Goal: Transaction & Acquisition: Obtain resource

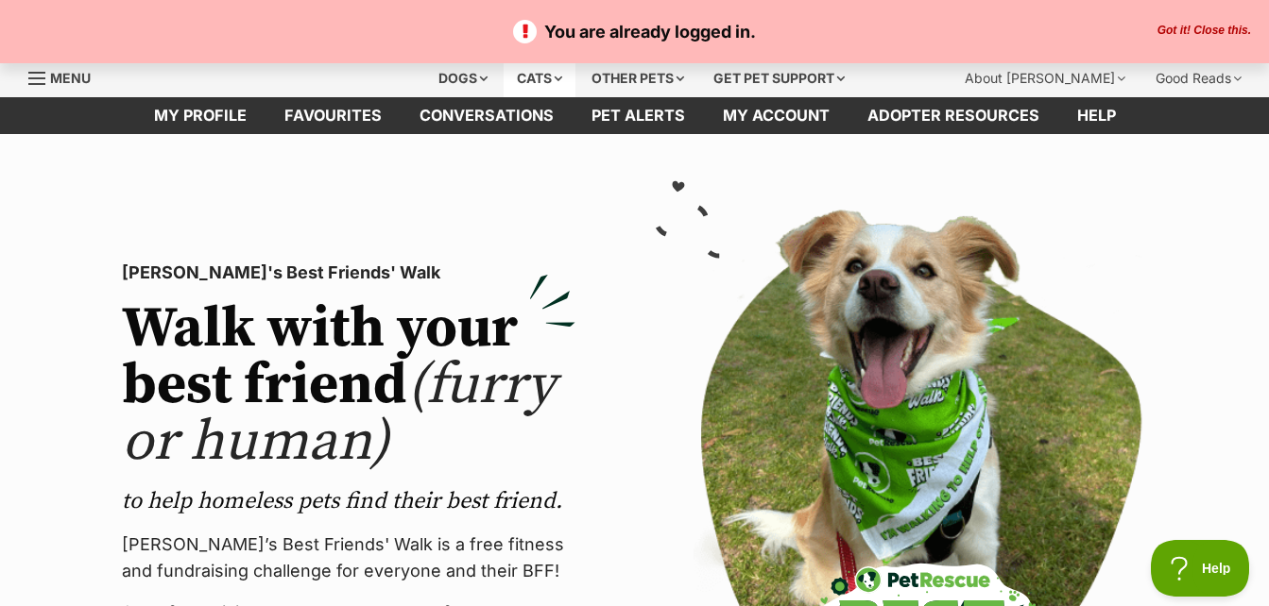
click at [537, 66] on div "Cats" at bounding box center [540, 79] width 72 height 38
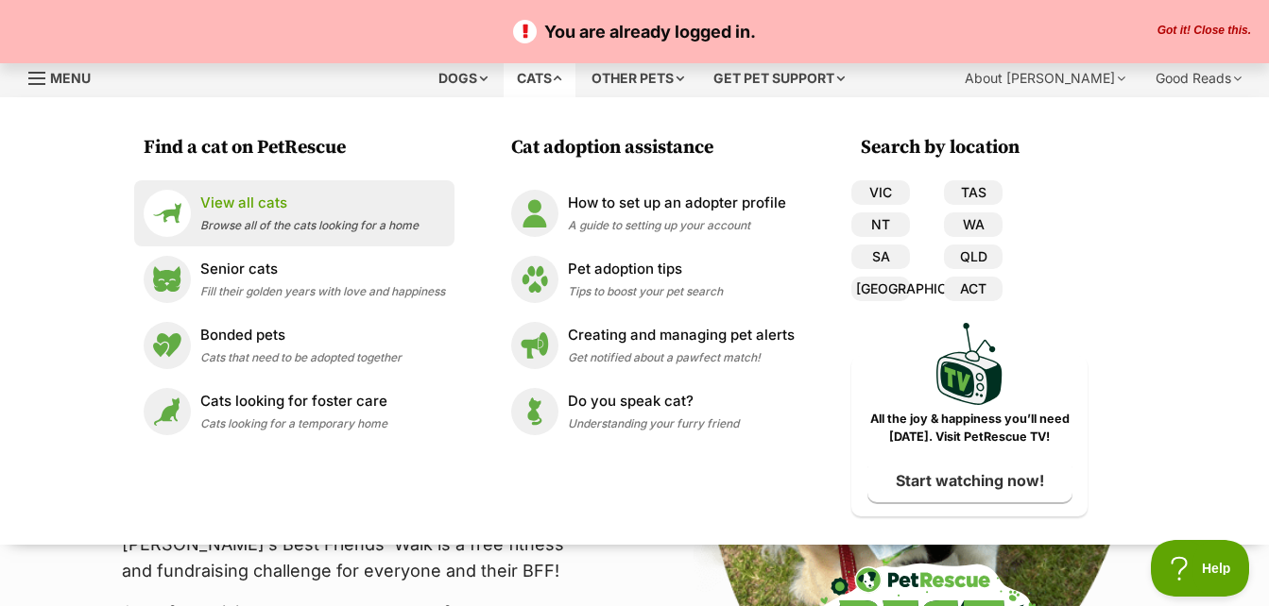
click at [372, 200] on p "View all cats" at bounding box center [309, 204] width 218 height 22
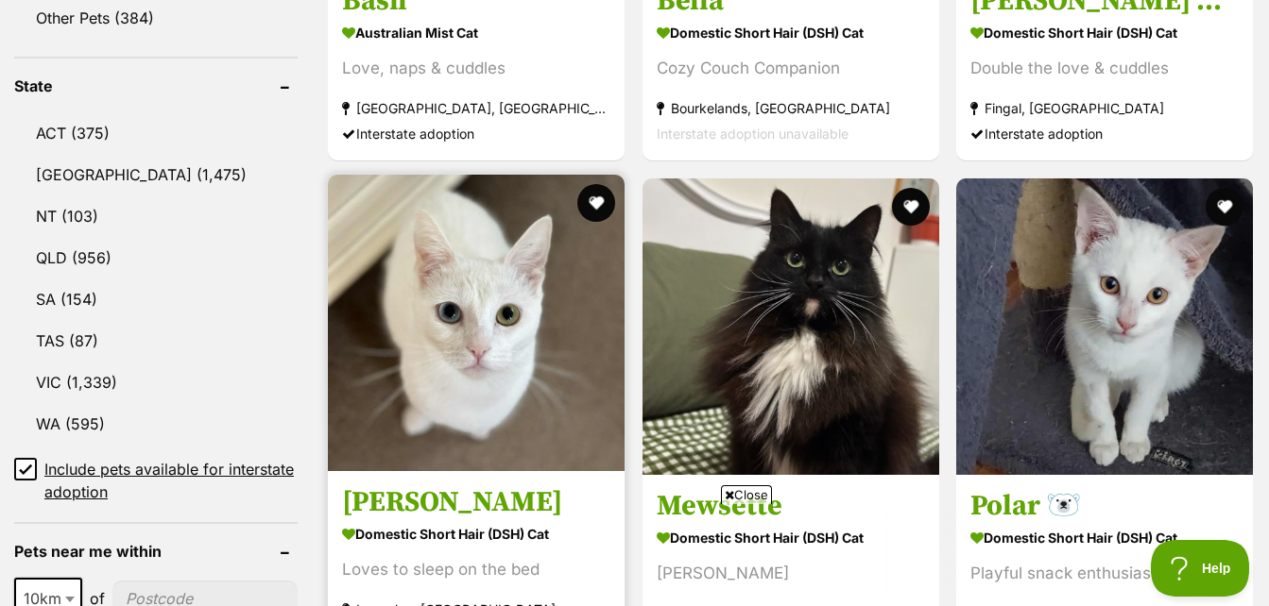
click at [538, 299] on img at bounding box center [476, 323] width 297 height 297
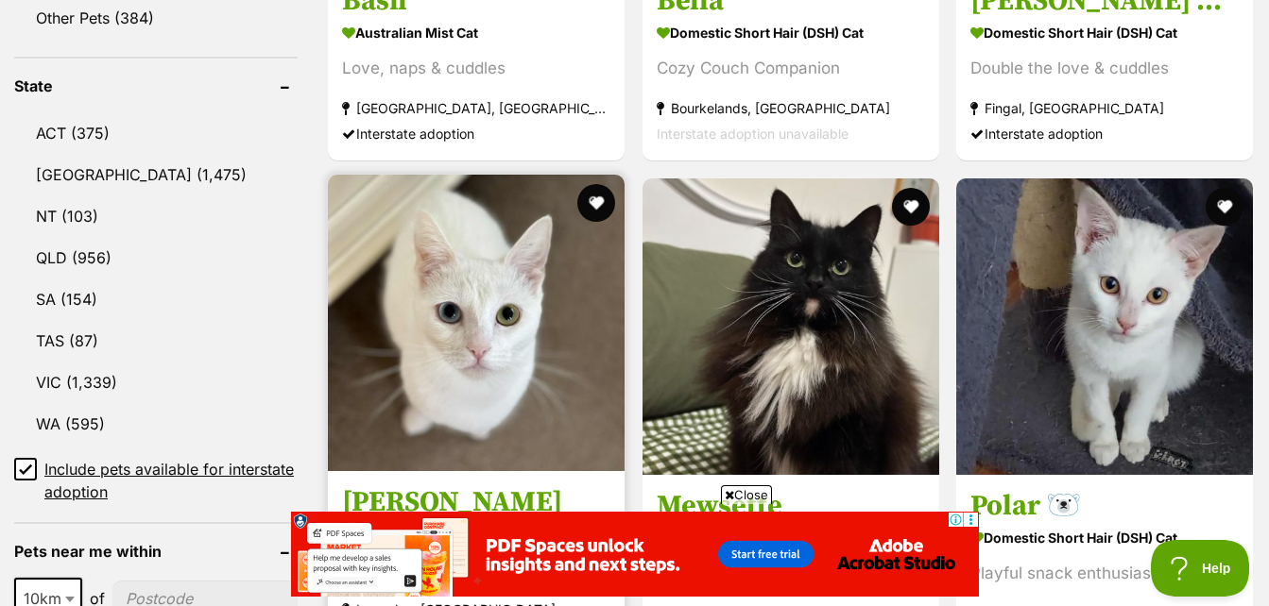
click at [511, 254] on img at bounding box center [476, 323] width 297 height 297
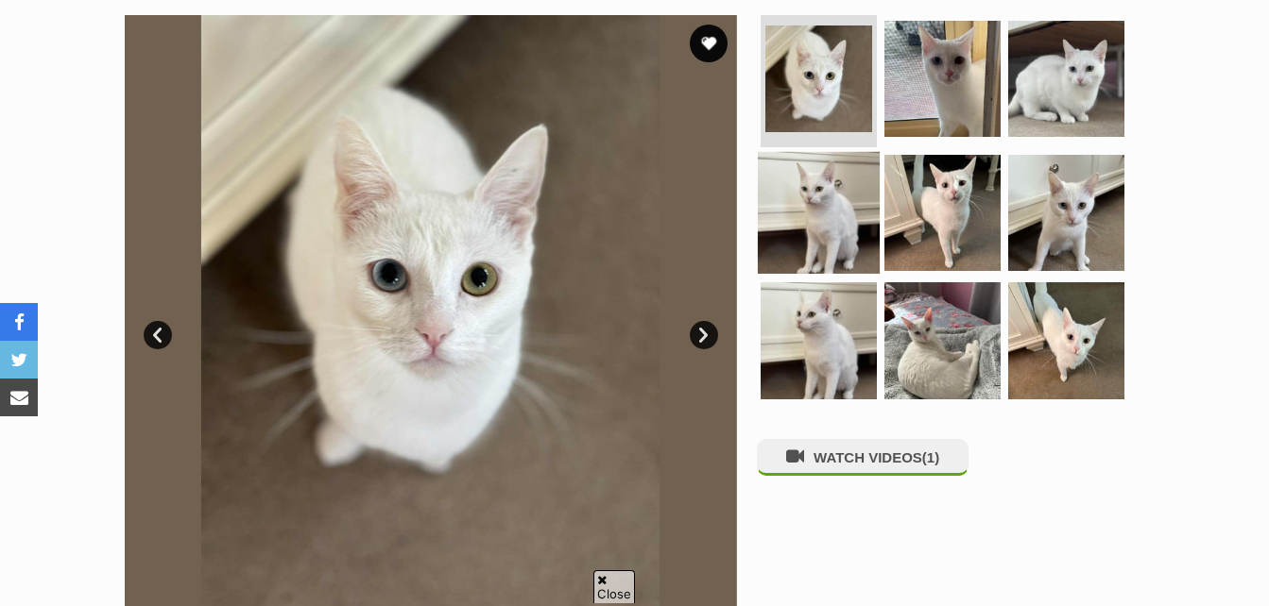
click at [783, 159] on img at bounding box center [819, 212] width 122 height 122
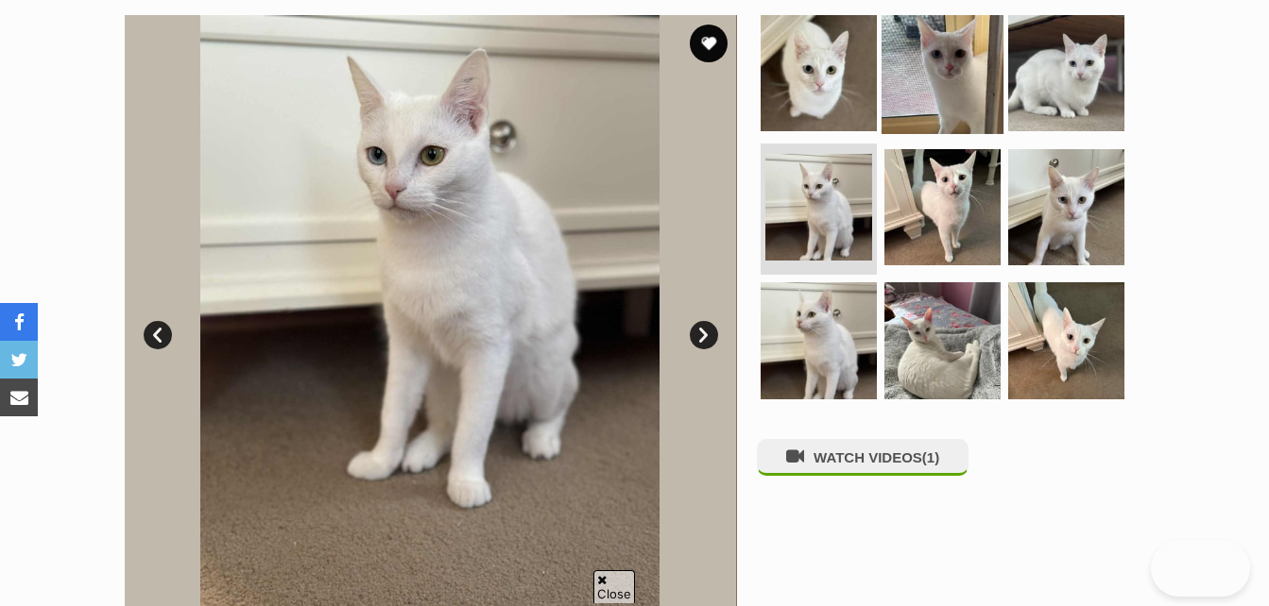
click at [928, 62] on img at bounding box center [942, 73] width 122 height 122
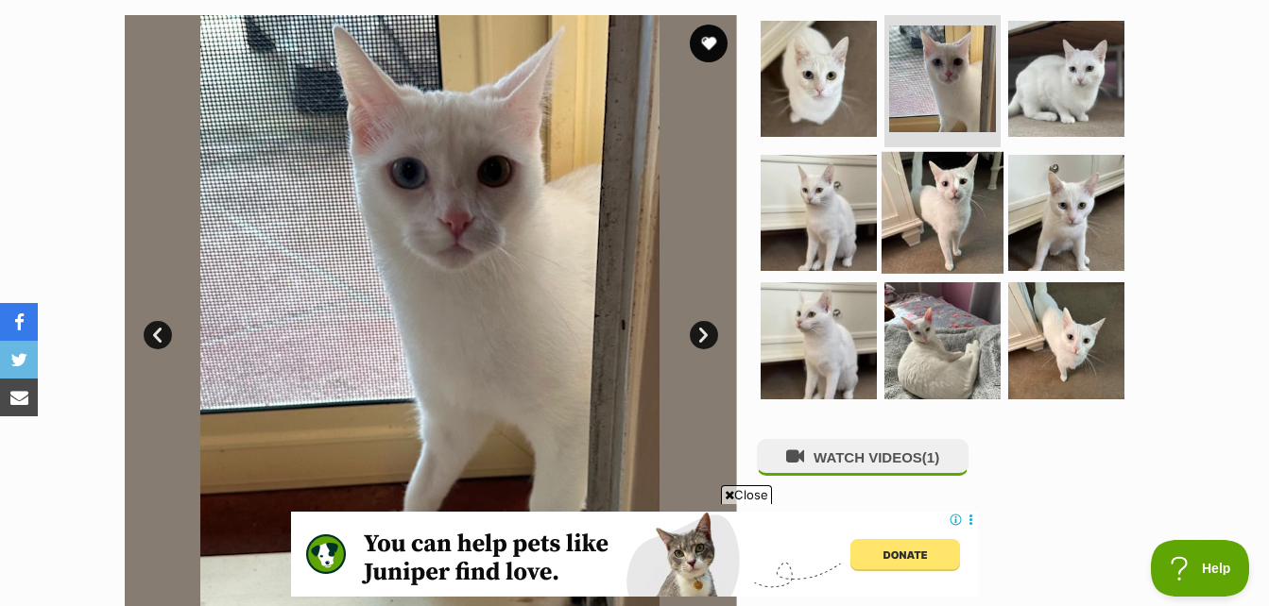
click at [898, 225] on img at bounding box center [942, 212] width 122 height 122
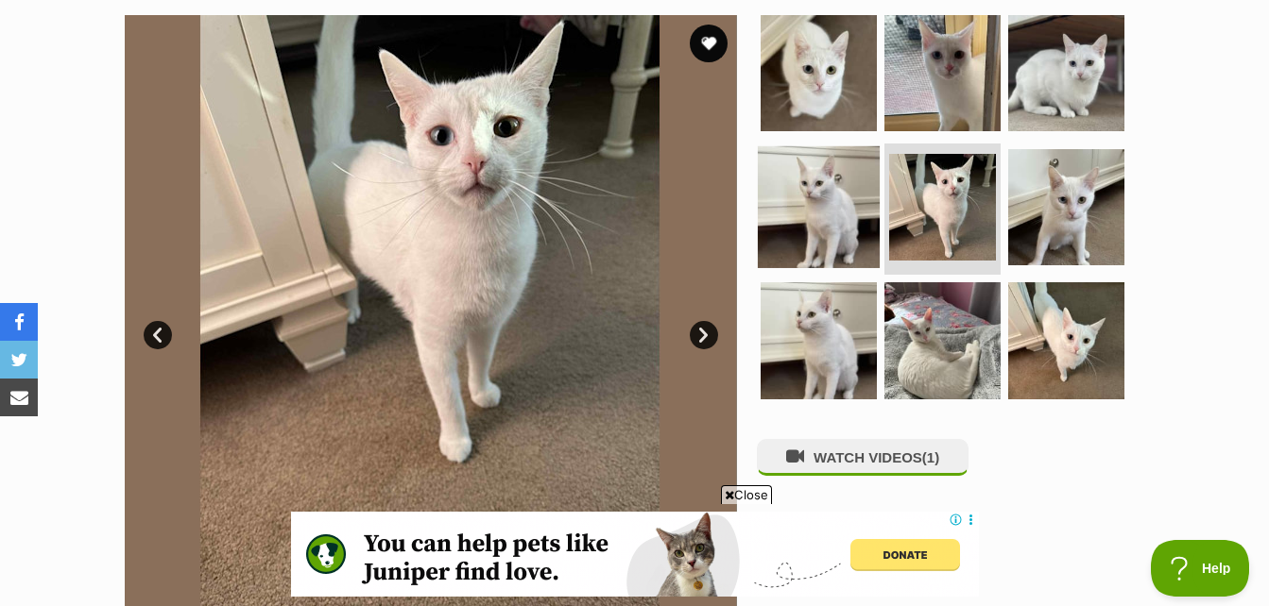
click at [843, 229] on img at bounding box center [819, 206] width 122 height 122
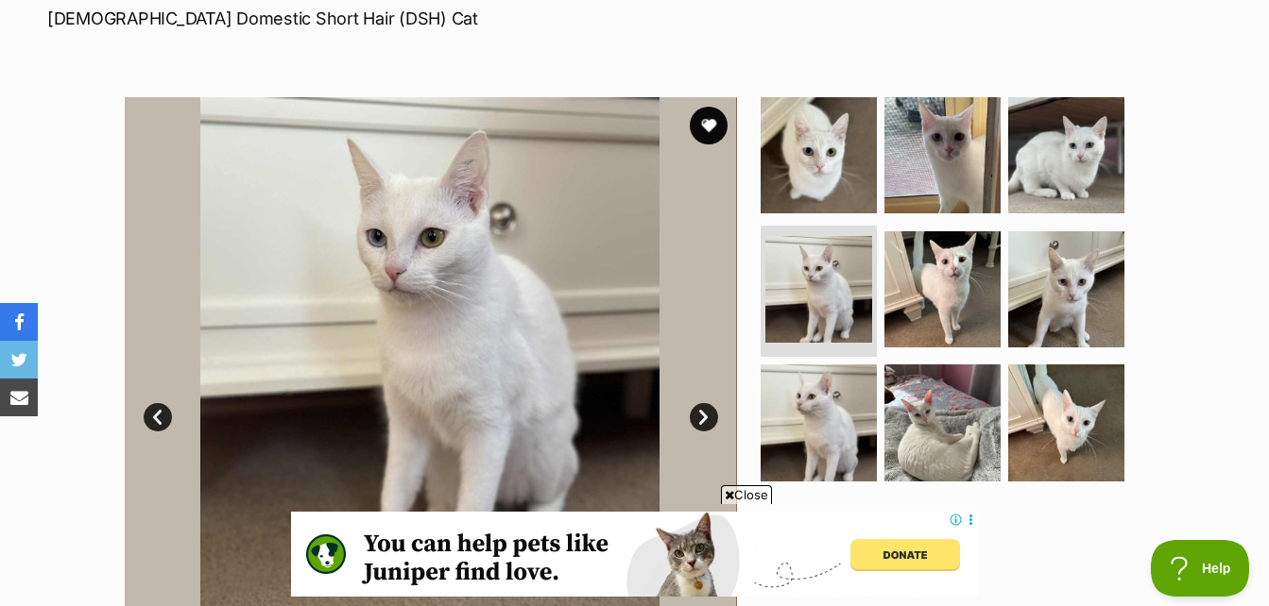
scroll to position [94, 0]
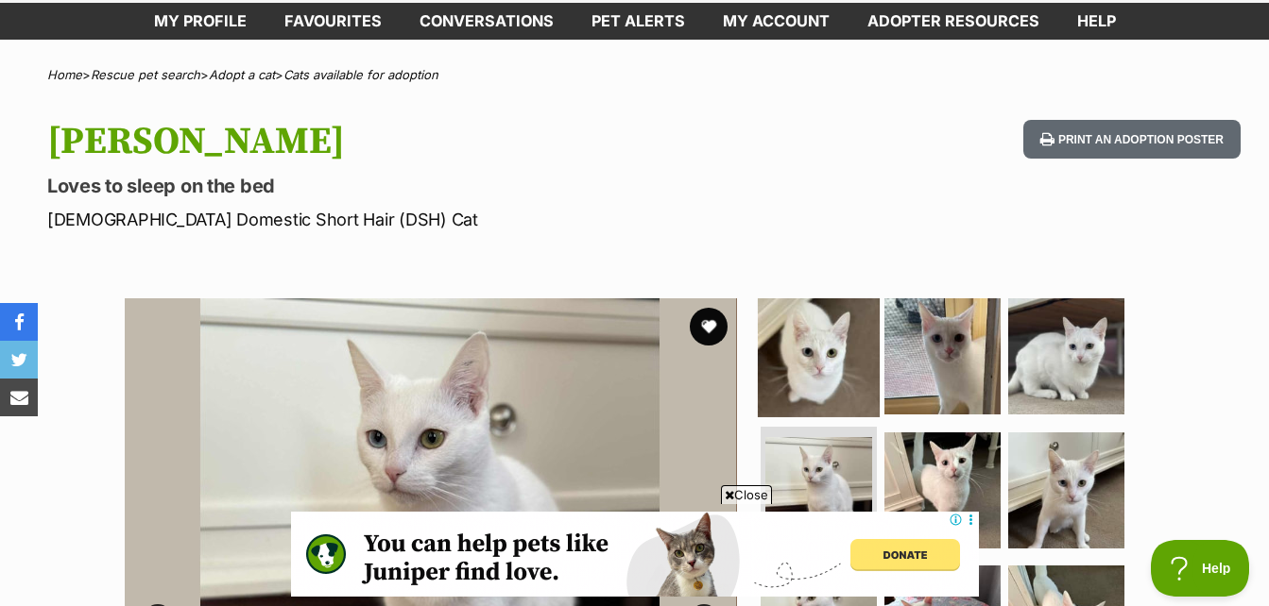
click at [769, 345] on img at bounding box center [819, 357] width 122 height 122
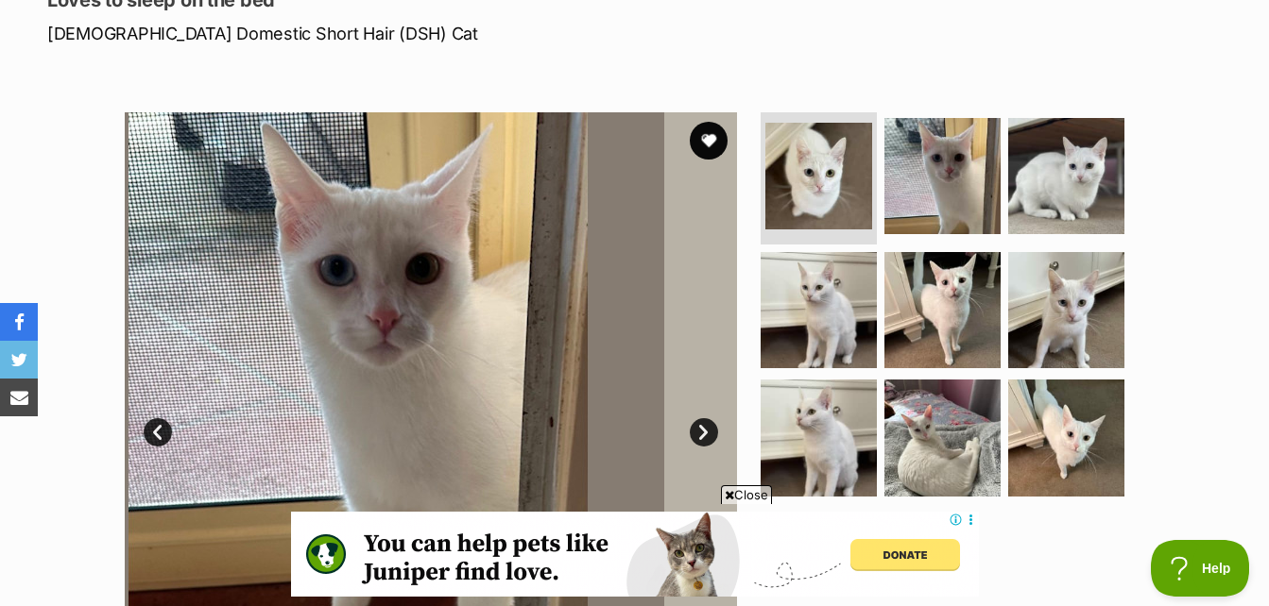
scroll to position [472, 0]
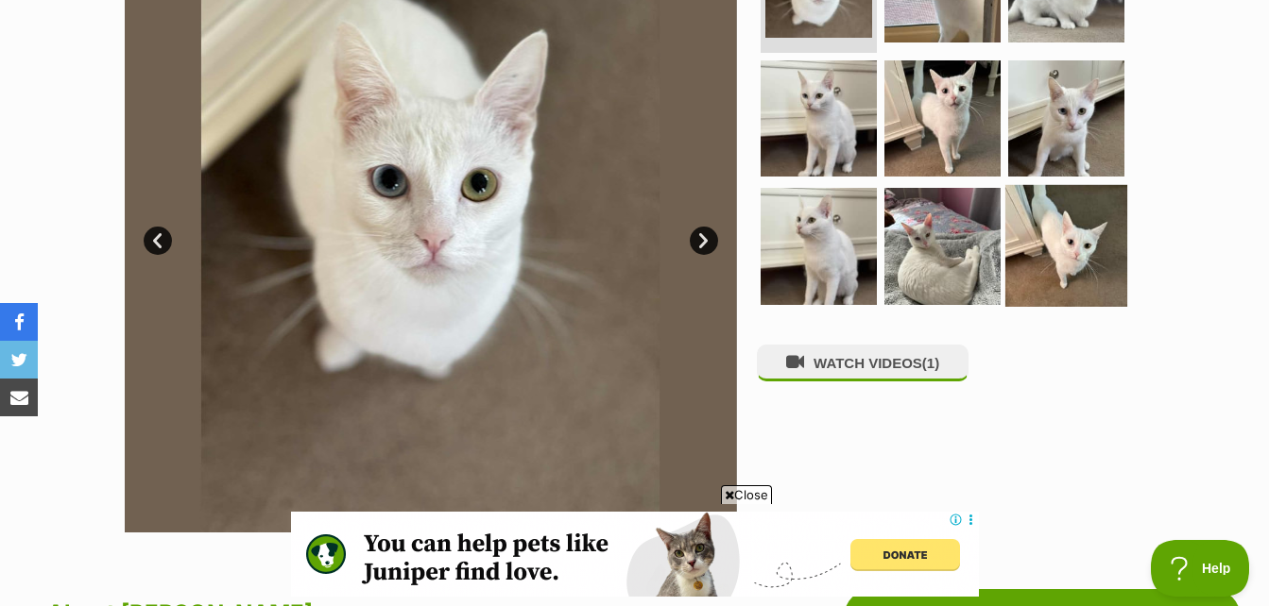
click at [1044, 243] on img at bounding box center [1066, 246] width 122 height 122
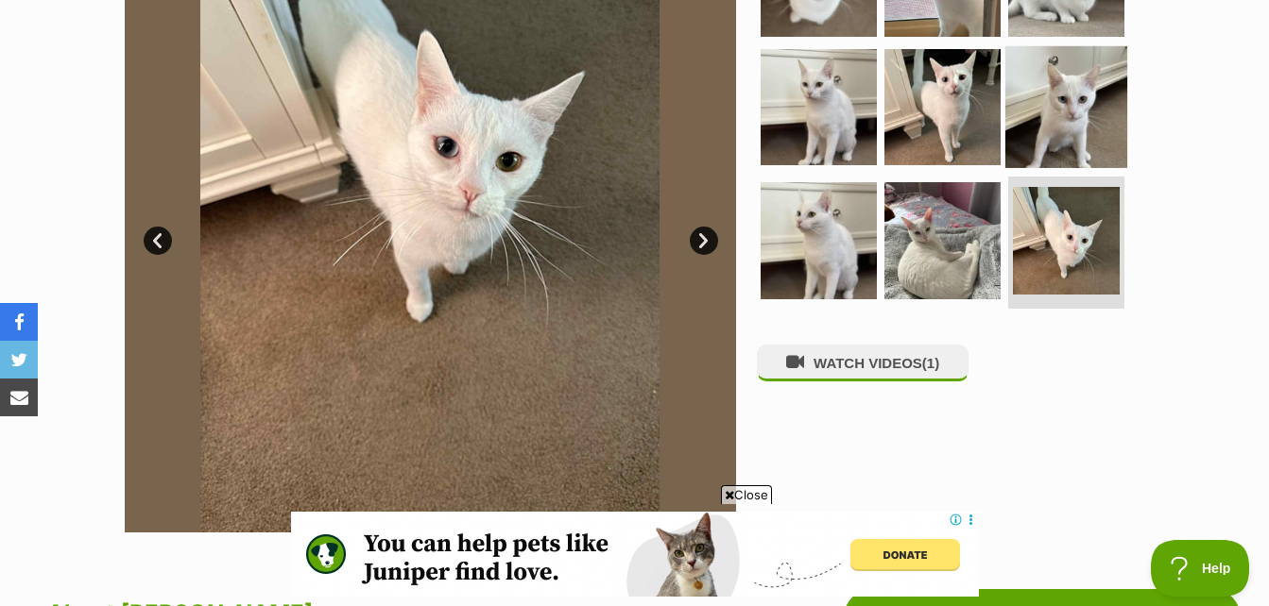
click at [1066, 66] on img at bounding box center [1066, 106] width 122 height 122
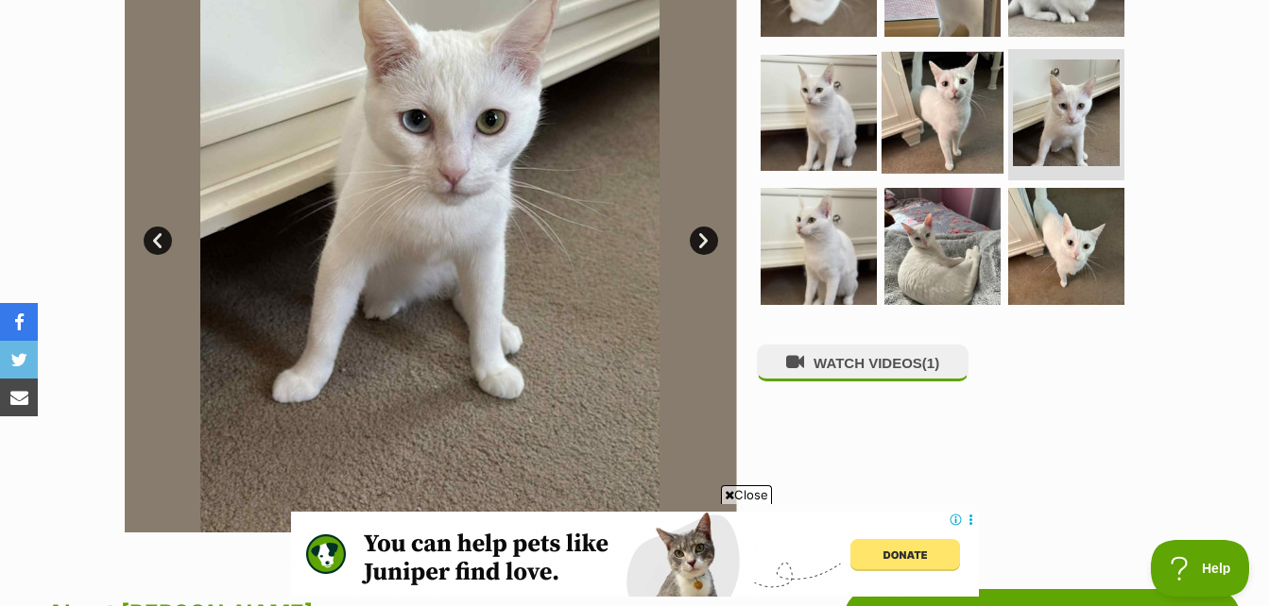
click at [928, 93] on img at bounding box center [942, 112] width 122 height 122
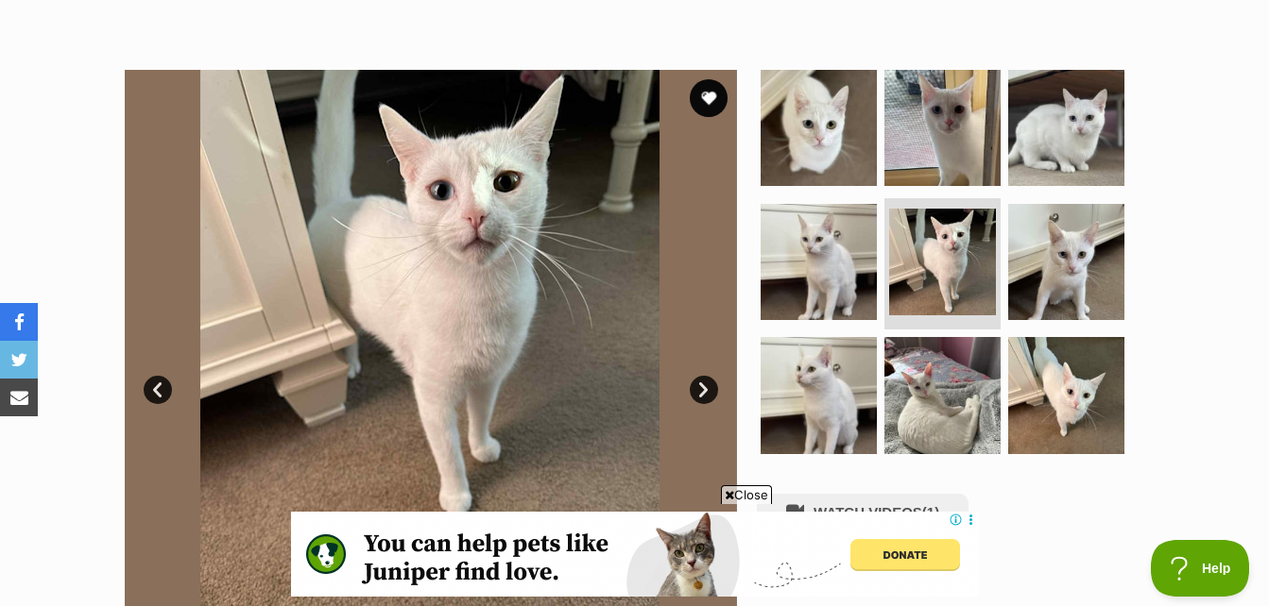
scroll to position [283, 0]
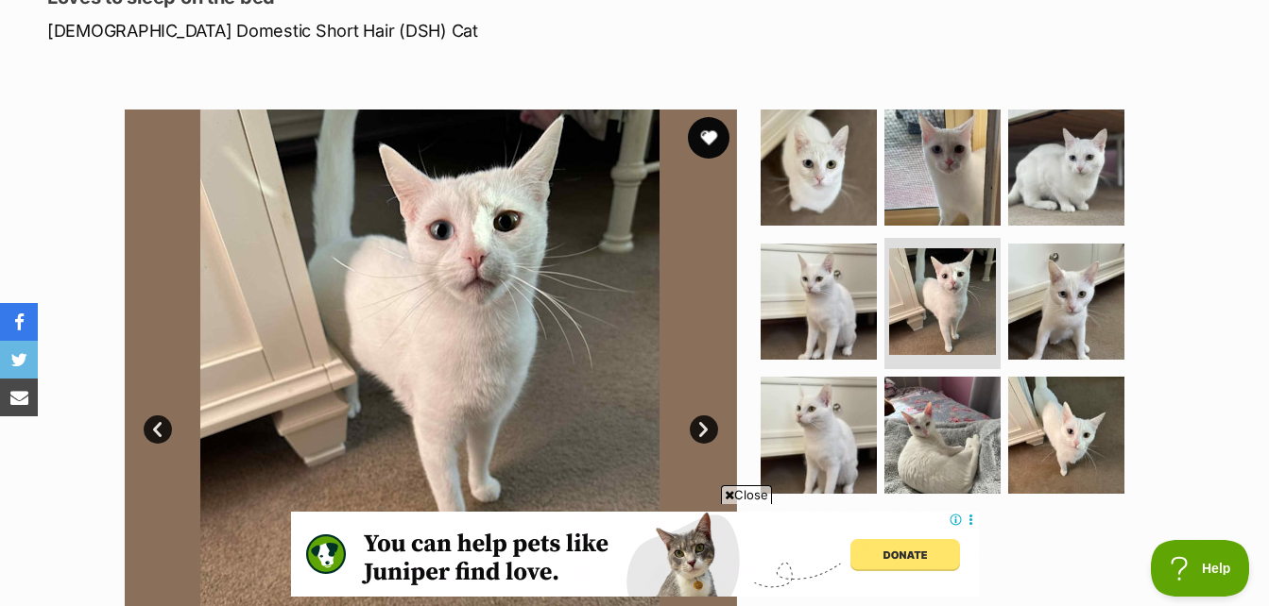
click at [719, 142] on button "favourite" at bounding box center [709, 138] width 42 height 42
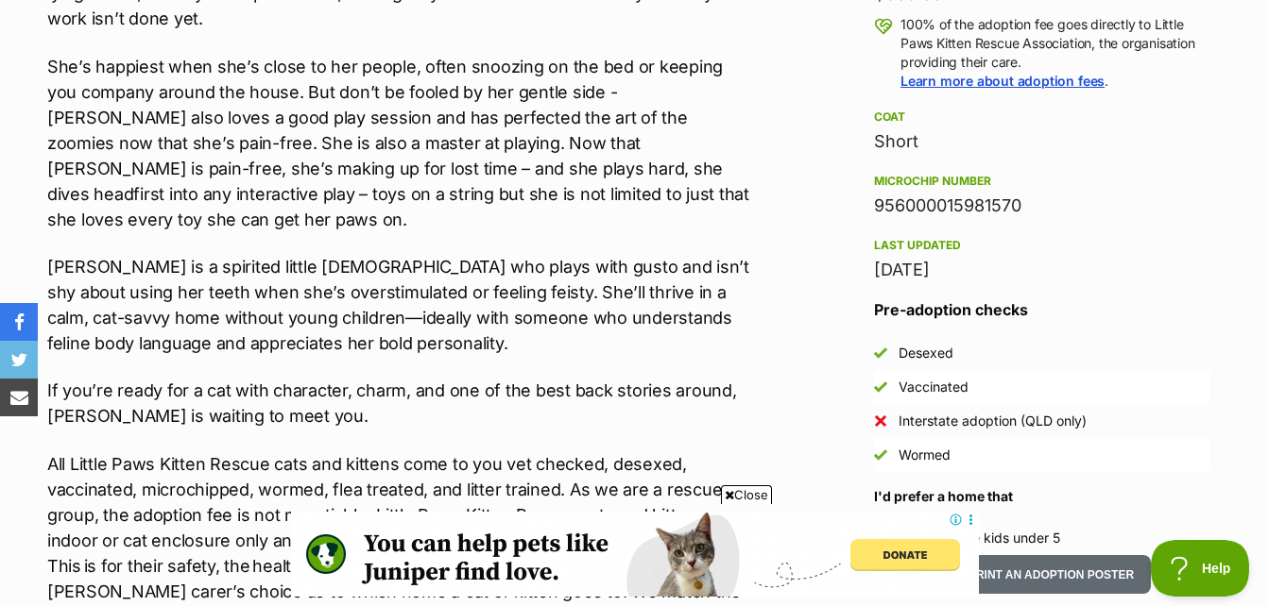
scroll to position [1323, 0]
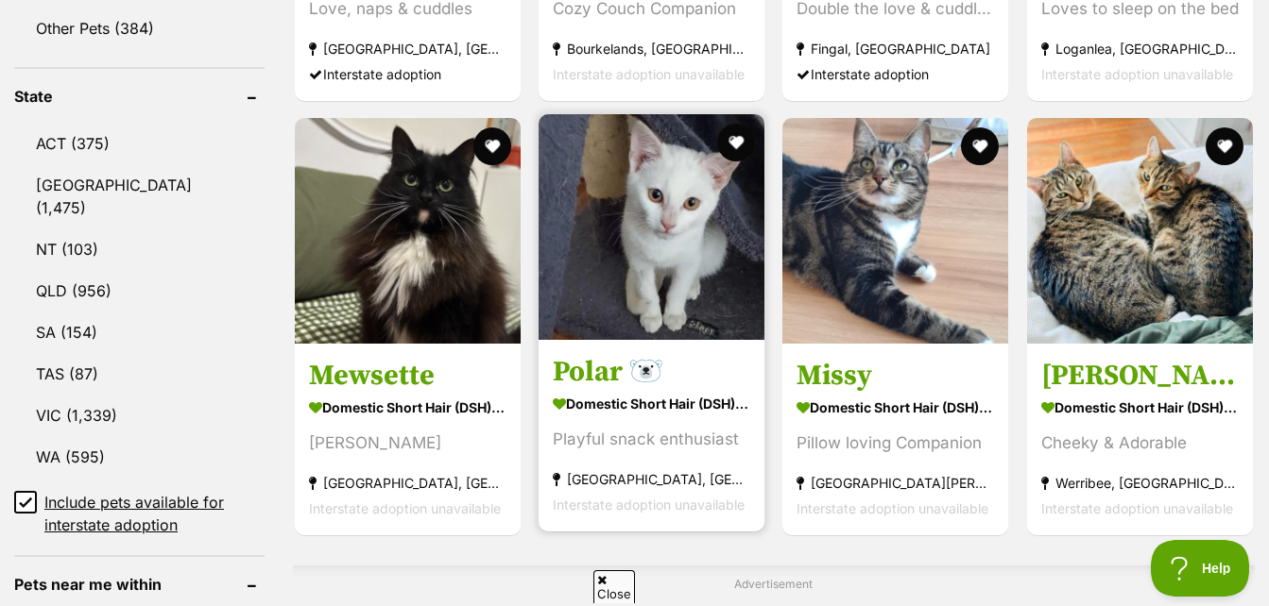
click at [670, 263] on img at bounding box center [651, 227] width 226 height 226
click at [674, 263] on img at bounding box center [651, 227] width 226 height 226
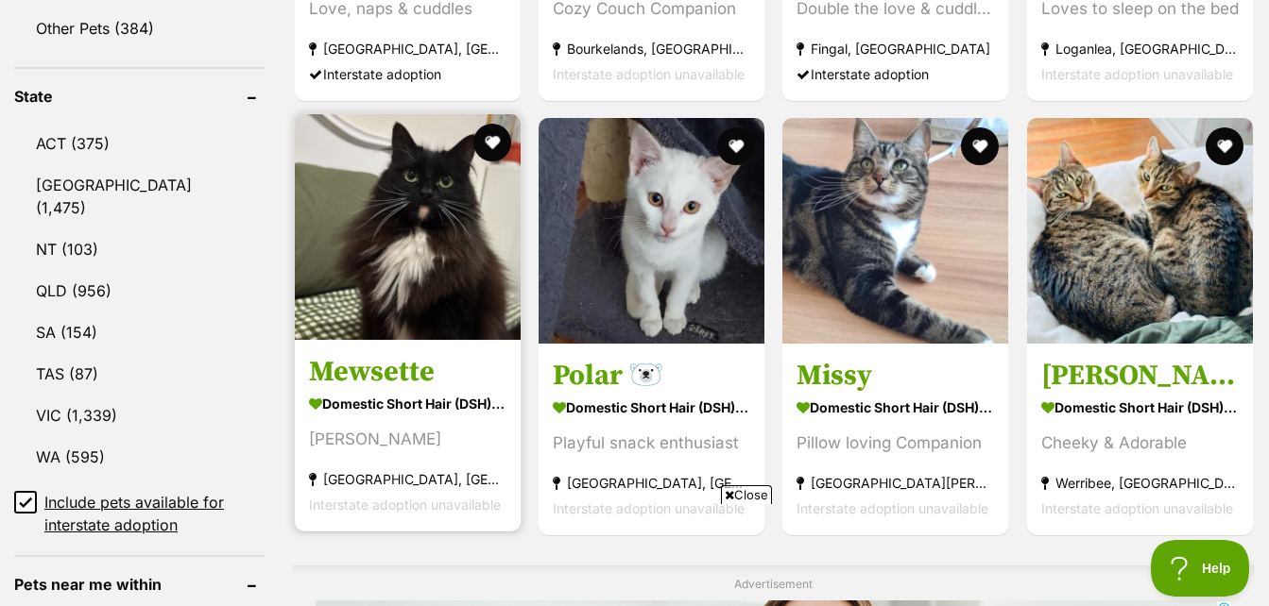
click at [405, 222] on img at bounding box center [408, 227] width 226 height 226
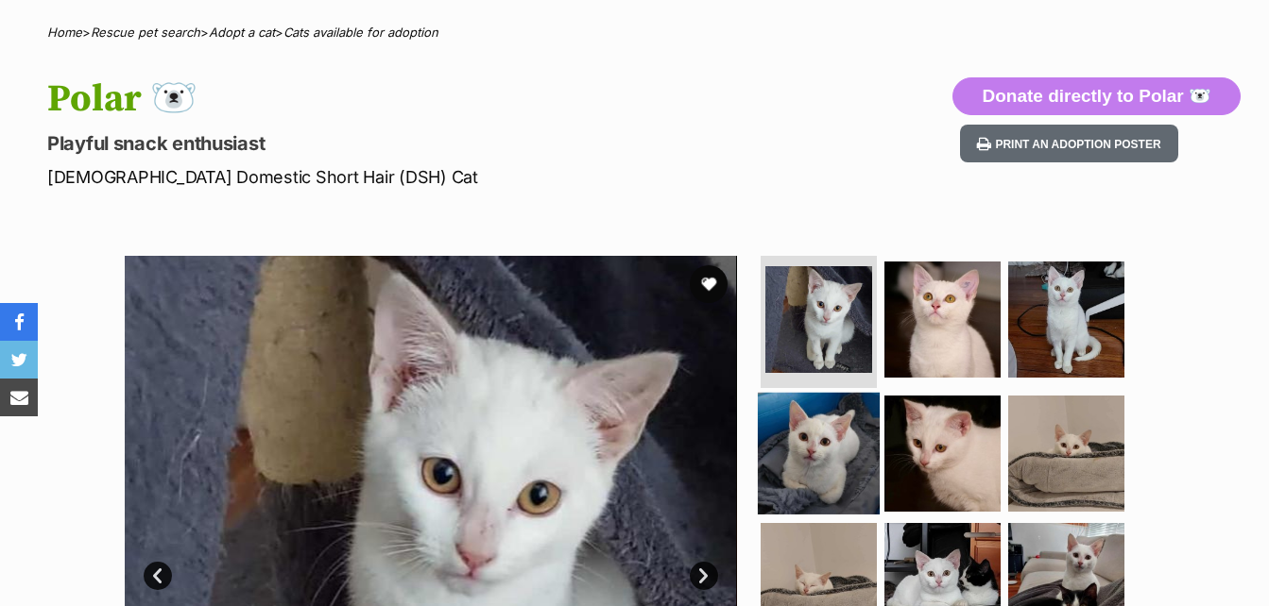
scroll to position [283, 0]
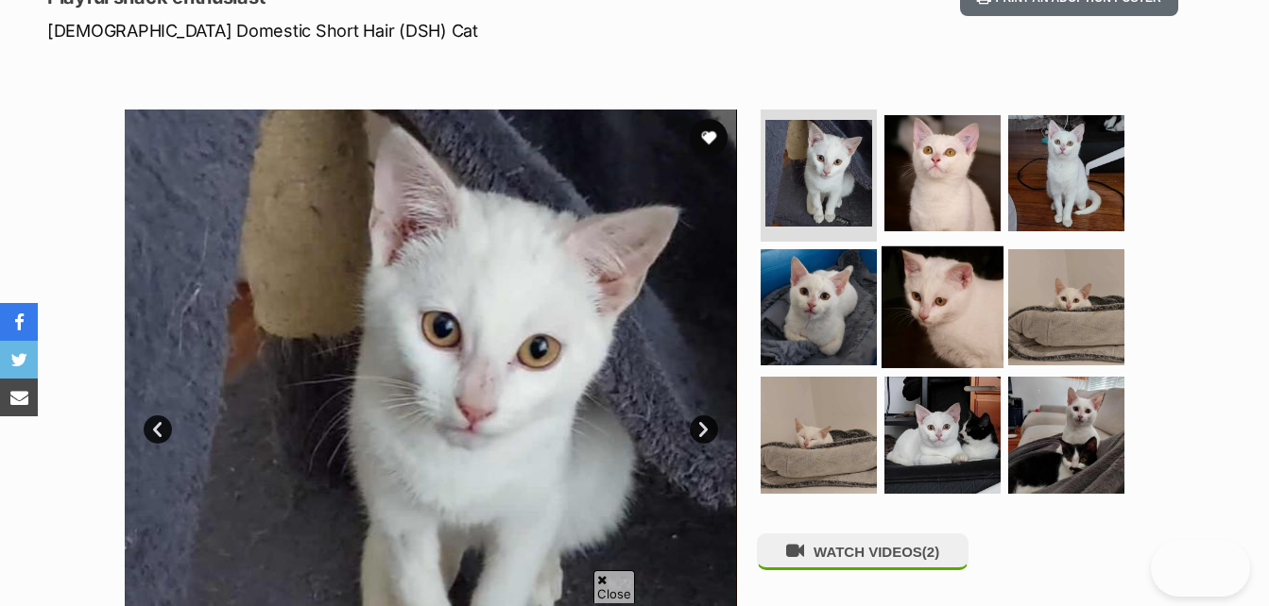
click at [902, 265] on img at bounding box center [942, 307] width 122 height 122
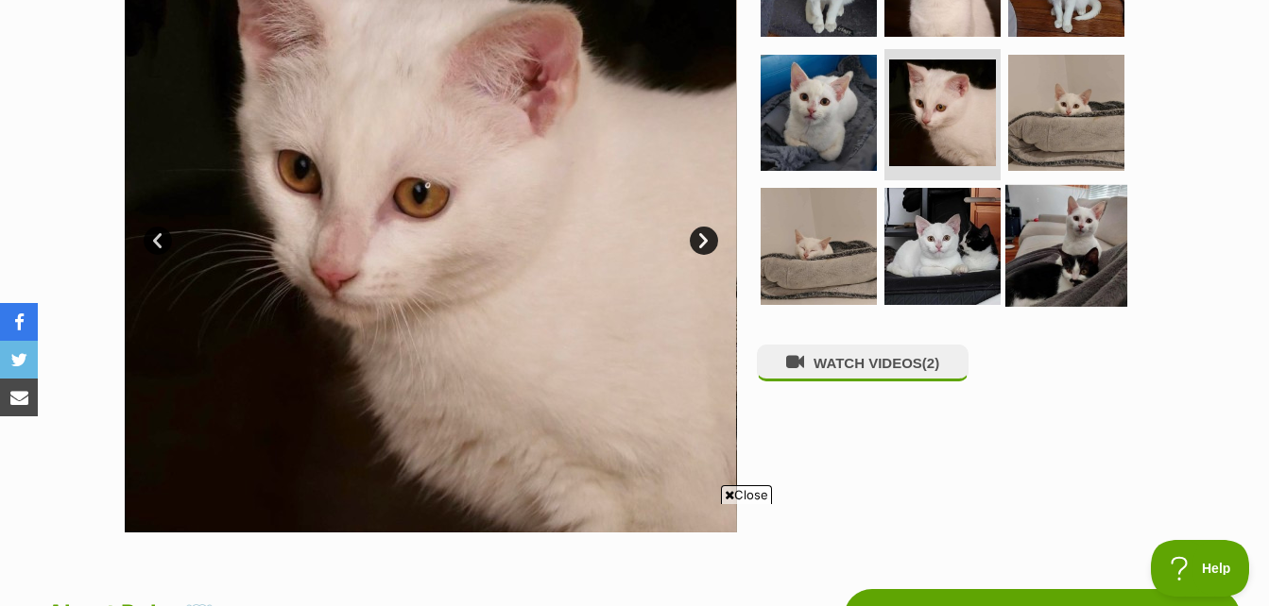
scroll to position [0, 0]
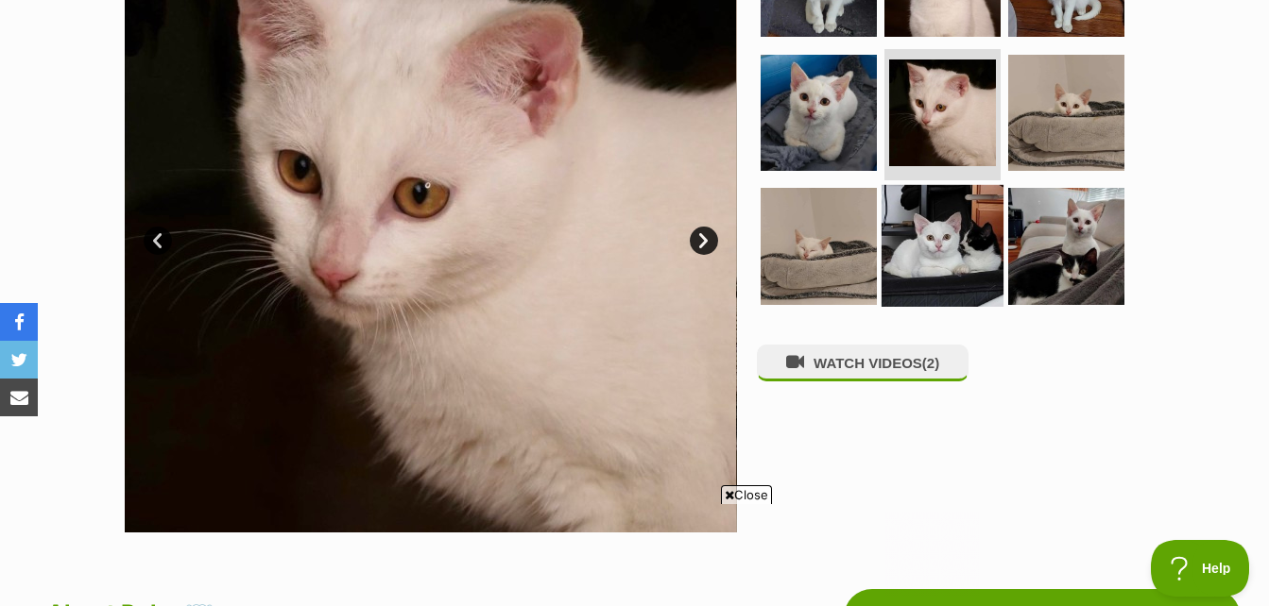
click at [963, 270] on img at bounding box center [942, 246] width 122 height 122
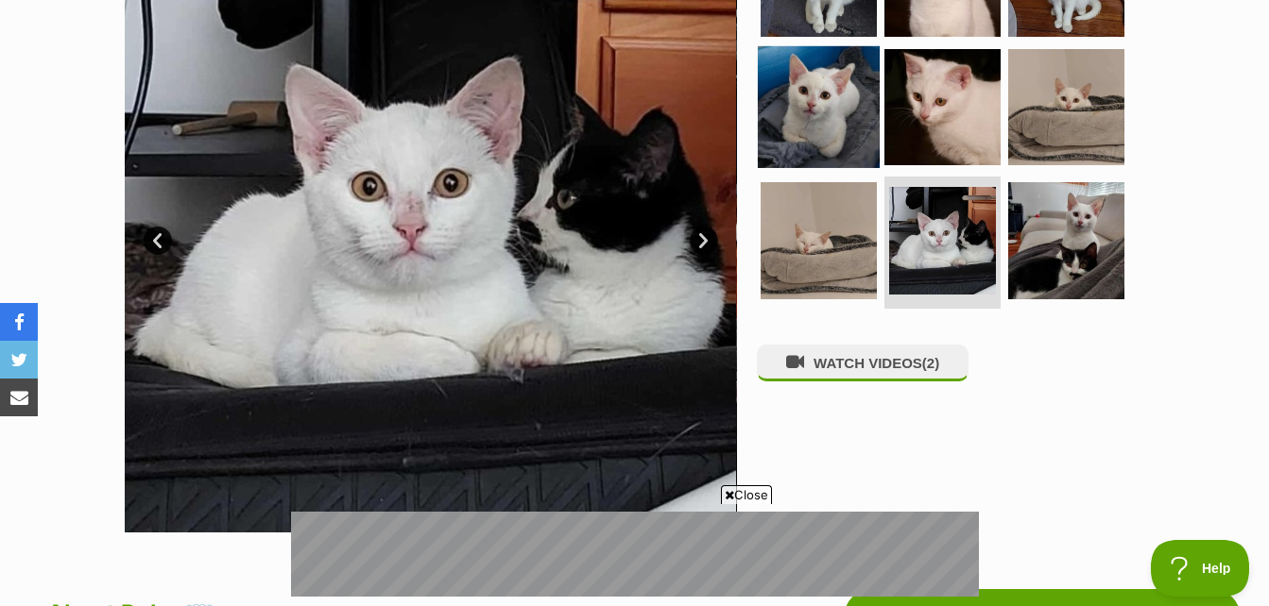
click at [874, 100] on img at bounding box center [819, 106] width 122 height 122
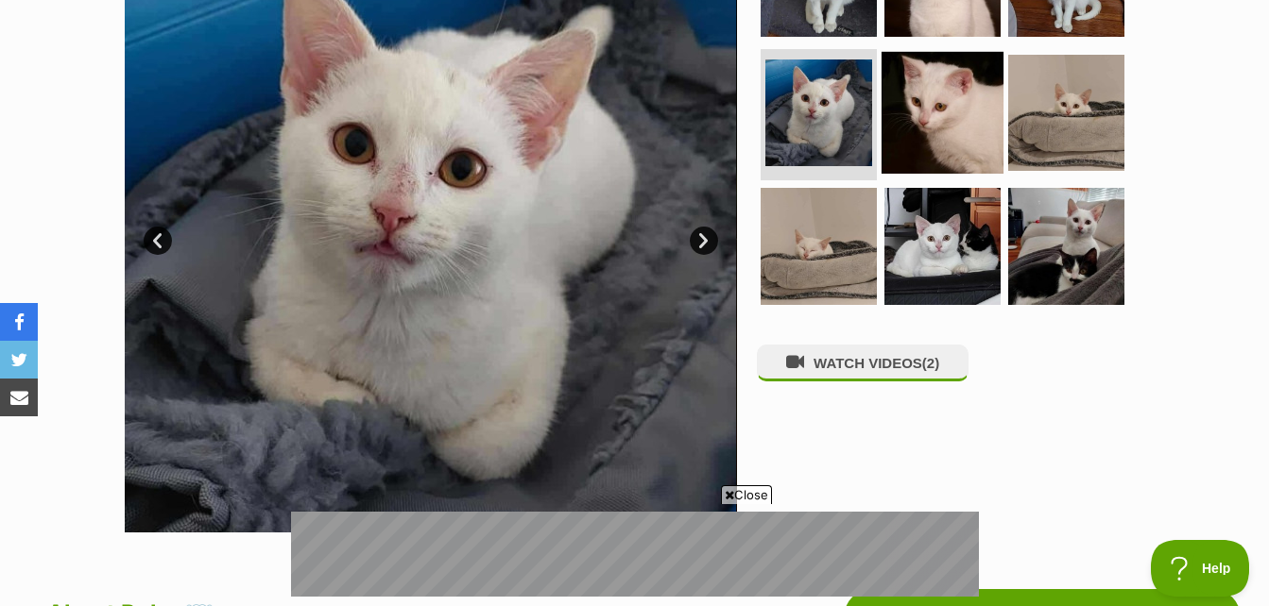
scroll to position [283, 0]
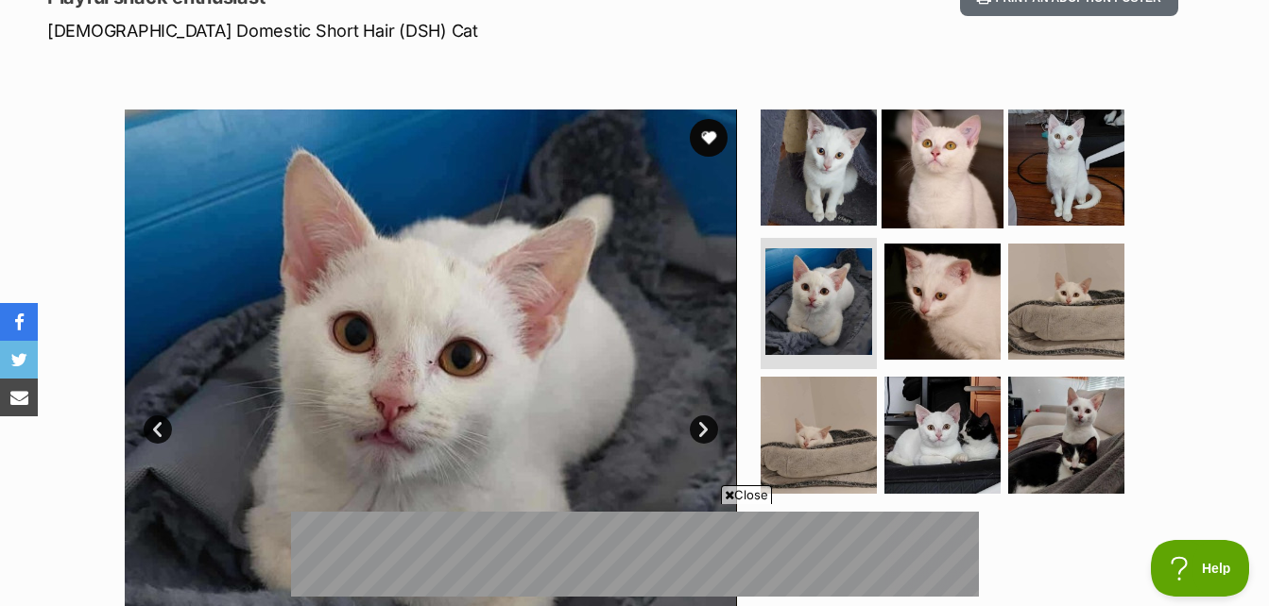
click at [963, 163] on img at bounding box center [942, 168] width 122 height 122
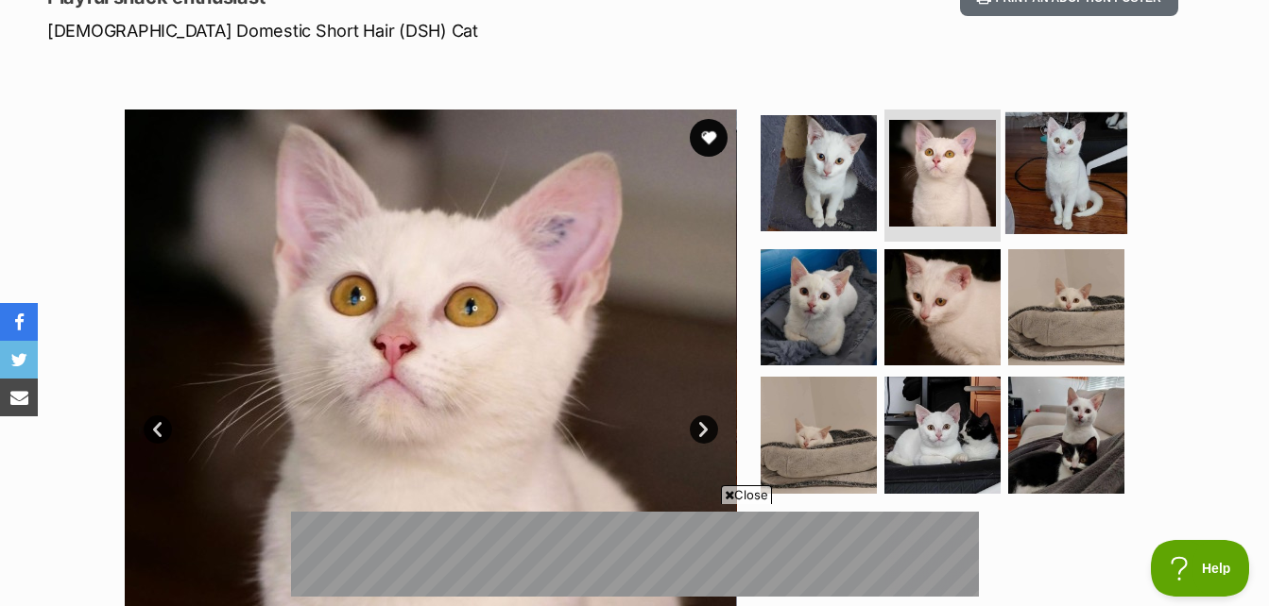
click at [1033, 172] on img at bounding box center [1066, 173] width 122 height 122
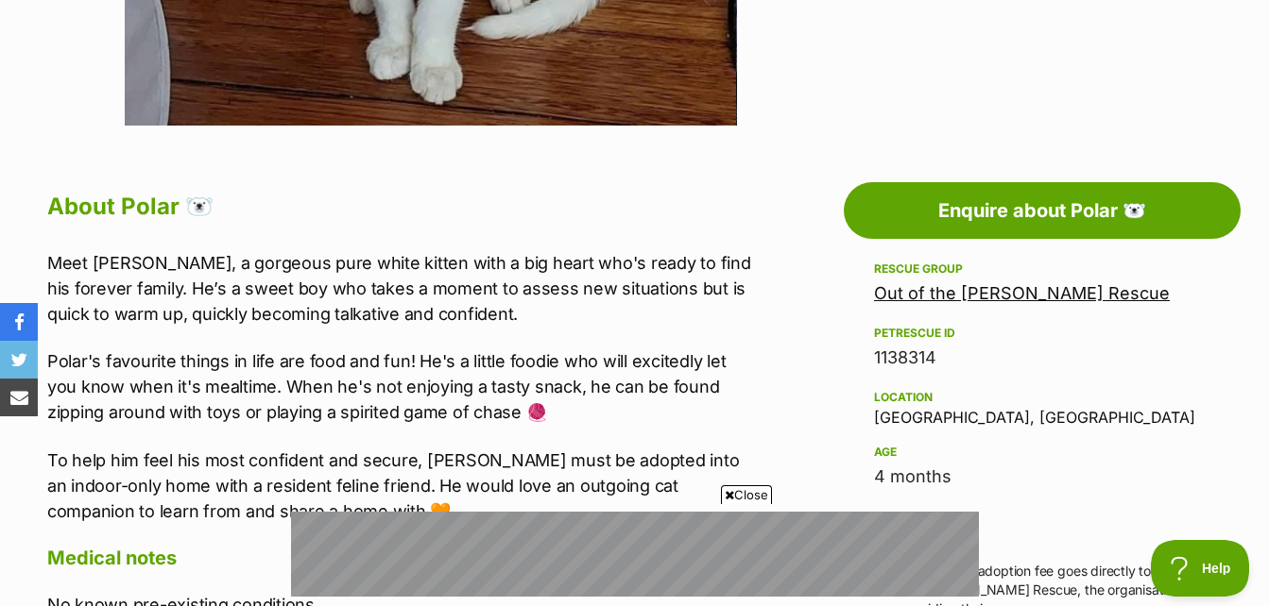
scroll to position [945, 0]
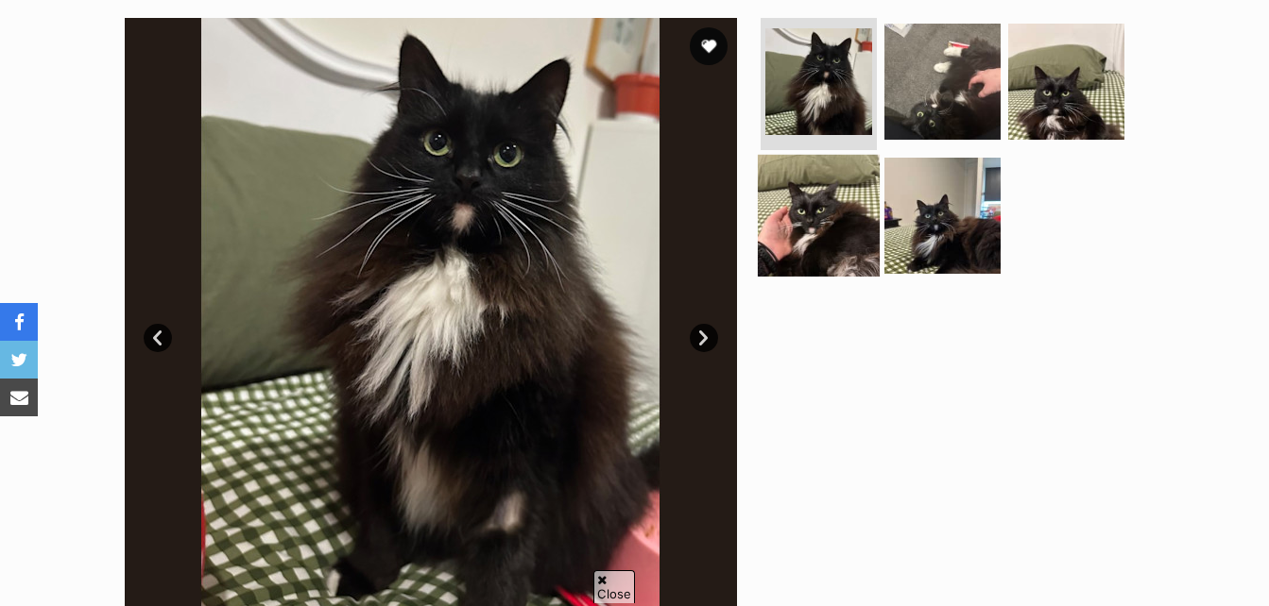
scroll to position [378, 0]
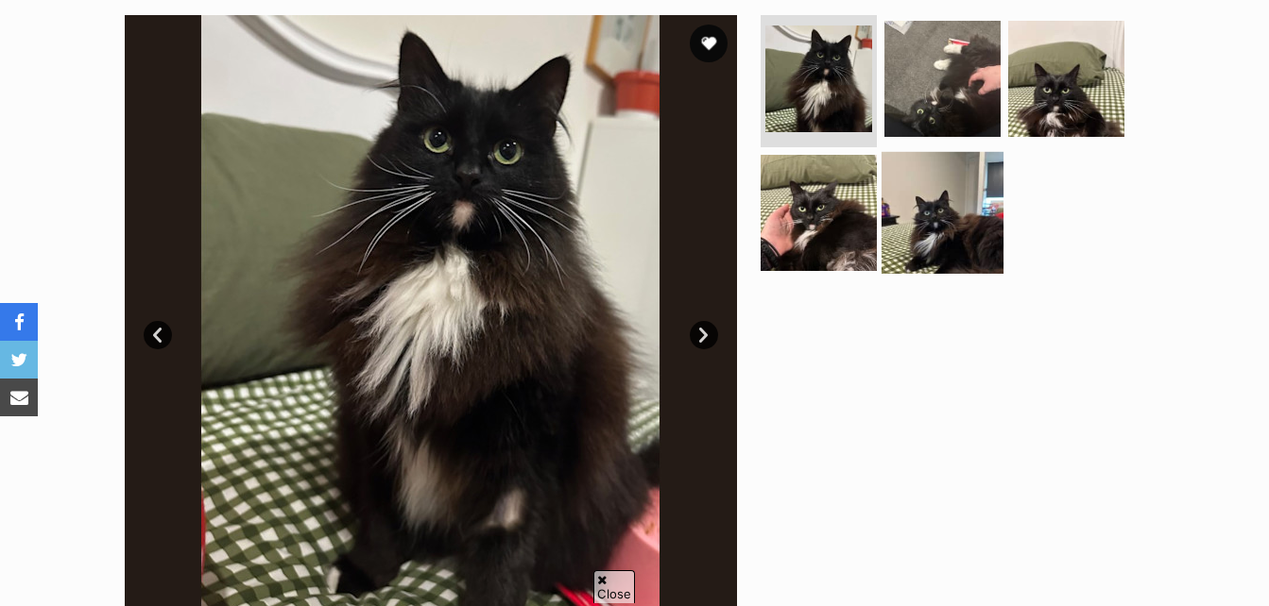
click at [901, 210] on img at bounding box center [942, 212] width 122 height 122
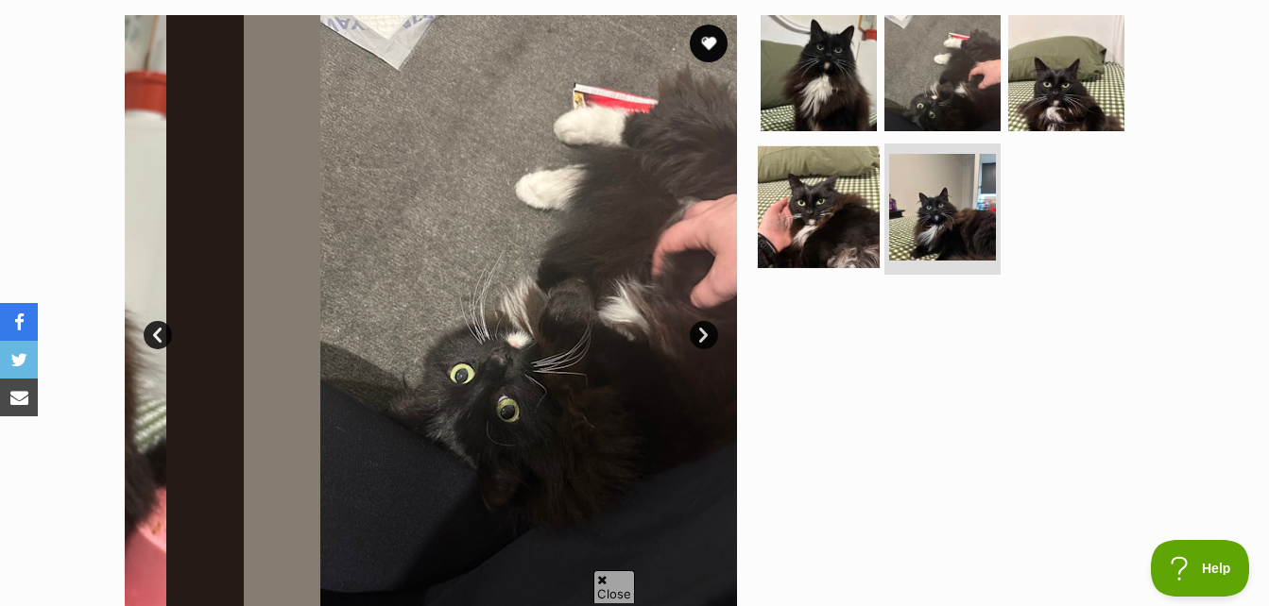
scroll to position [0, 0]
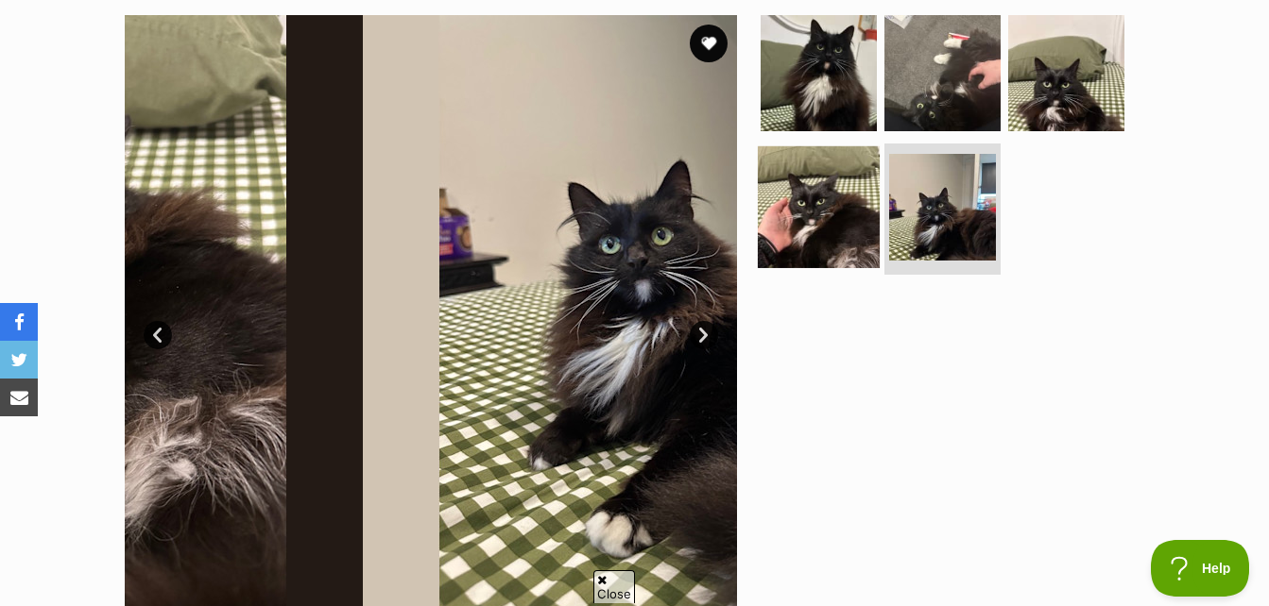
click at [825, 214] on img at bounding box center [819, 206] width 122 height 122
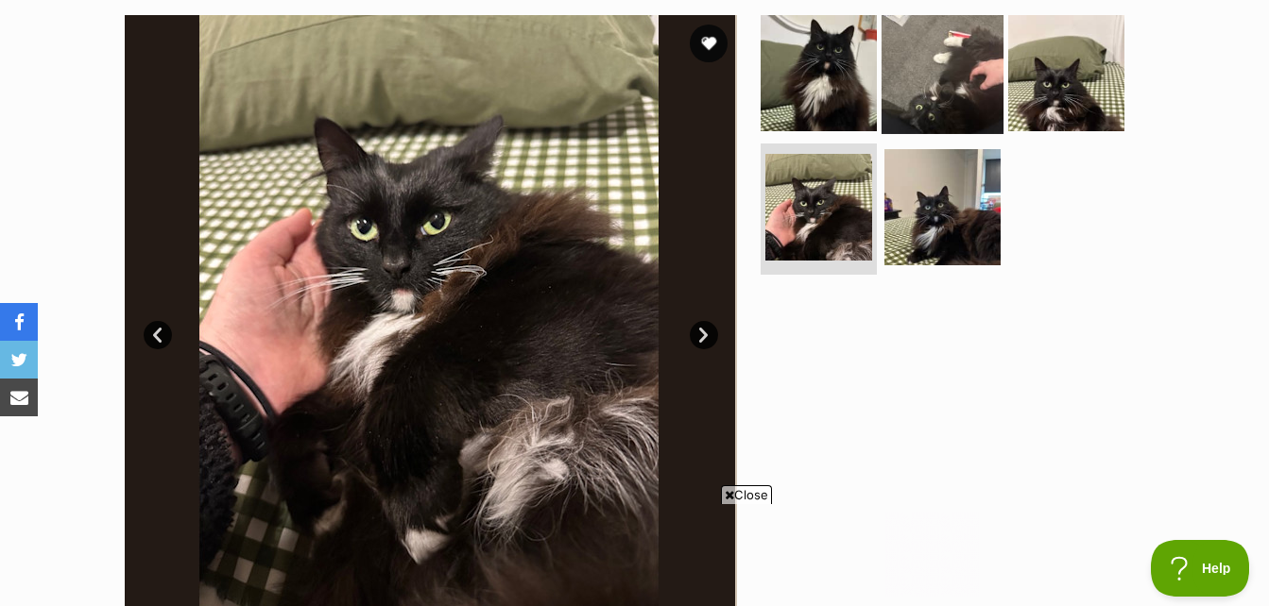
click at [933, 112] on img at bounding box center [942, 73] width 122 height 122
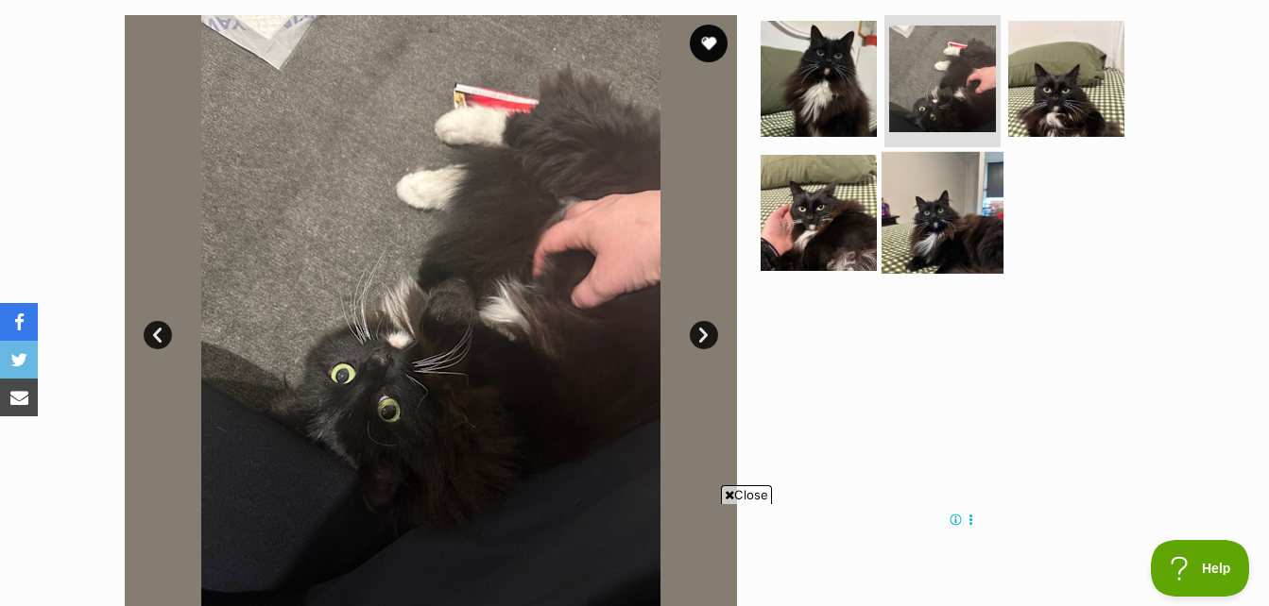
click at [953, 196] on img at bounding box center [942, 212] width 122 height 122
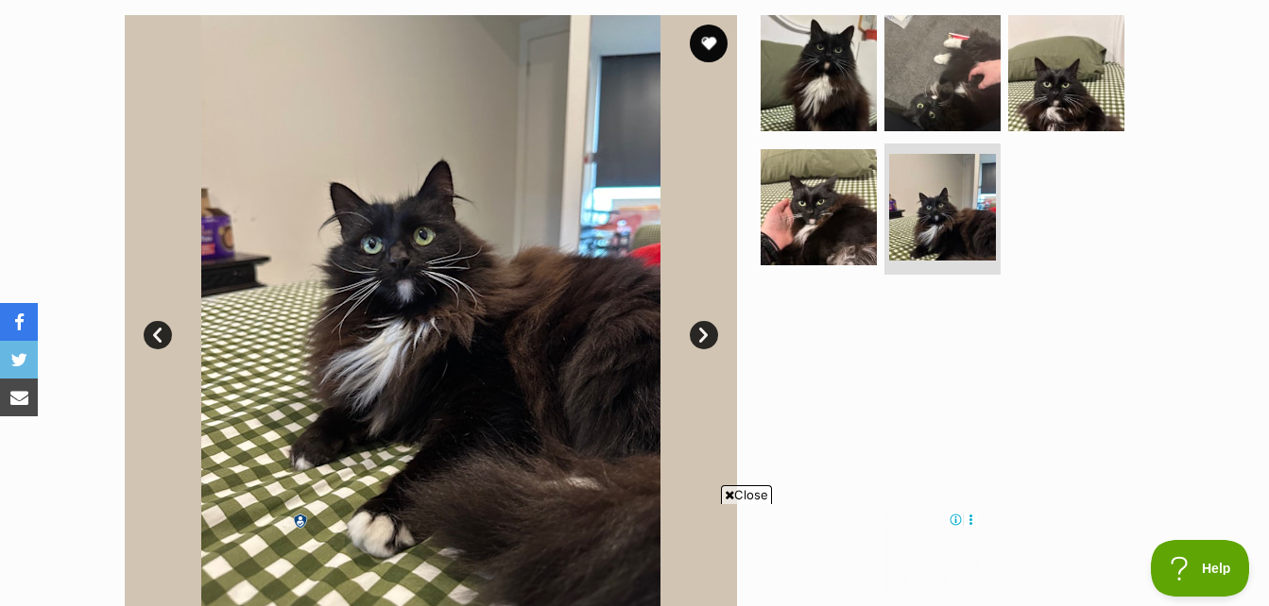
scroll to position [1039, 0]
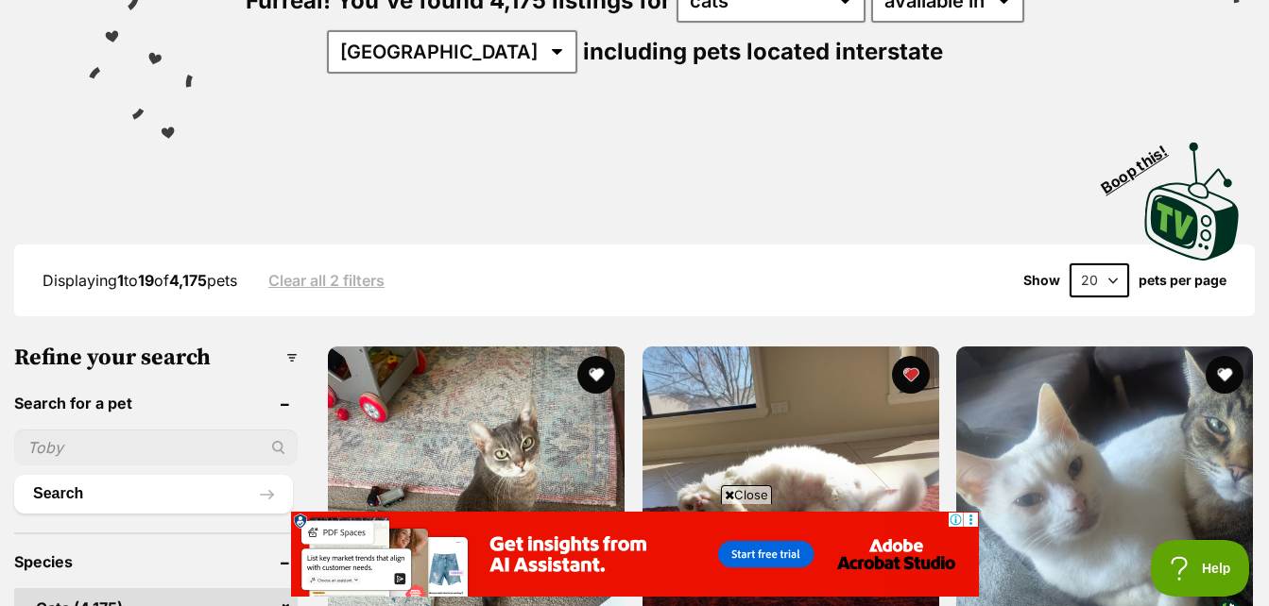
scroll to position [179, 0]
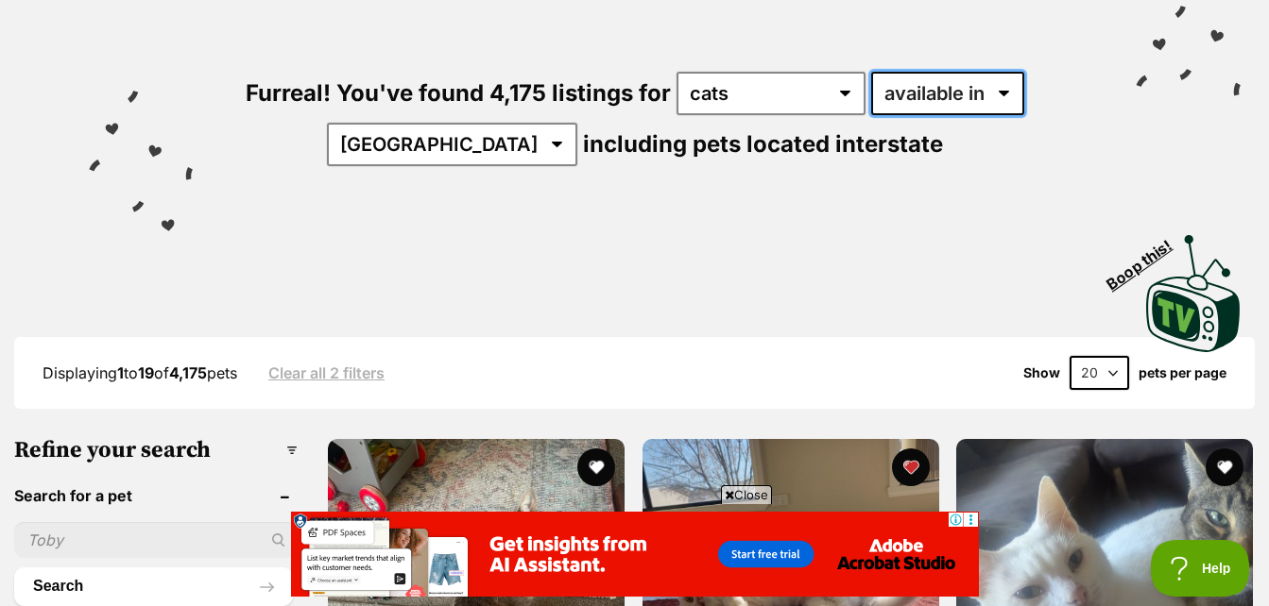
click at [883, 96] on select "available in located in" at bounding box center [947, 93] width 153 height 43
click at [908, 99] on select "available in located in" at bounding box center [947, 93] width 153 height 43
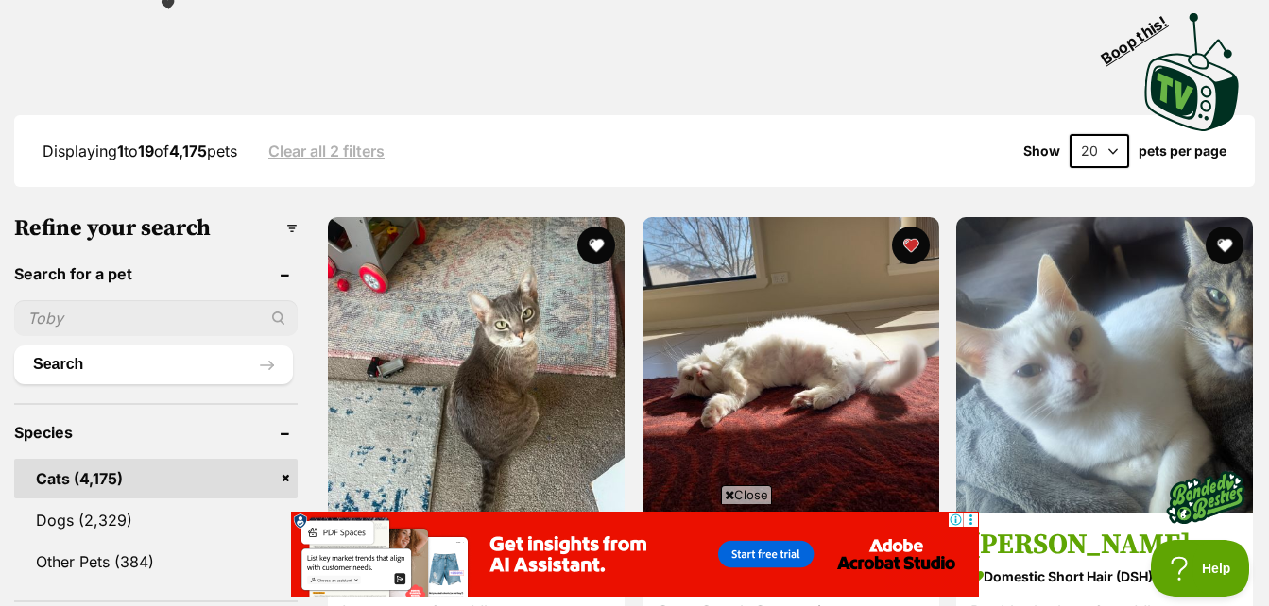
scroll to position [273, 0]
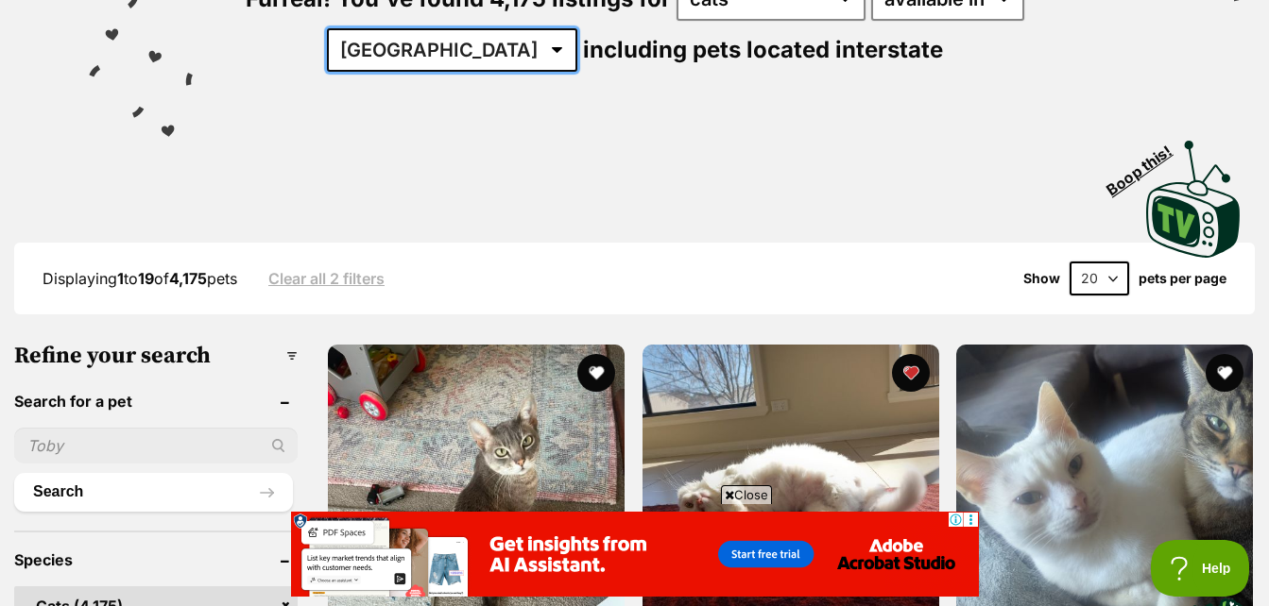
click at [451, 45] on select "[GEOGRAPHIC_DATA] [GEOGRAPHIC_DATA] [GEOGRAPHIC_DATA] [GEOGRAPHIC_DATA] [GEOGRA…" at bounding box center [452, 49] width 250 height 43
select select "[GEOGRAPHIC_DATA]"
click at [385, 28] on select "Australia ACT NSW NT QLD SA TAS VIC WA" at bounding box center [452, 49] width 250 height 43
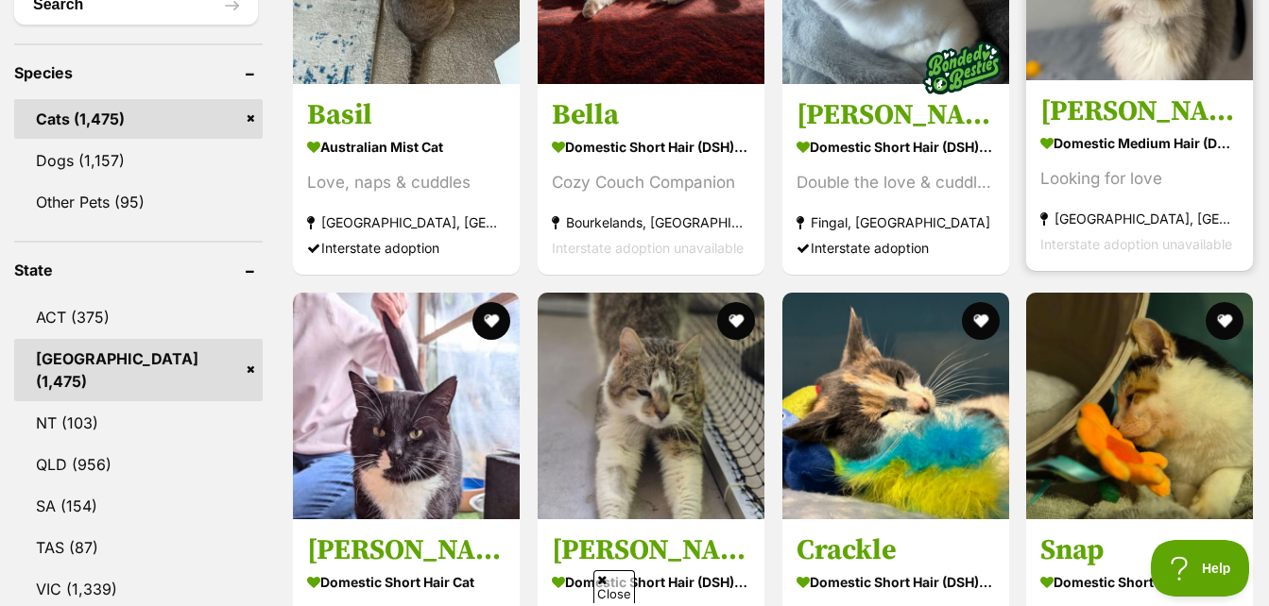
scroll to position [756, 0]
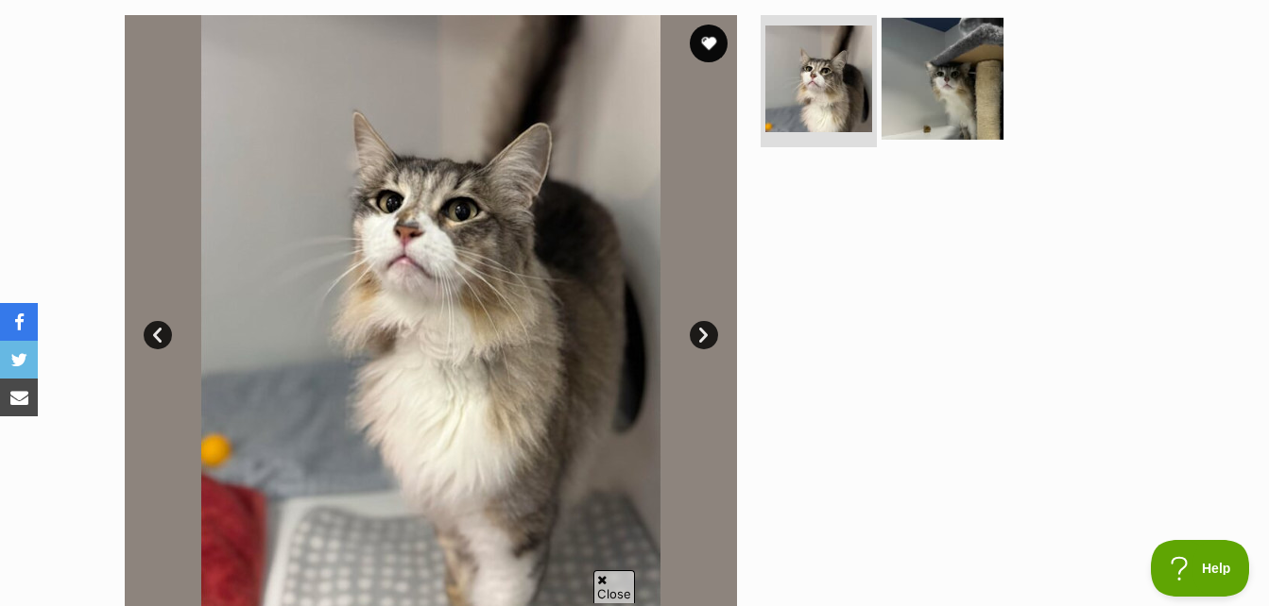
click at [961, 111] on img at bounding box center [942, 79] width 122 height 122
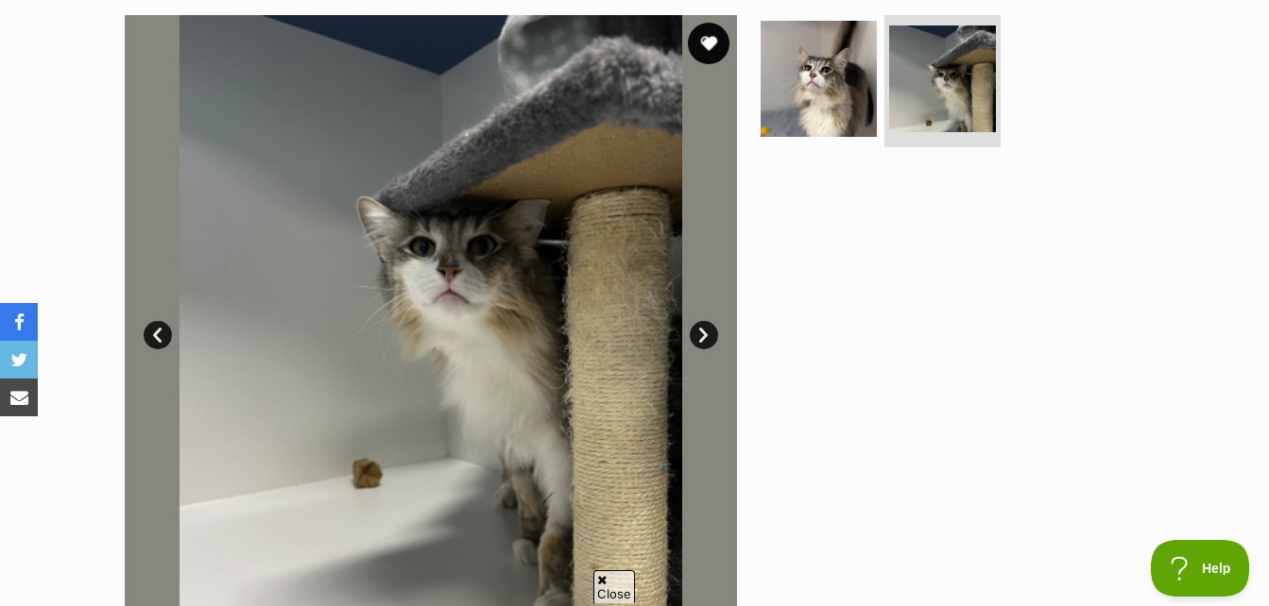
drag, startPoint x: 703, startPoint y: 30, endPoint x: 712, endPoint y: 36, distance: 11.0
click at [709, 30] on button "favourite" at bounding box center [709, 44] width 42 height 42
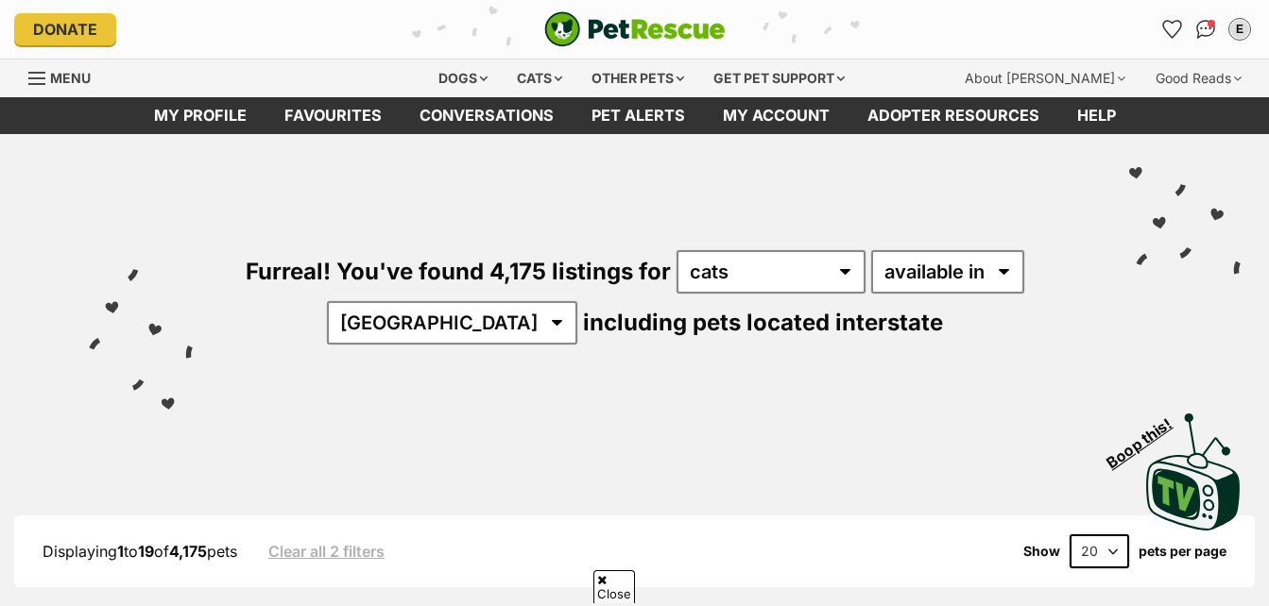
select select "[GEOGRAPHIC_DATA]"
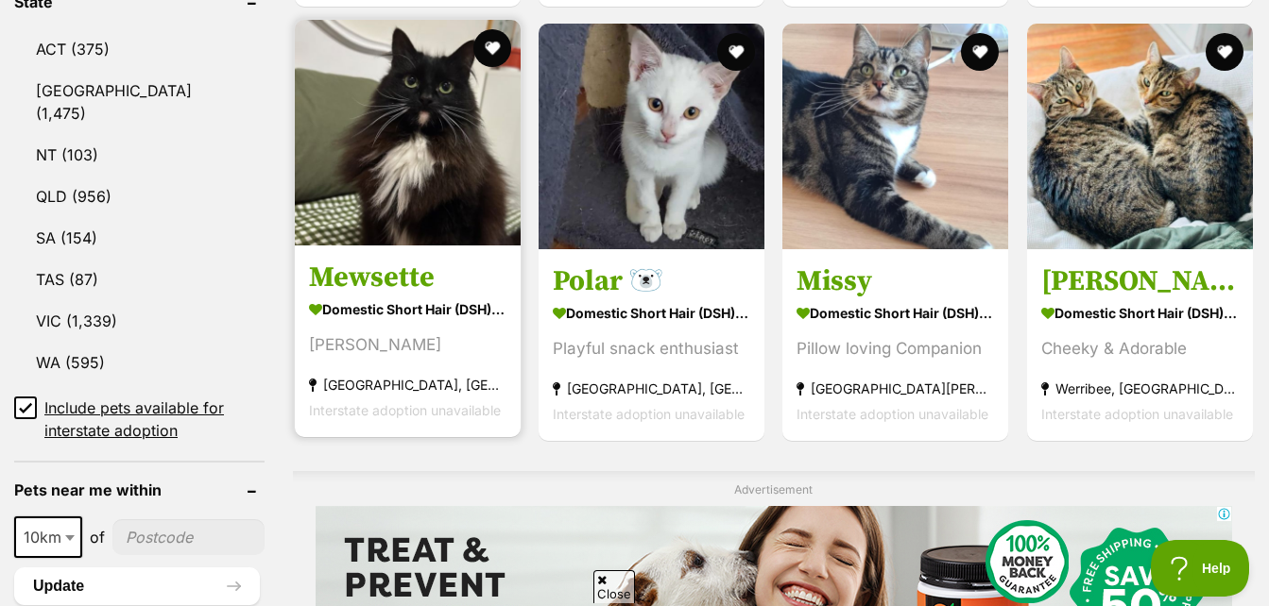
click at [402, 167] on img at bounding box center [408, 133] width 226 height 226
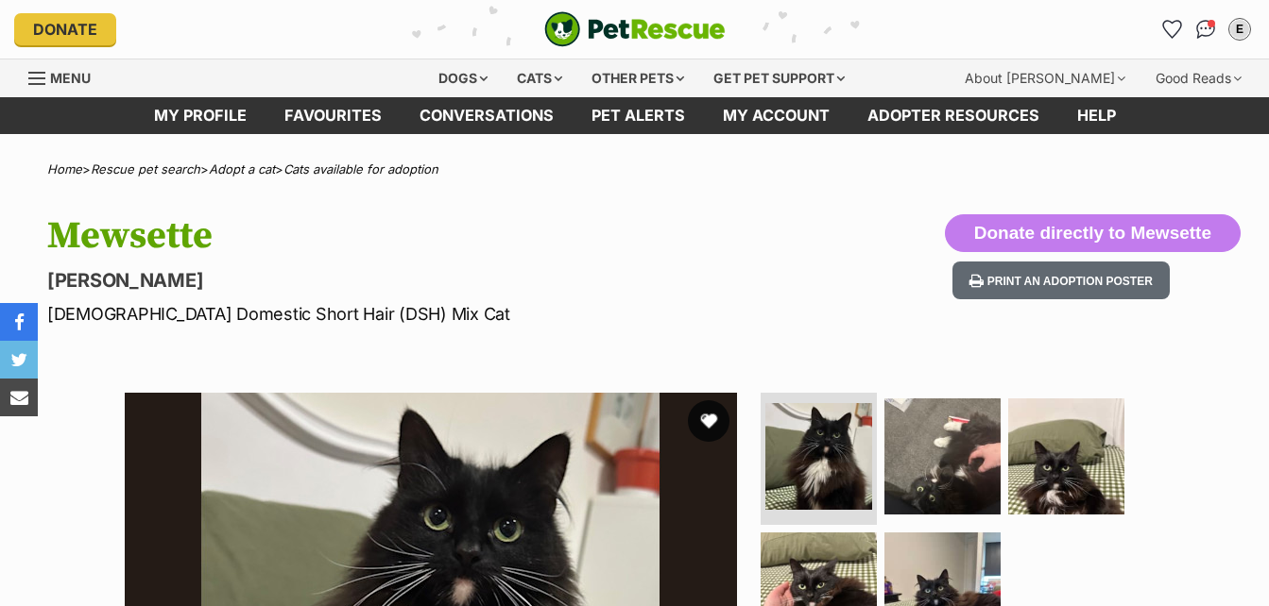
click at [716, 423] on button "favourite" at bounding box center [709, 422] width 42 height 42
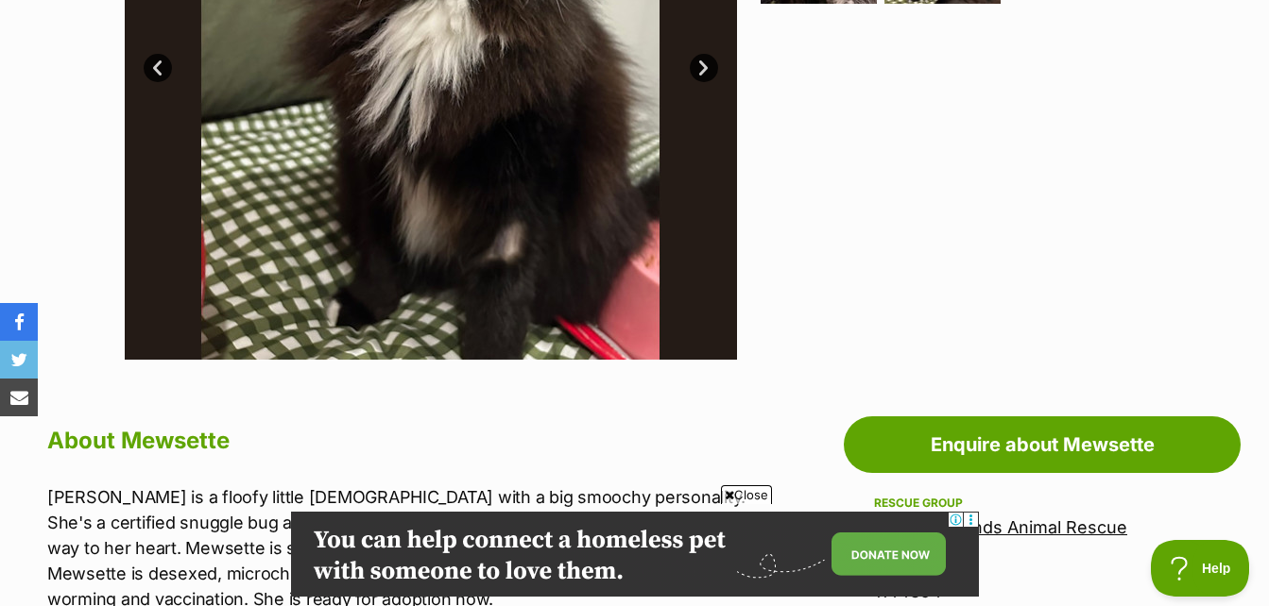
scroll to position [378, 0]
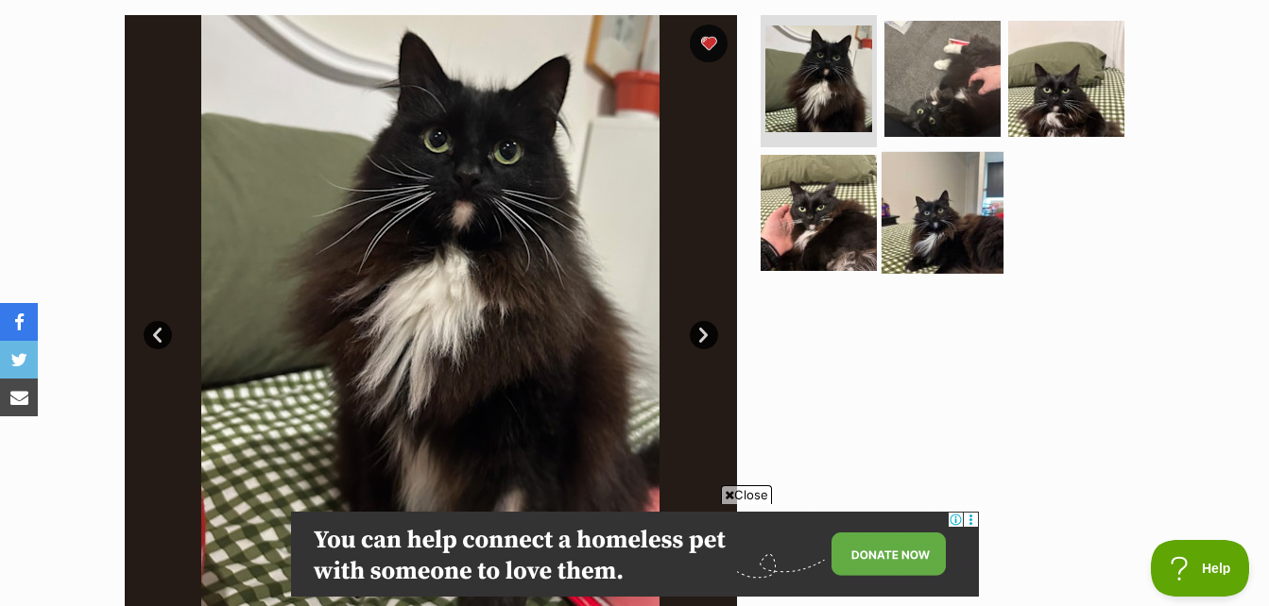
click at [914, 229] on img at bounding box center [942, 212] width 122 height 122
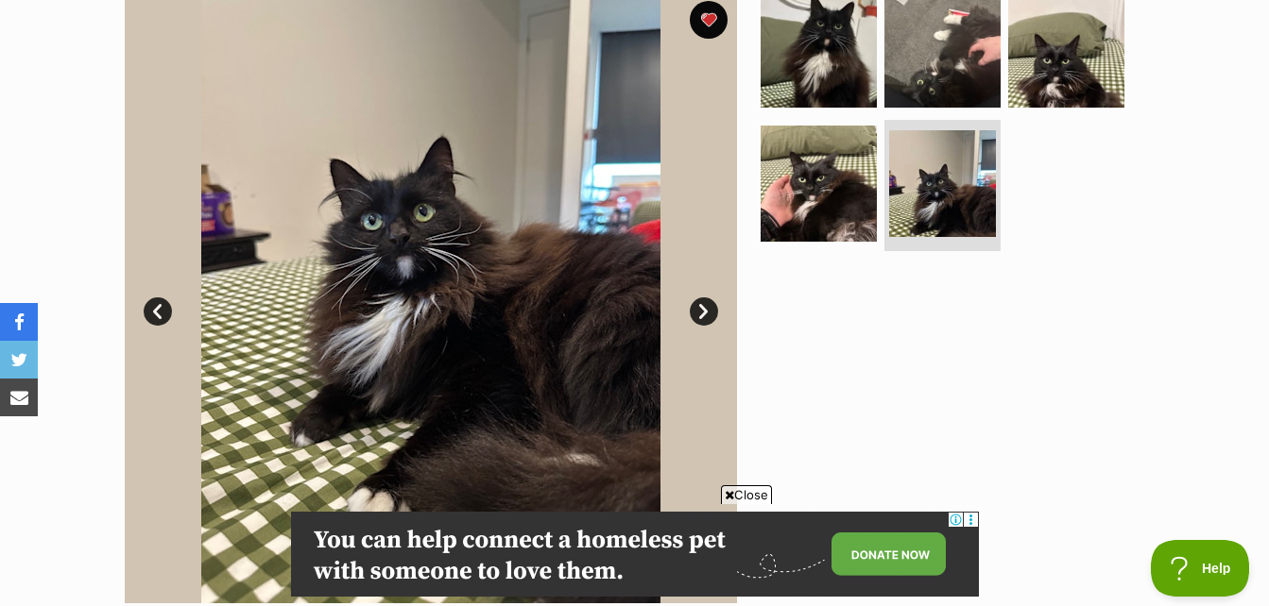
scroll to position [472, 0]
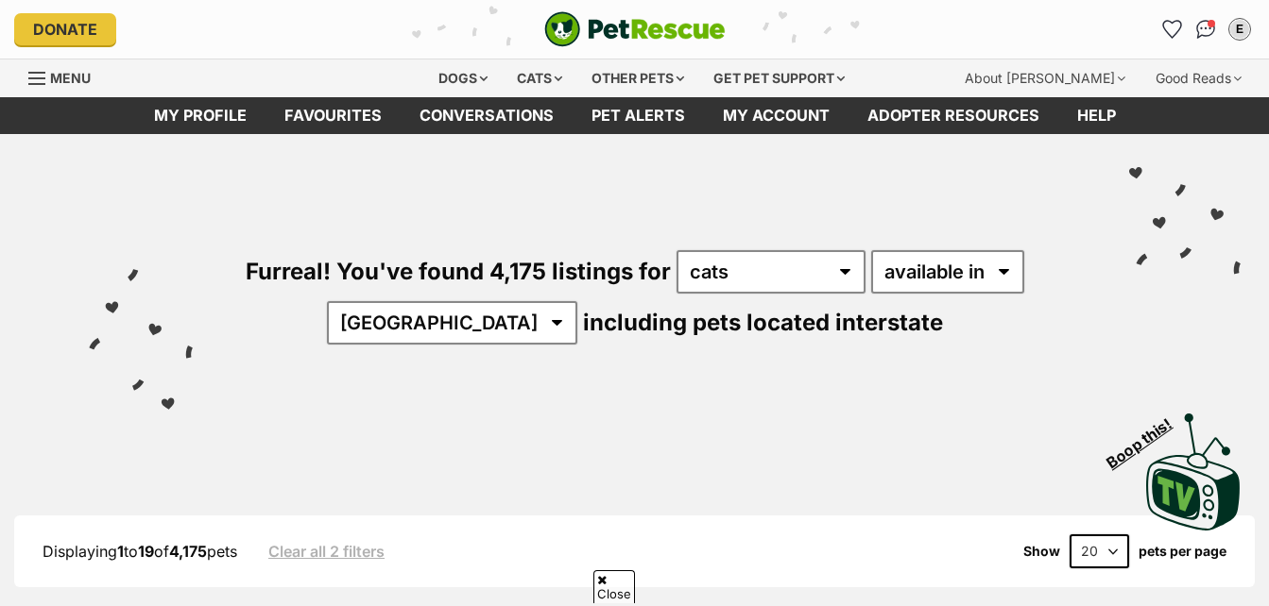
select select "[GEOGRAPHIC_DATA]"
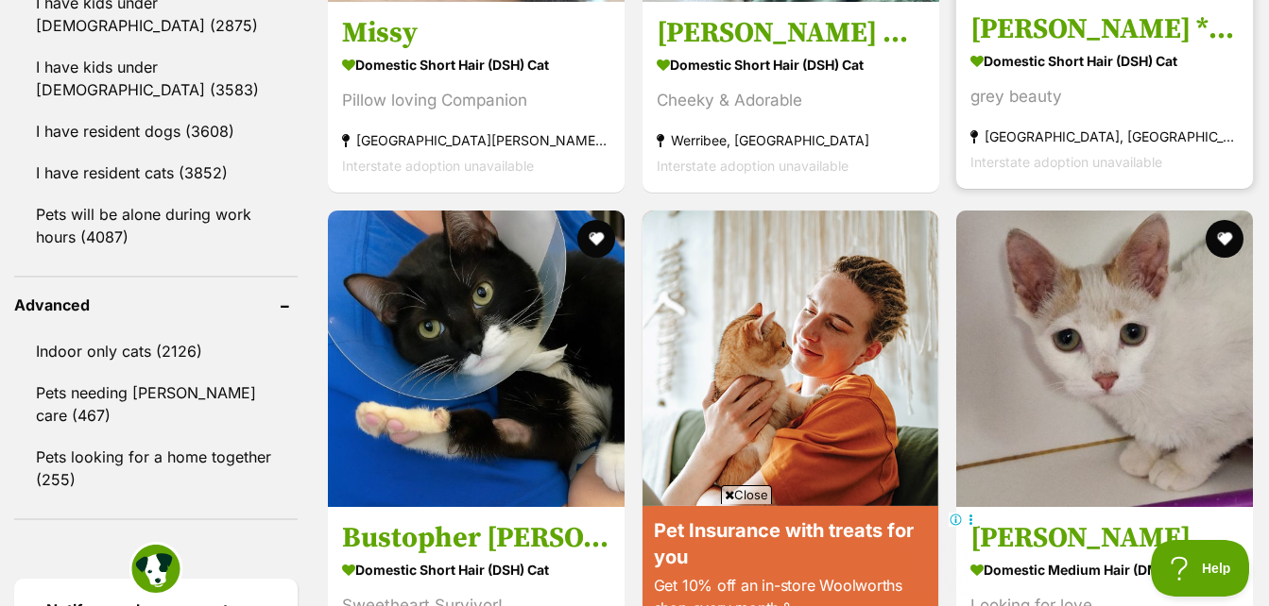
scroll to position [2068, 0]
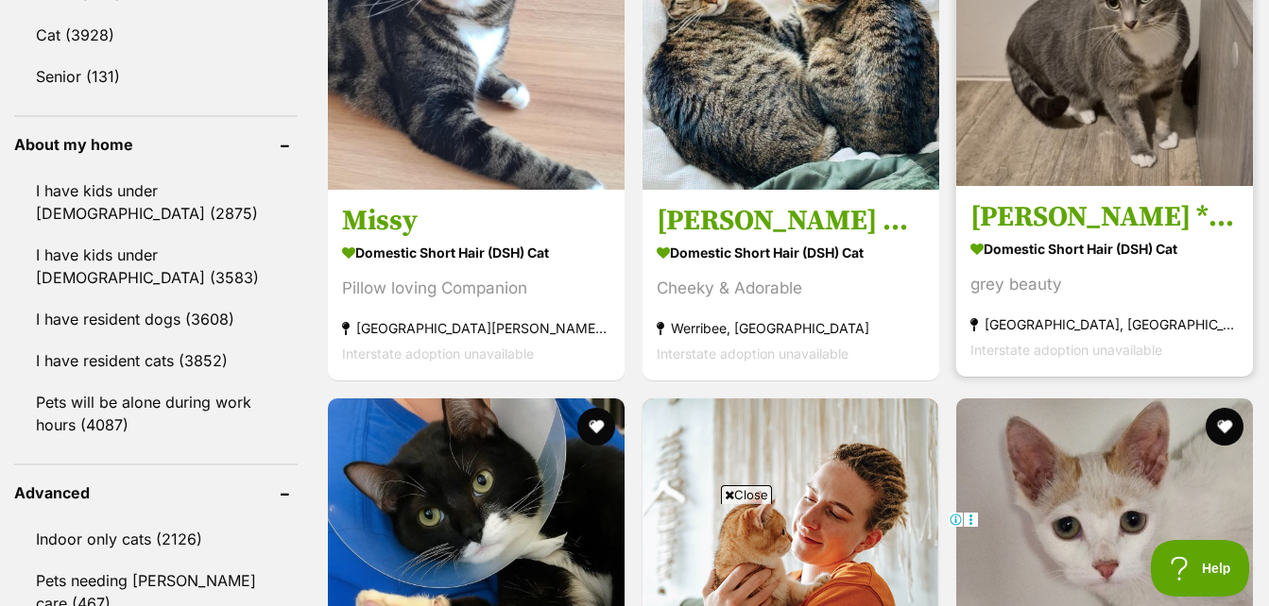
click at [1036, 131] on img at bounding box center [1104, 37] width 297 height 297
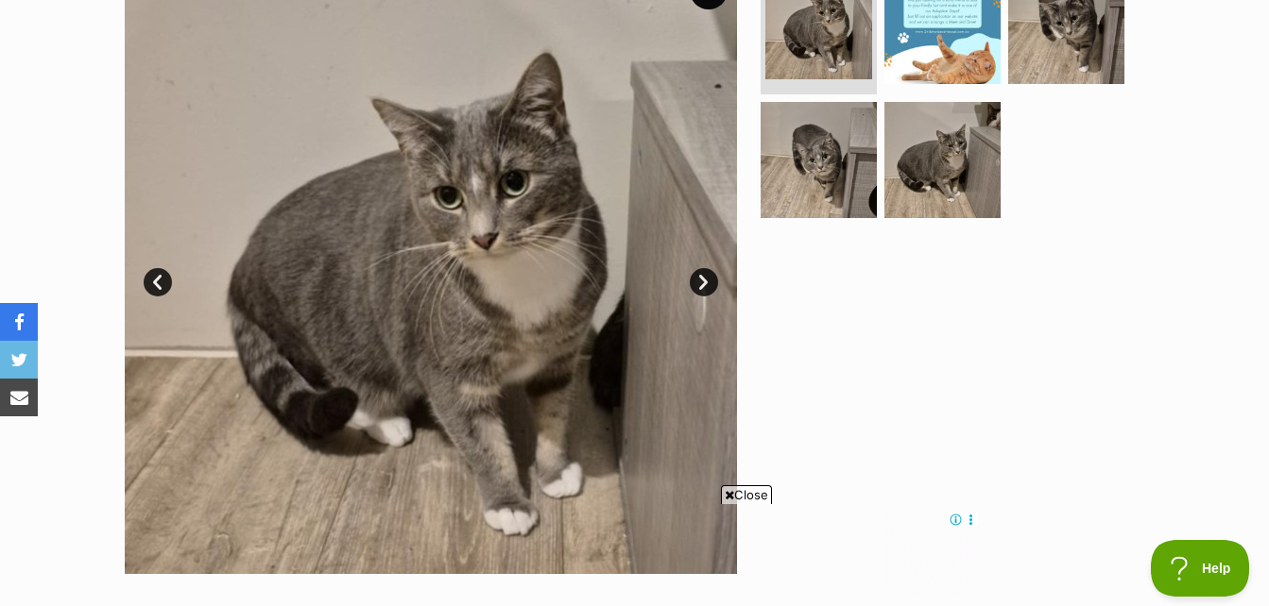
scroll to position [283, 0]
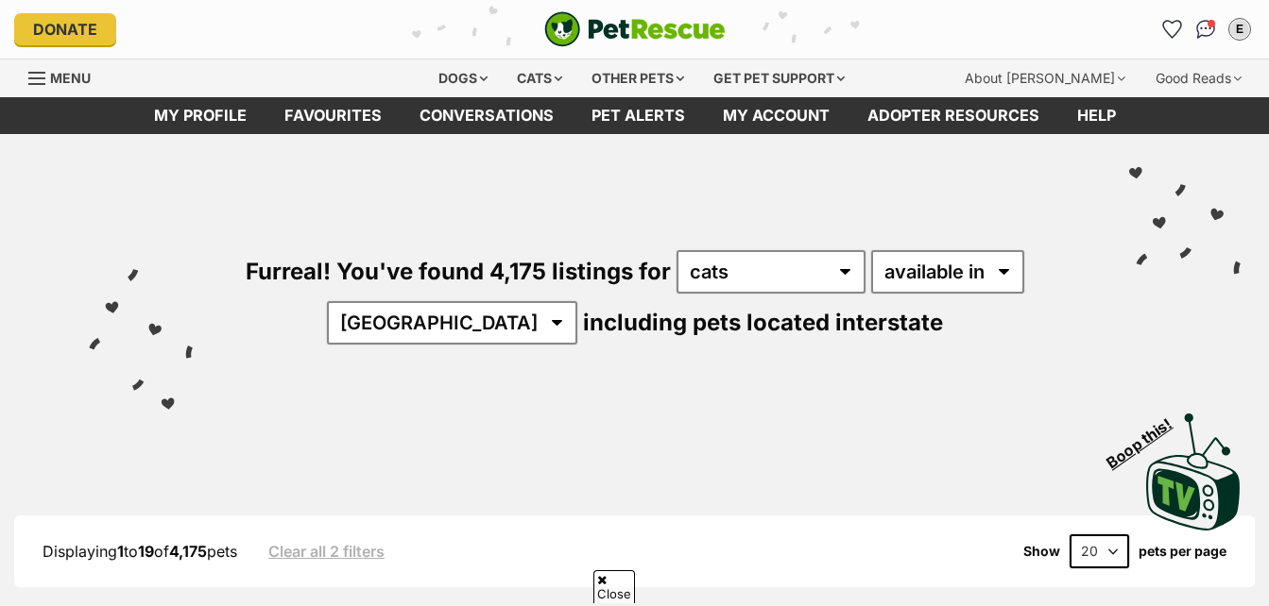
select select "[GEOGRAPHIC_DATA]"
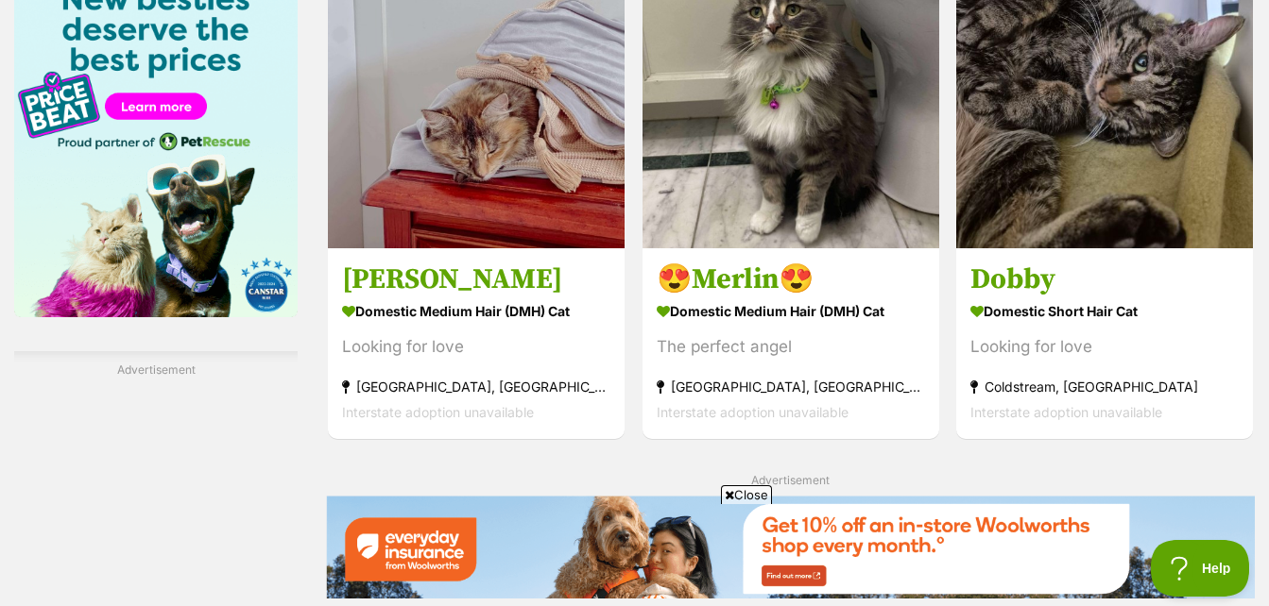
scroll to position [3169, 0]
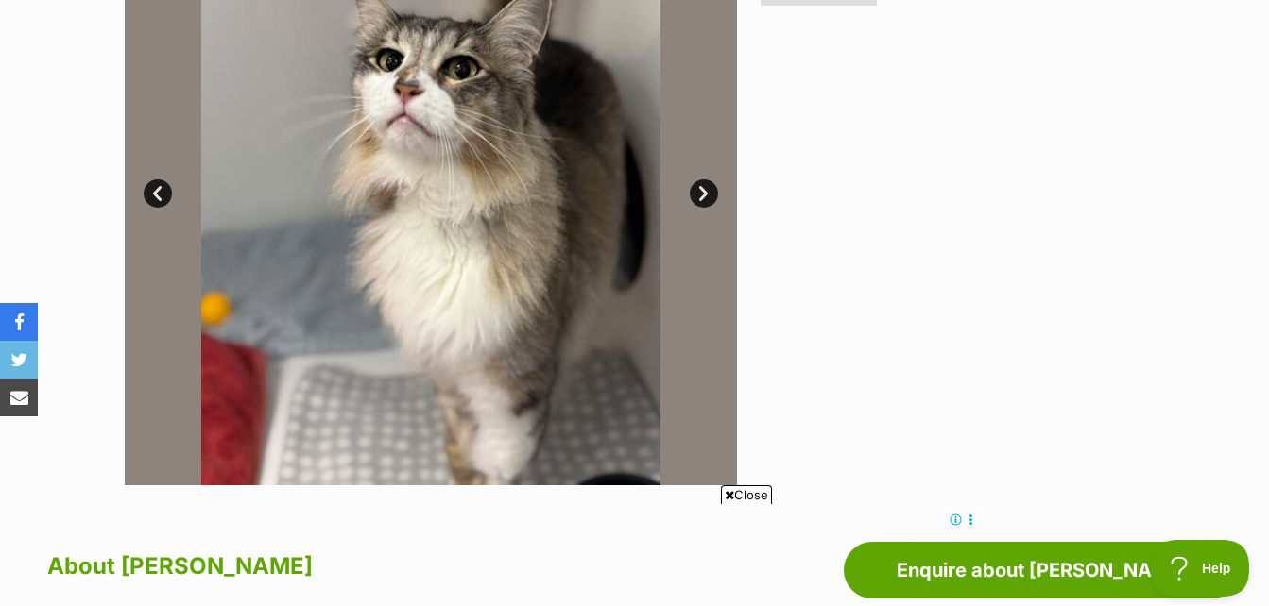
scroll to position [472, 0]
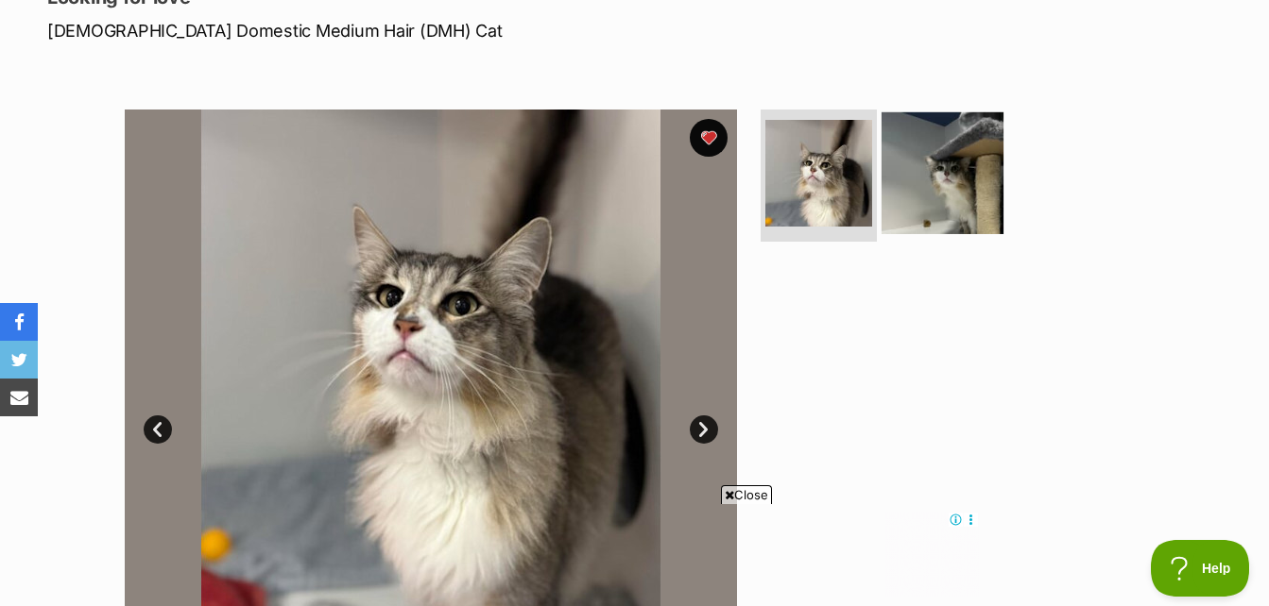
click at [921, 207] on img at bounding box center [942, 173] width 122 height 122
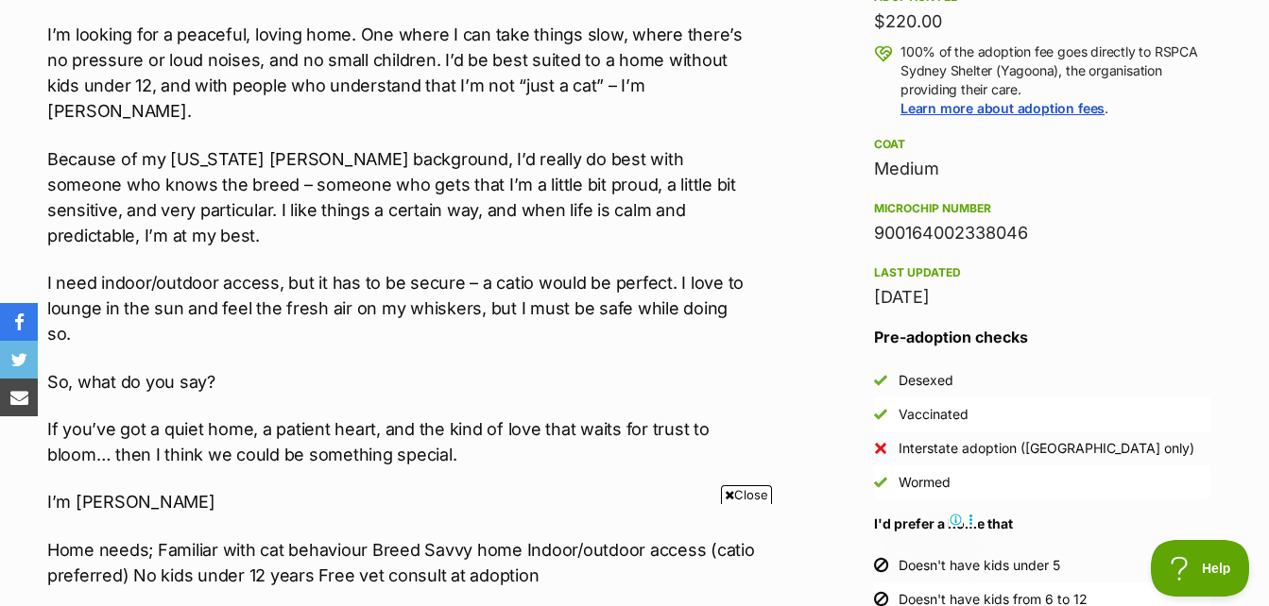
scroll to position [1512, 0]
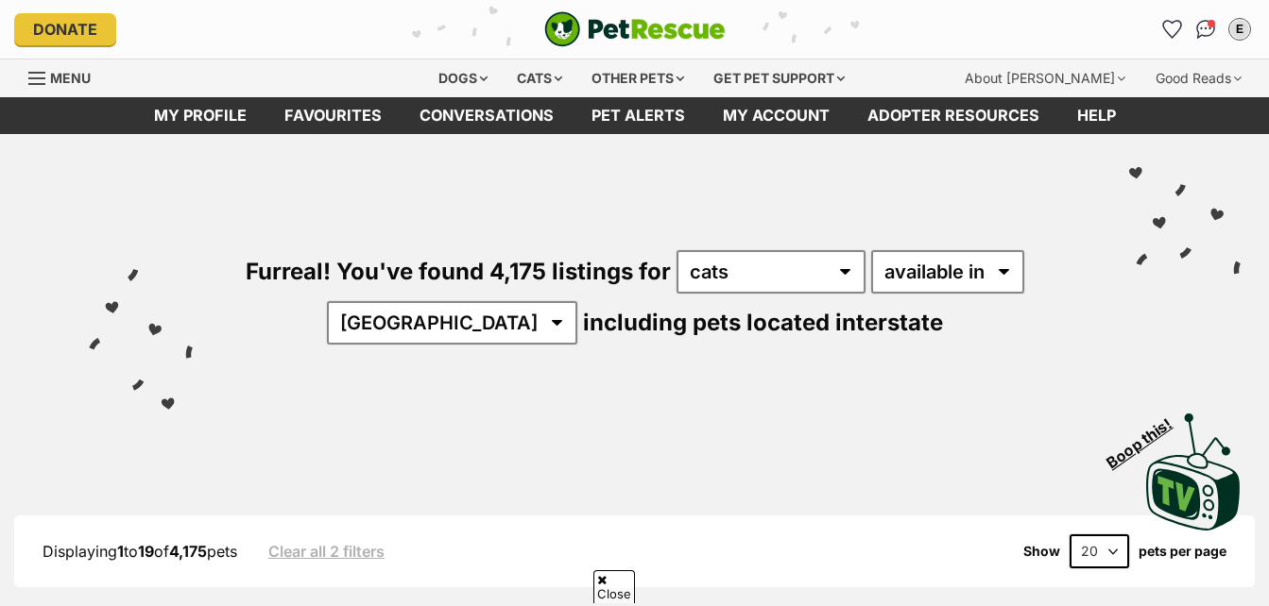
select select "[GEOGRAPHIC_DATA]"
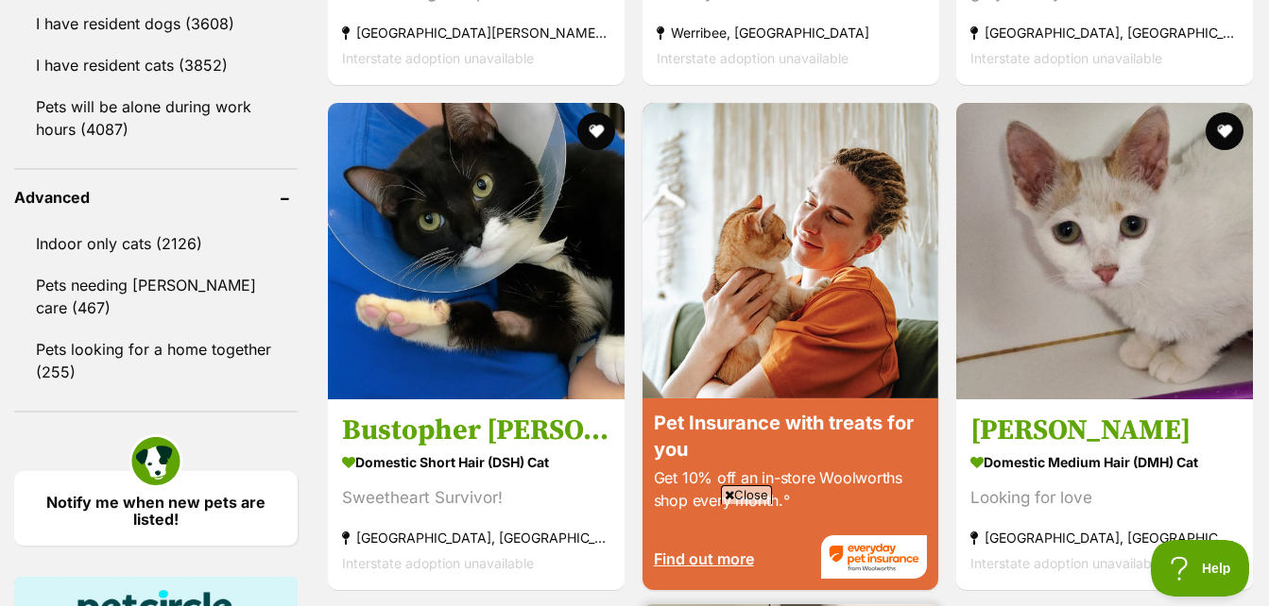
scroll to position [2398, 0]
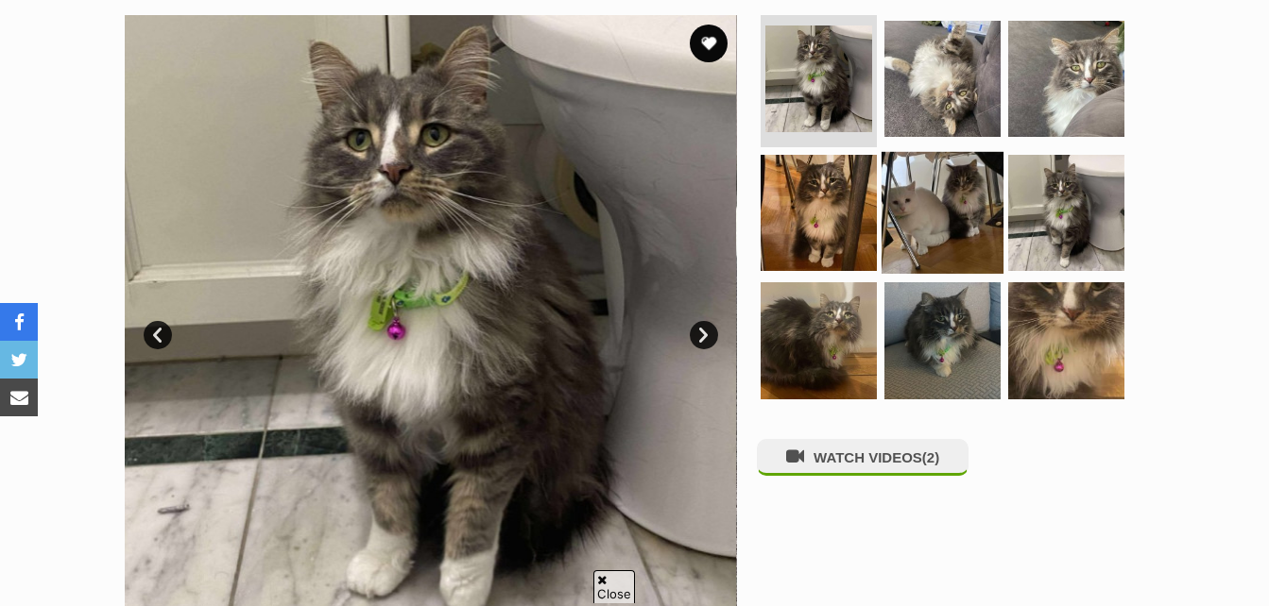
click at [949, 179] on img at bounding box center [942, 212] width 122 height 122
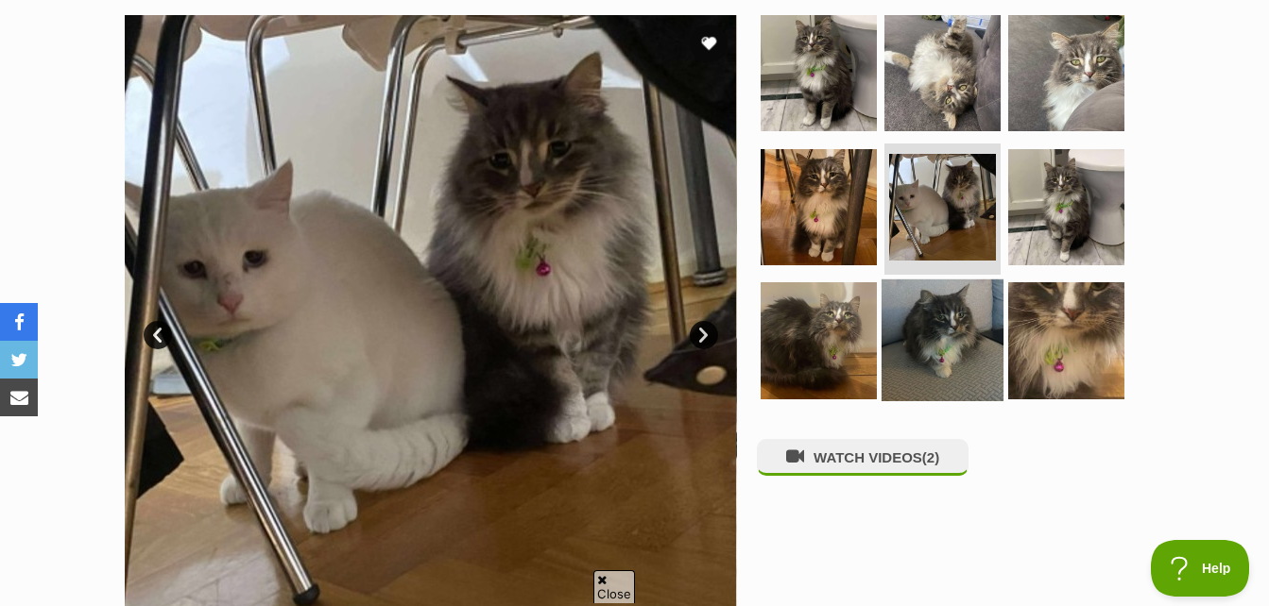
click at [959, 323] on img at bounding box center [942, 341] width 122 height 122
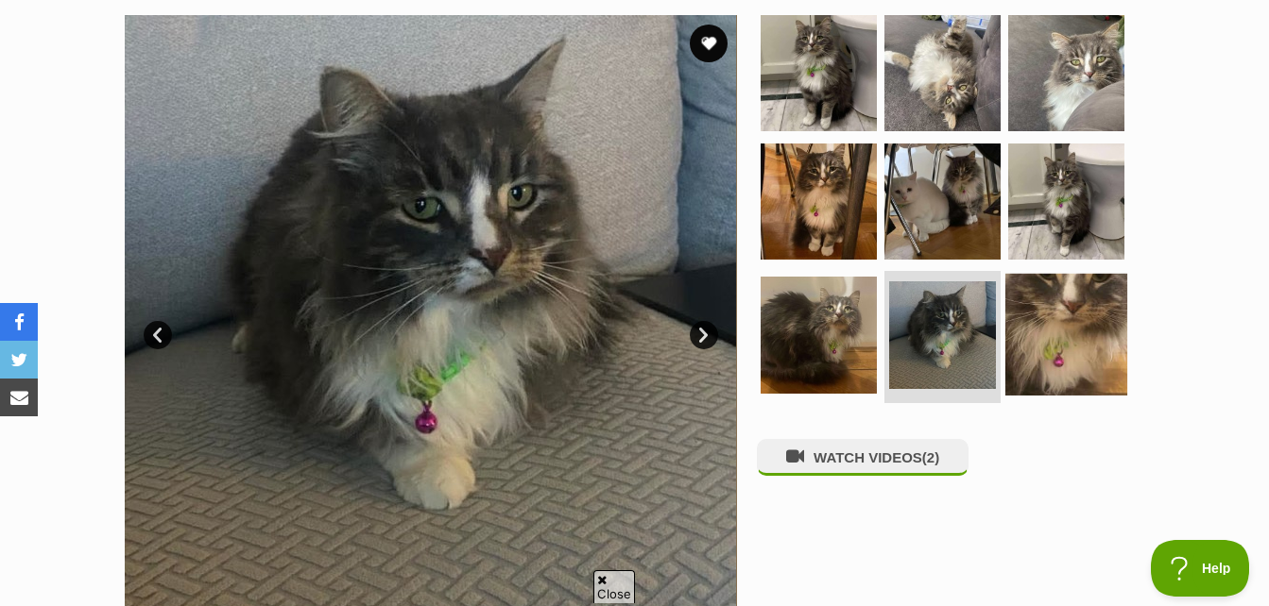
click at [1059, 313] on img at bounding box center [1066, 335] width 122 height 122
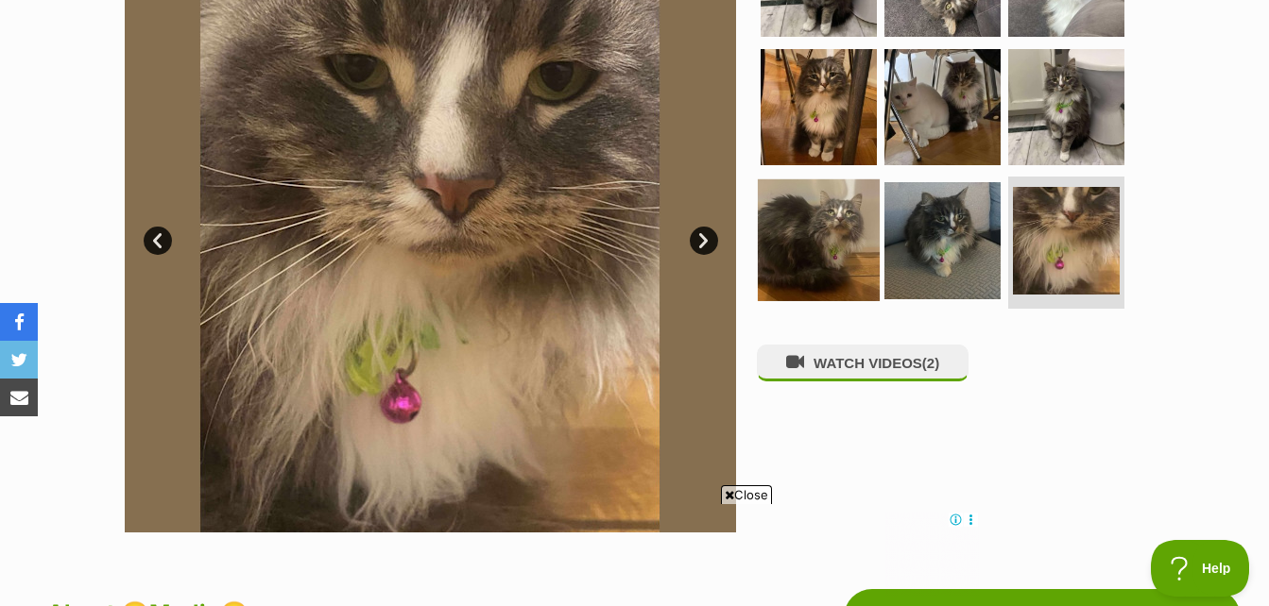
click at [846, 257] on img at bounding box center [819, 240] width 122 height 122
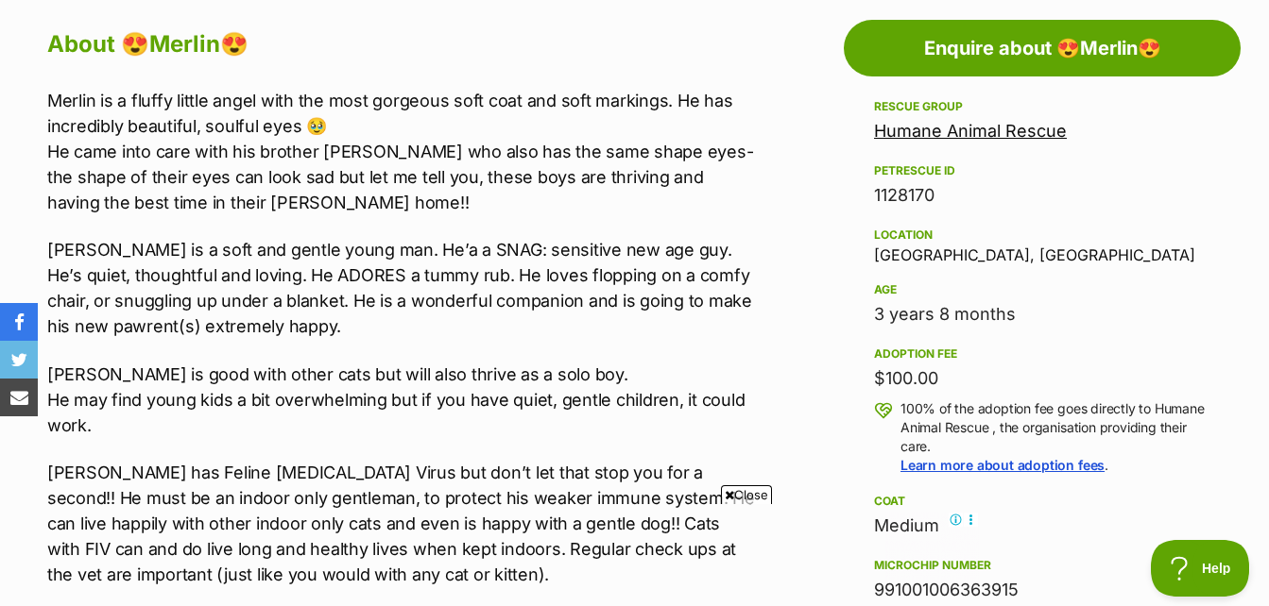
scroll to position [1039, 0]
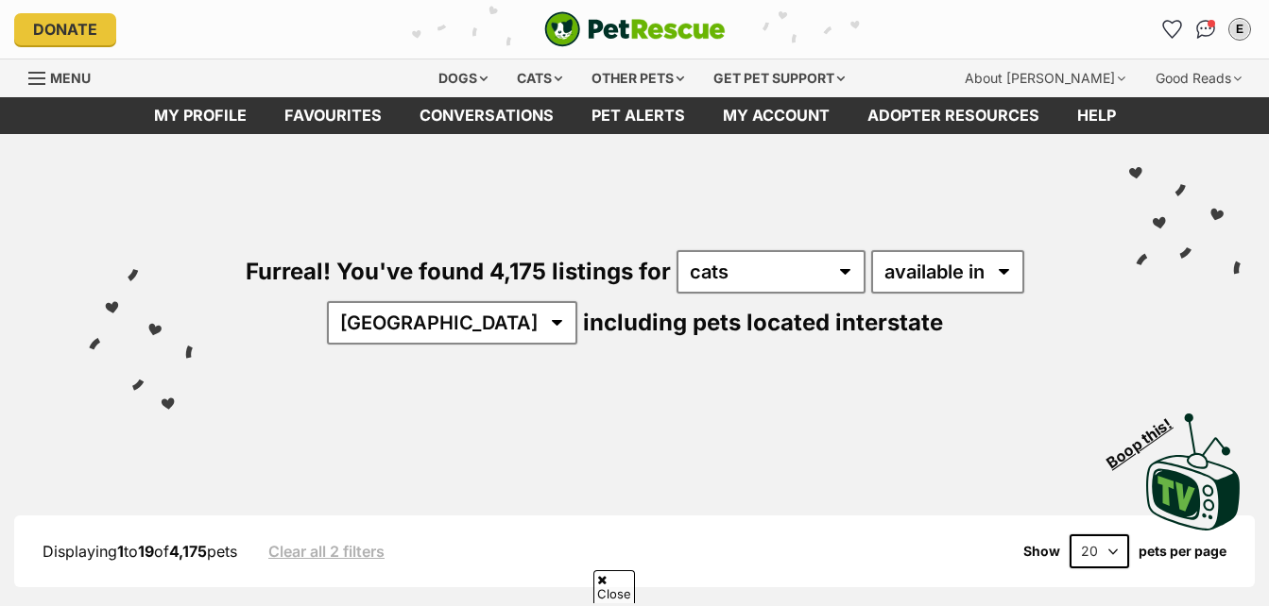
select select "[GEOGRAPHIC_DATA]"
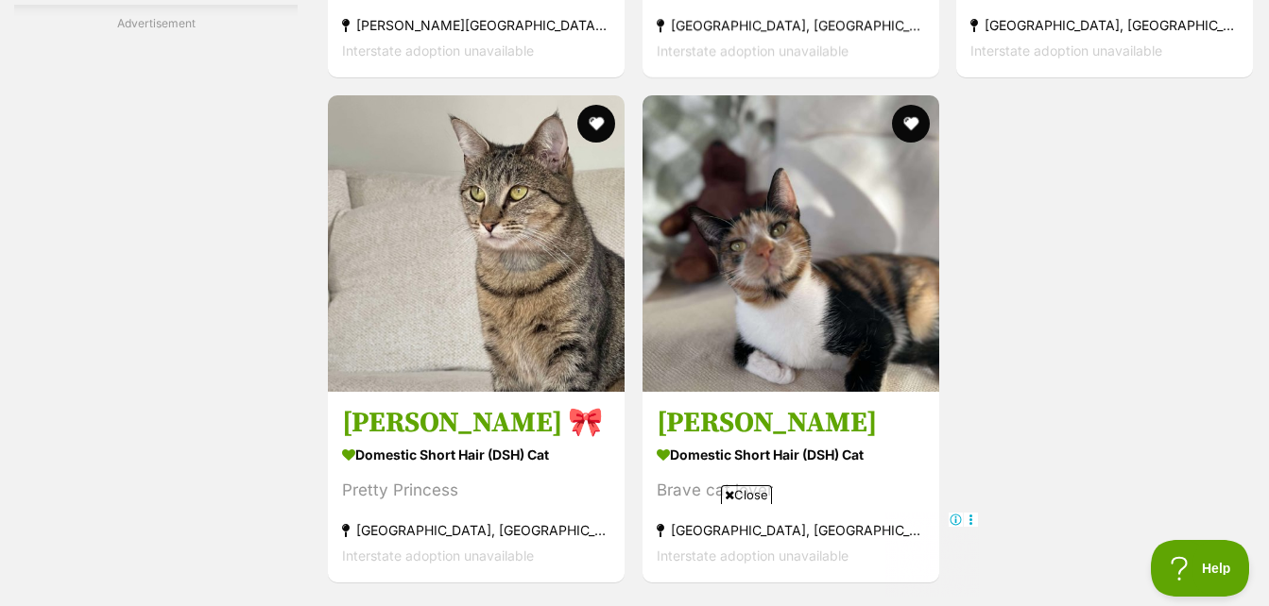
scroll to position [4170, 0]
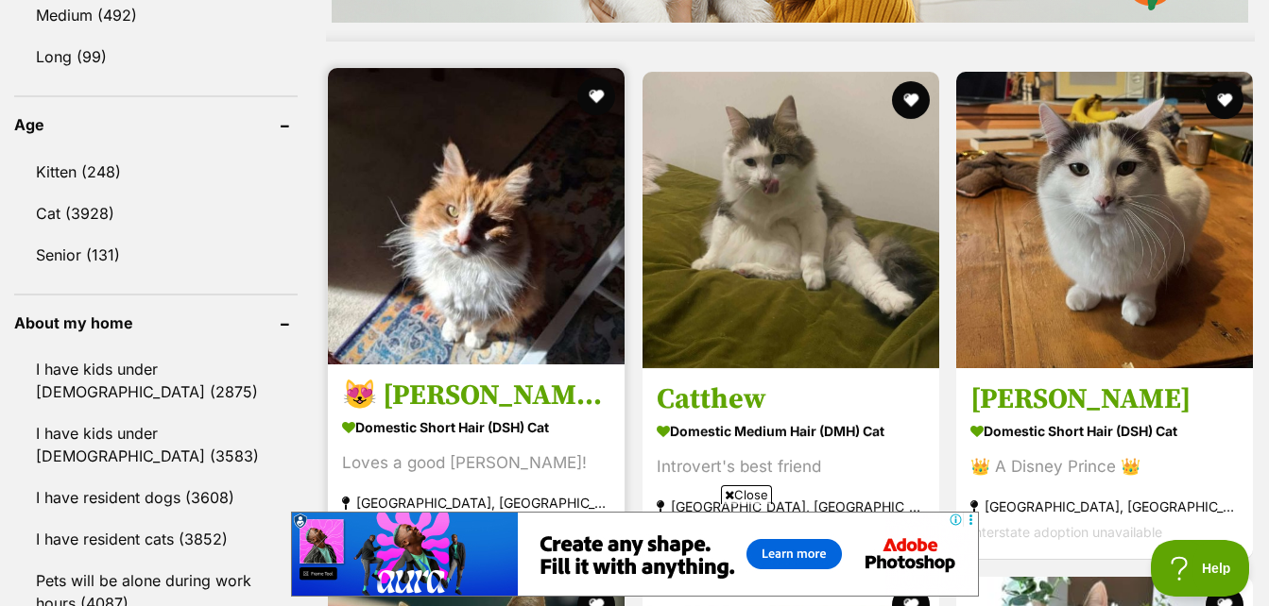
click at [532, 226] on img at bounding box center [476, 216] width 297 height 297
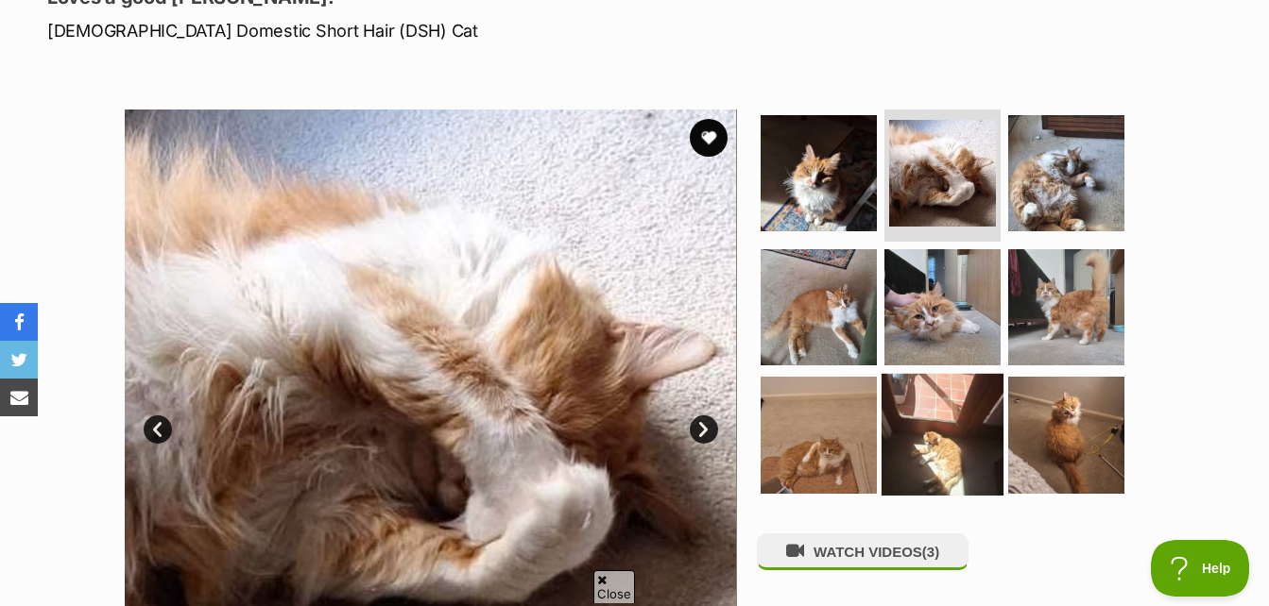
click at [940, 410] on img at bounding box center [942, 435] width 122 height 122
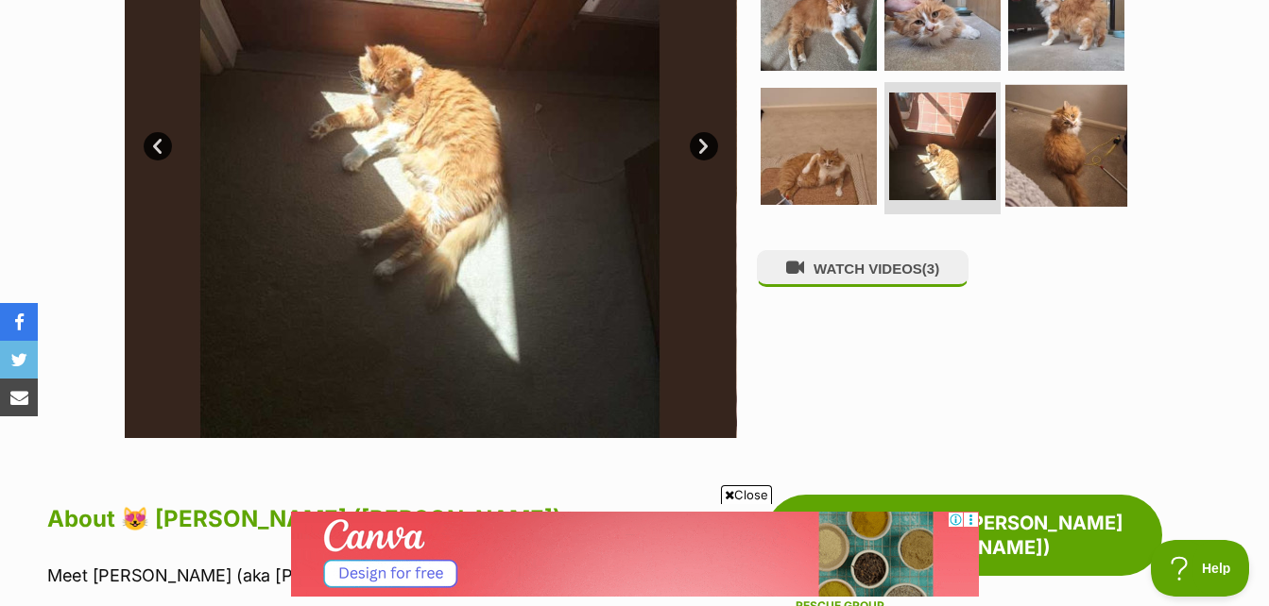
click at [1032, 192] on img at bounding box center [1066, 146] width 122 height 122
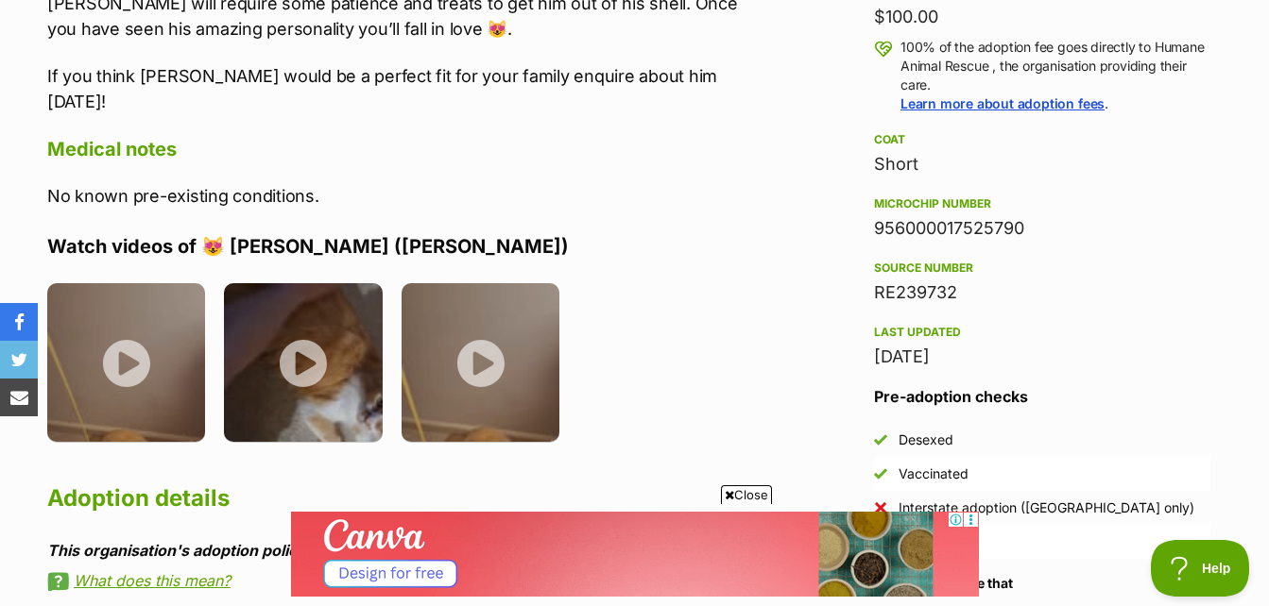
scroll to position [1606, 0]
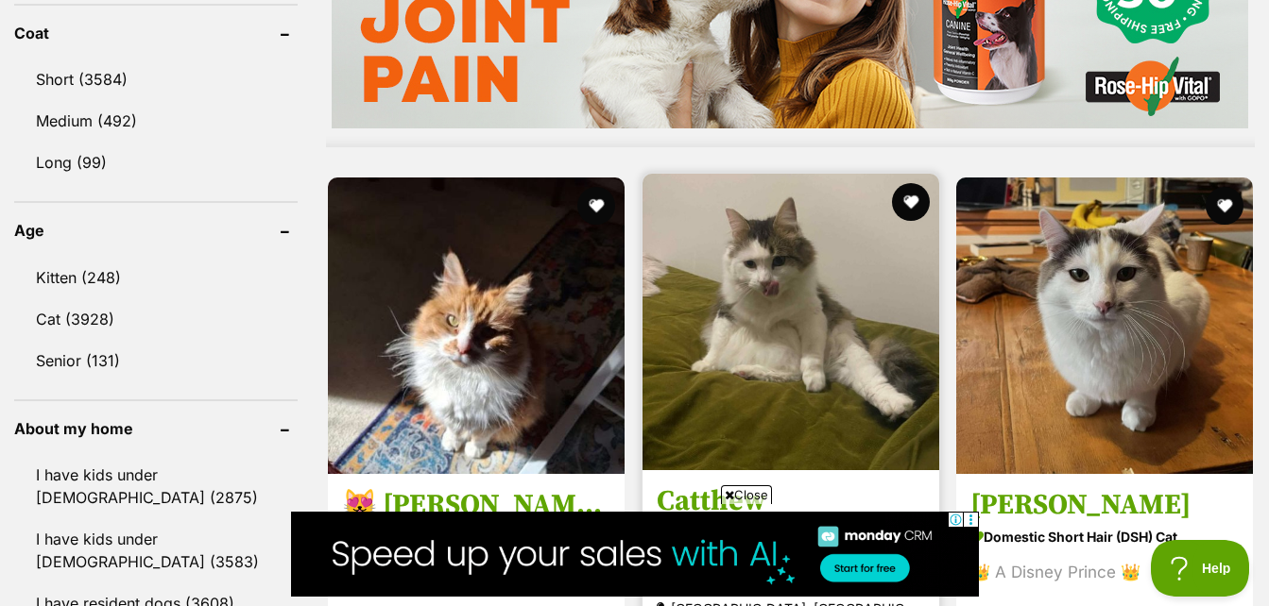
scroll to position [1785, 0]
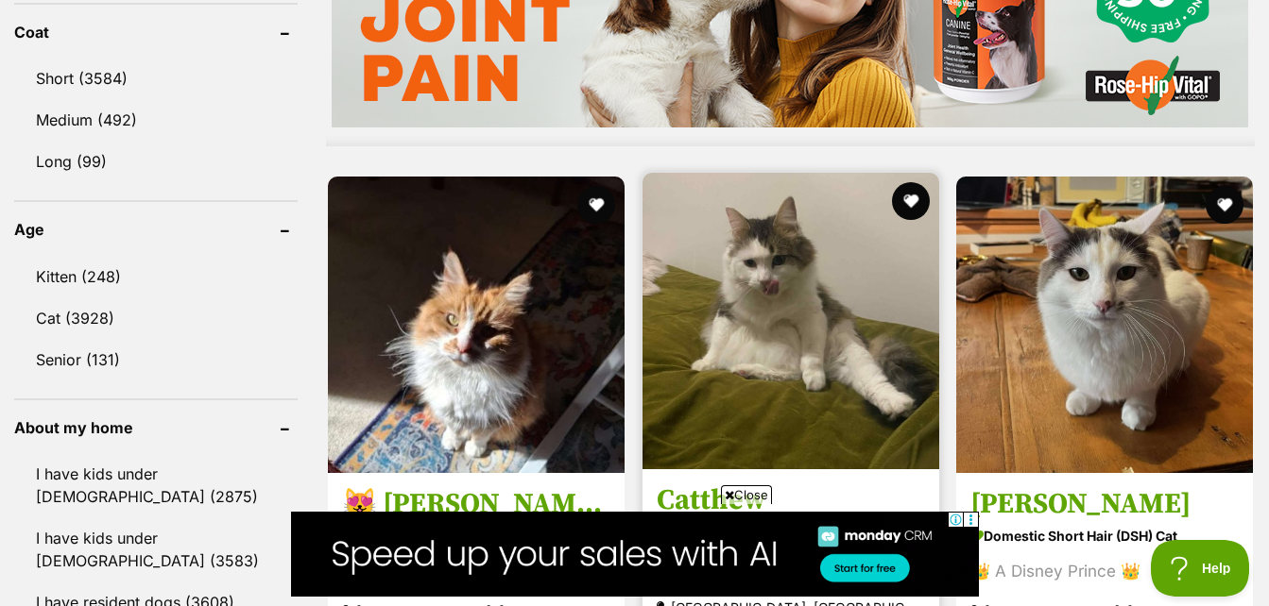
click at [772, 302] on img at bounding box center [790, 321] width 297 height 297
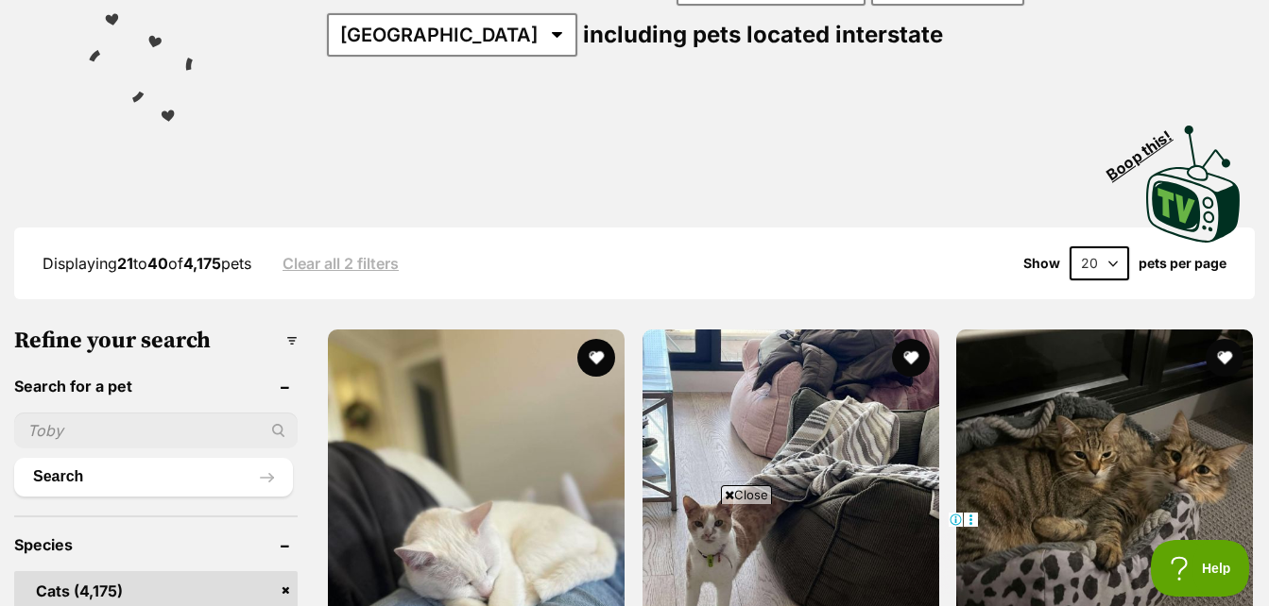
scroll to position [345, 0]
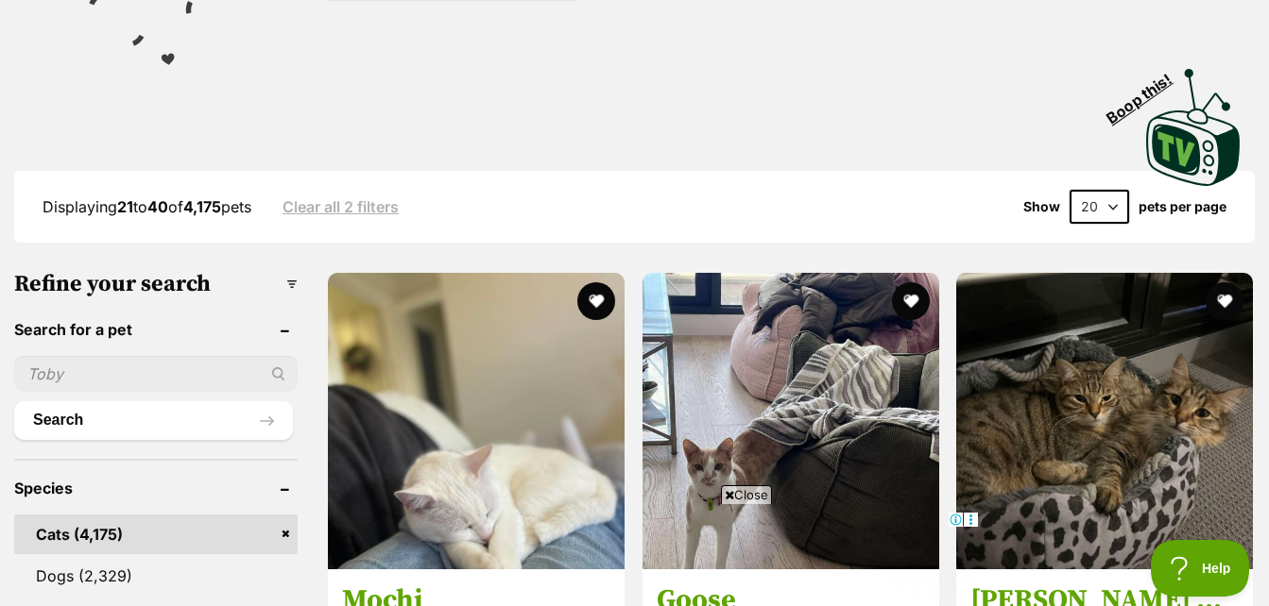
click at [191, 373] on input "text" at bounding box center [155, 374] width 283 height 36
type input "Fi-Fi"
click at [14, 401] on button "Search" at bounding box center [153, 420] width 279 height 38
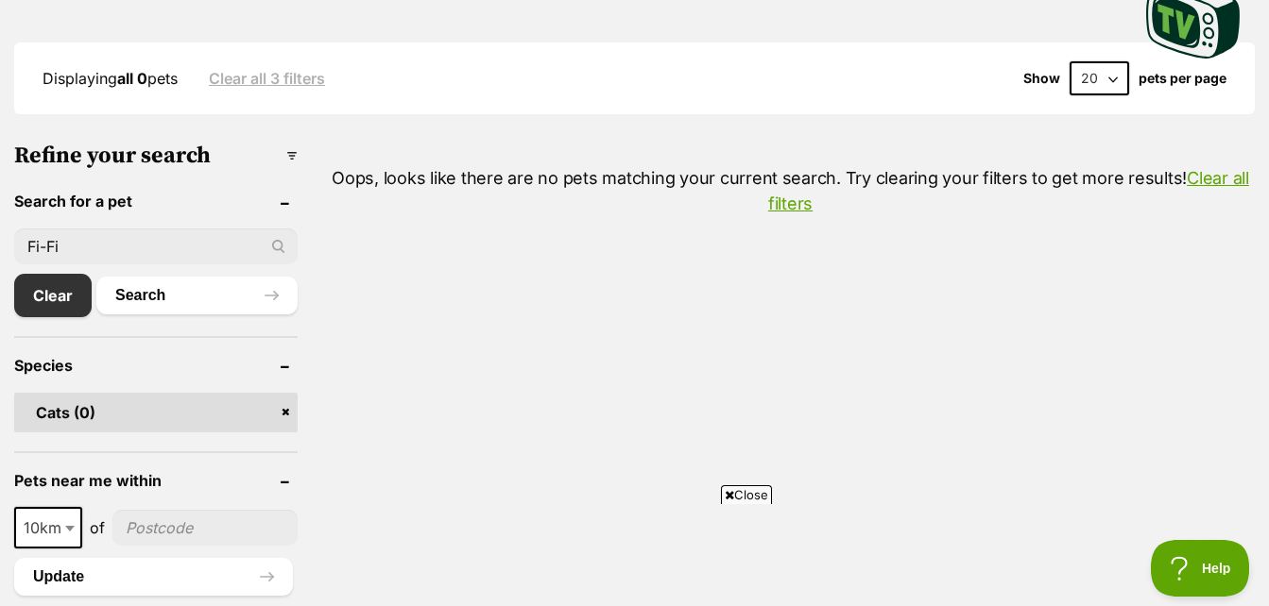
click at [124, 254] on input "Fi-Fi" at bounding box center [155, 247] width 283 height 36
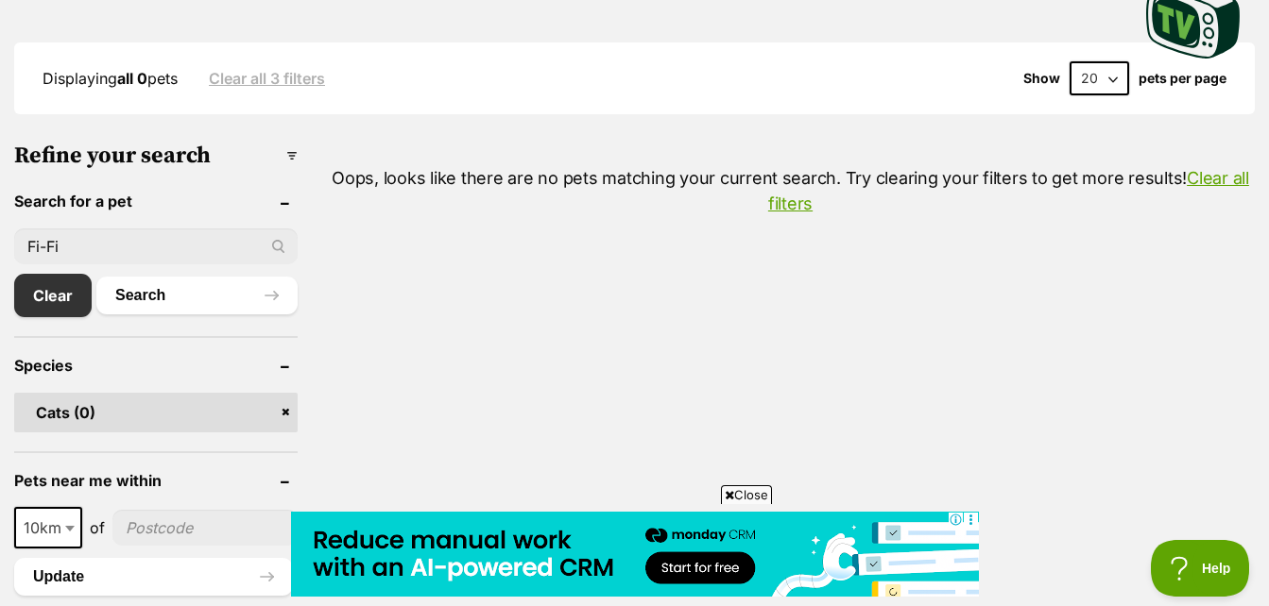
drag, startPoint x: 119, startPoint y: 255, endPoint x: 2, endPoint y: 268, distance: 117.9
type input "F"
type input "fifi"
click at [96, 277] on button "Search" at bounding box center [196, 296] width 201 height 38
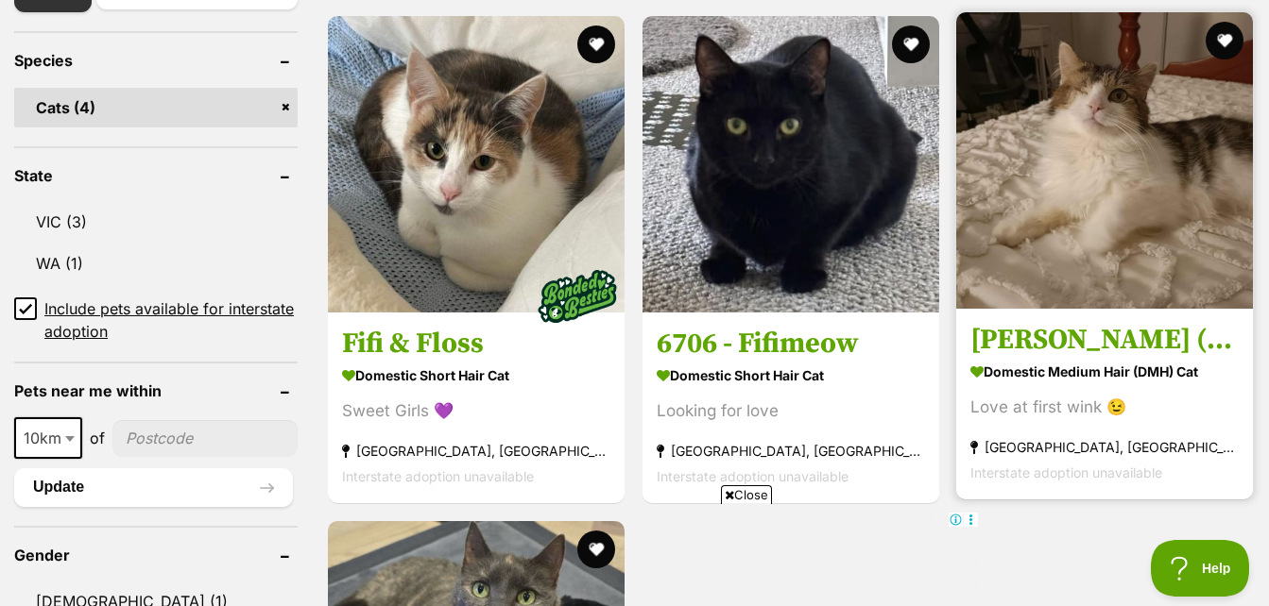
scroll to position [756, 0]
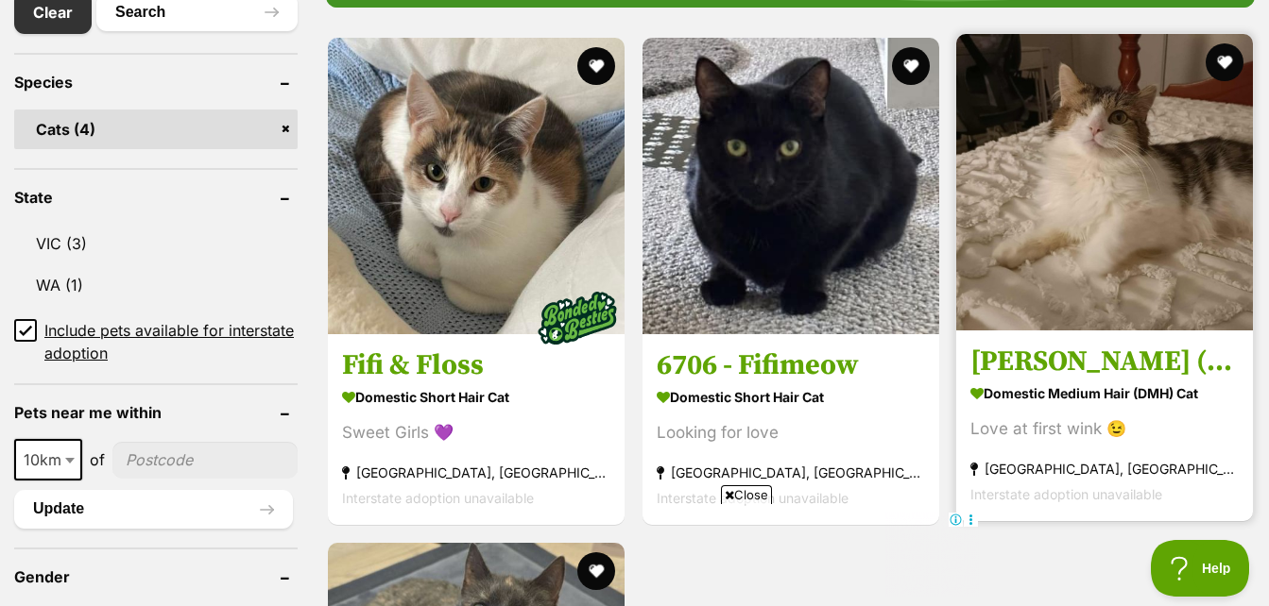
click at [1114, 270] on img at bounding box center [1104, 182] width 297 height 297
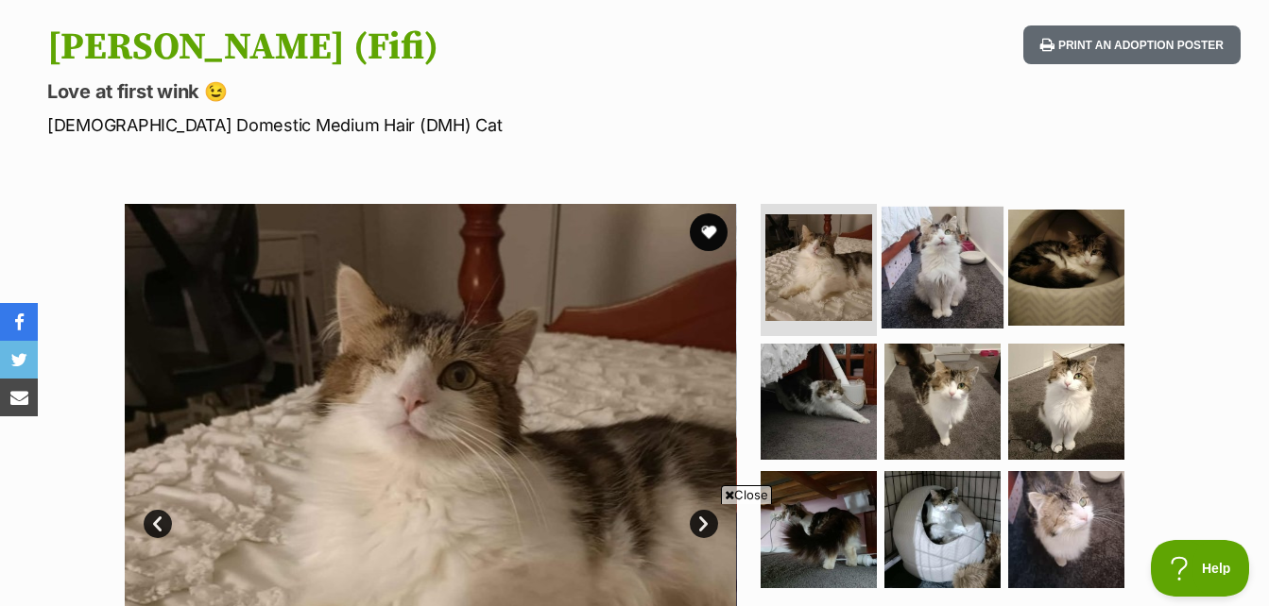
click at [928, 284] on img at bounding box center [942, 268] width 122 height 122
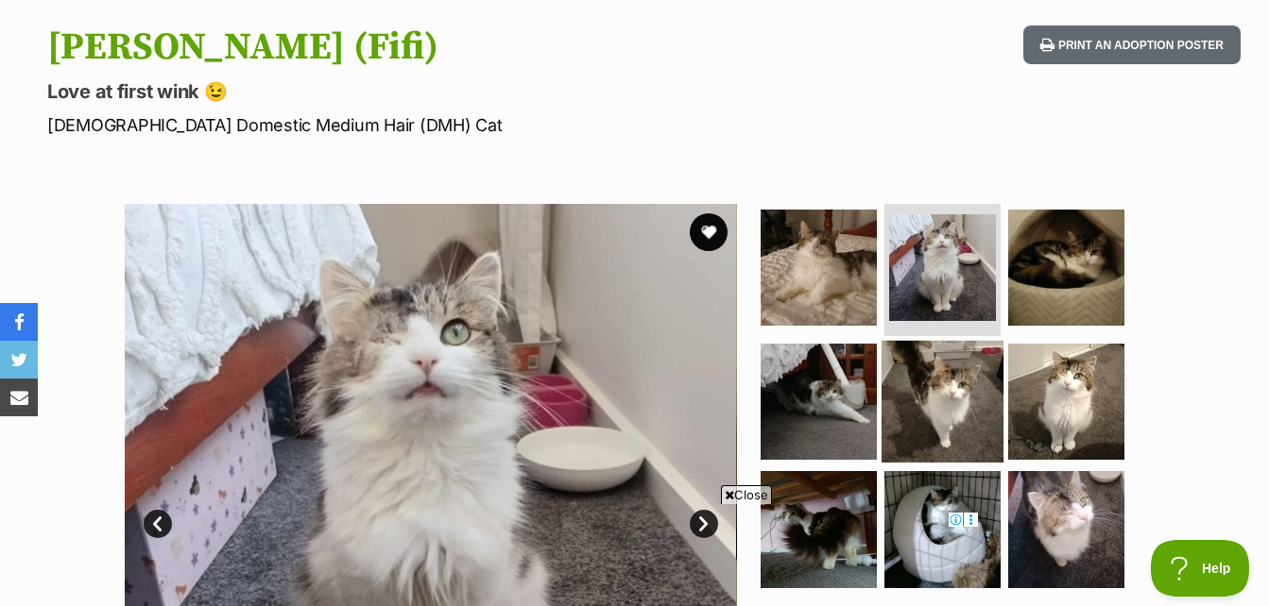
click at [979, 400] on img at bounding box center [942, 401] width 122 height 122
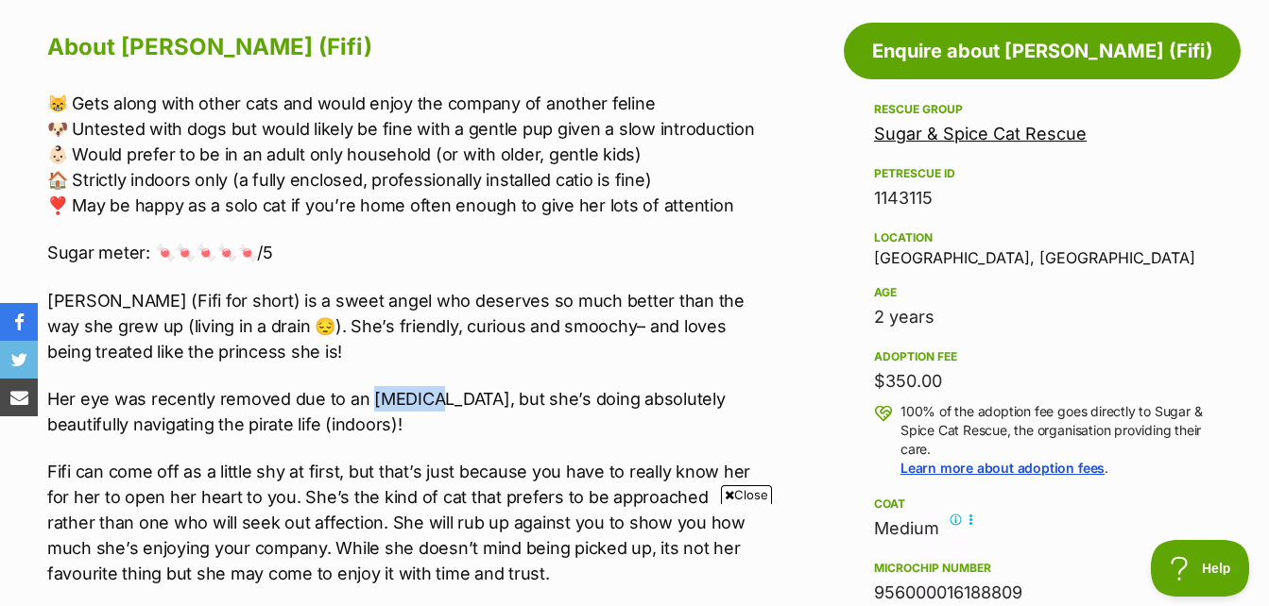
drag, startPoint x: 366, startPoint y: 398, endPoint x: 428, endPoint y: 389, distance: 62.9
click at [428, 389] on p "Her eye was recently removed due to an [MEDICAL_DATA], but she’s doing absolute…" at bounding box center [401, 411] width 709 height 51
copy p "[MEDICAL_DATA]"
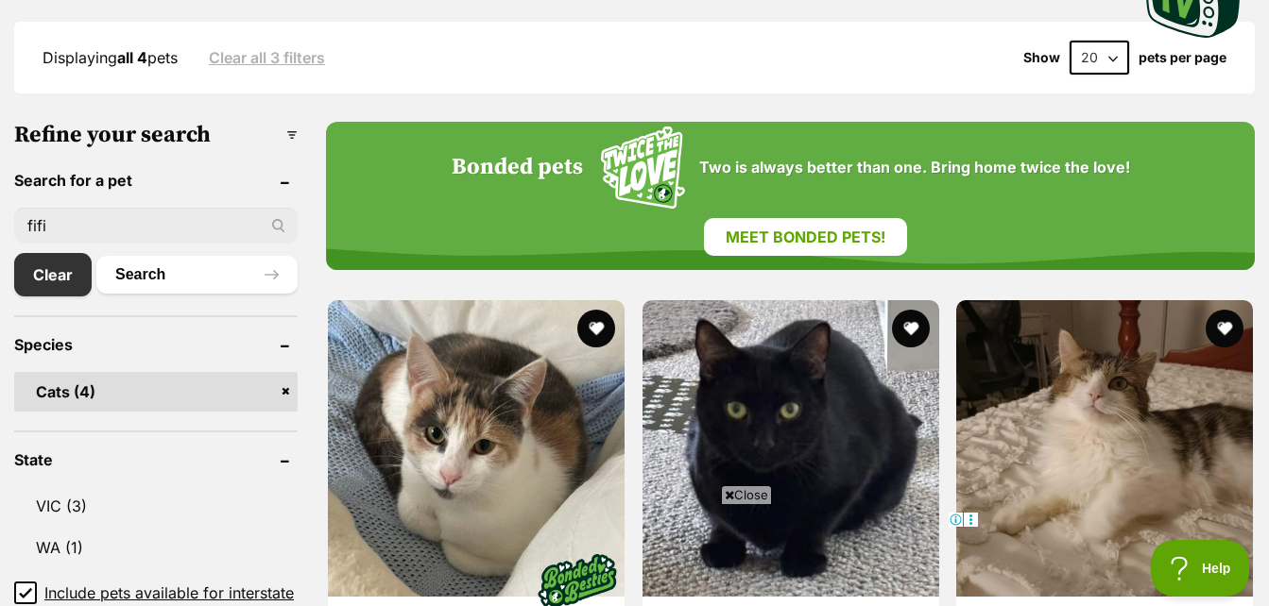
scroll to position [460, 0]
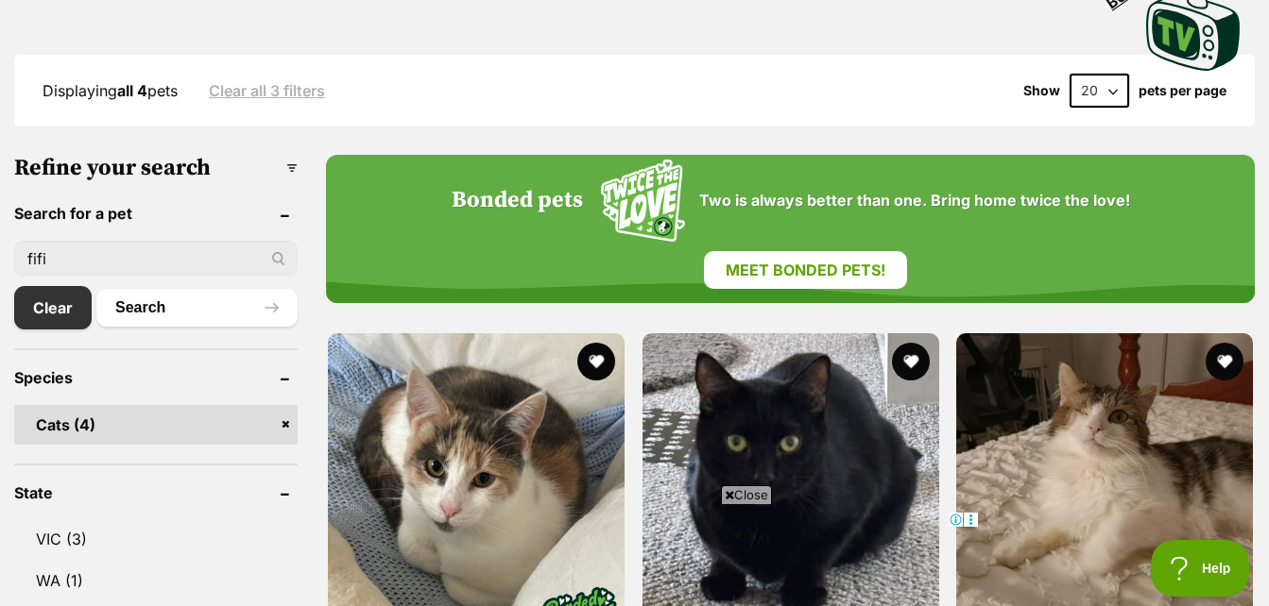
drag, startPoint x: 80, startPoint y: 278, endPoint x: -2, endPoint y: 287, distance: 82.7
click at [96, 289] on button "Search" at bounding box center [196, 308] width 201 height 38
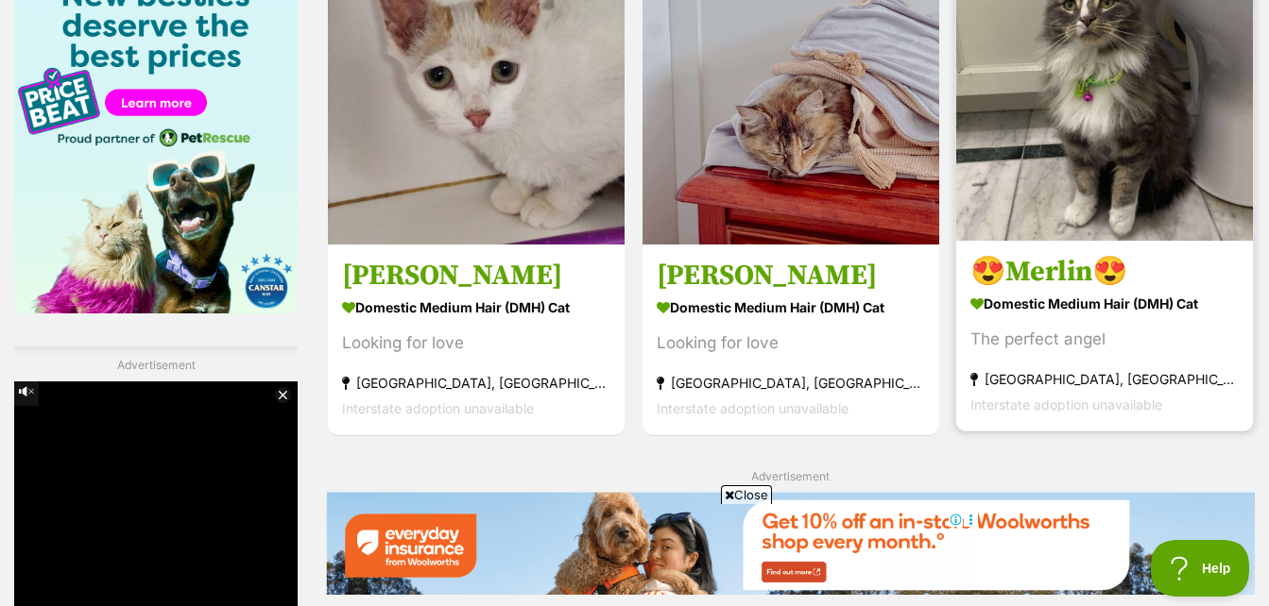
scroll to position [3023, 0]
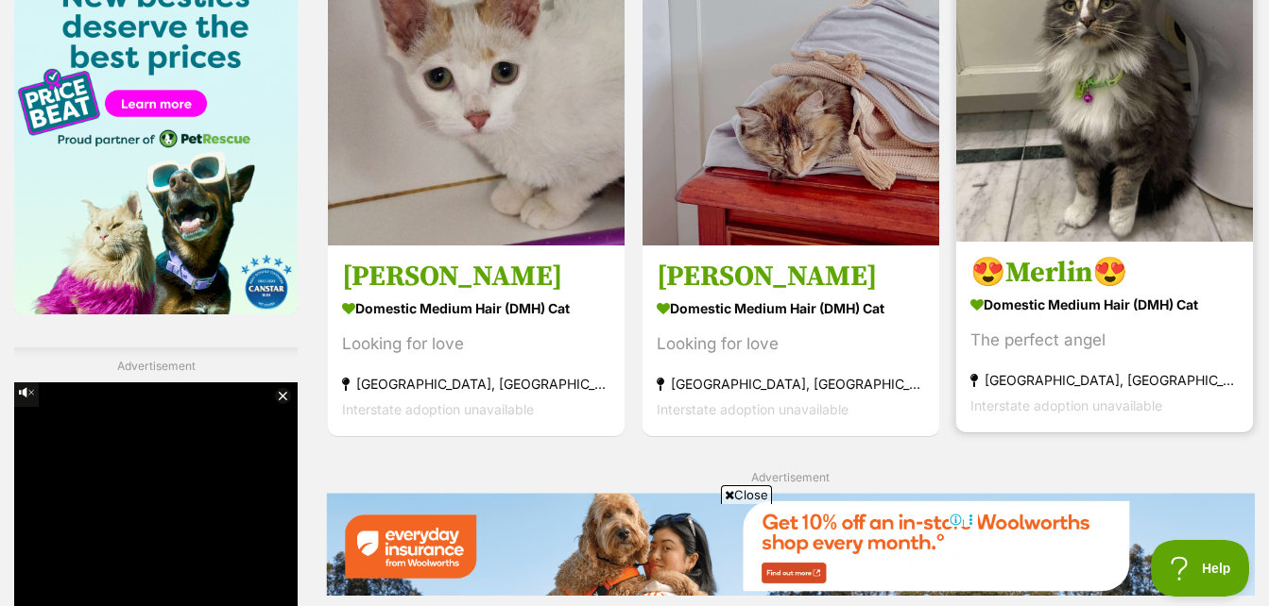
click at [1186, 163] on img at bounding box center [1104, 93] width 297 height 297
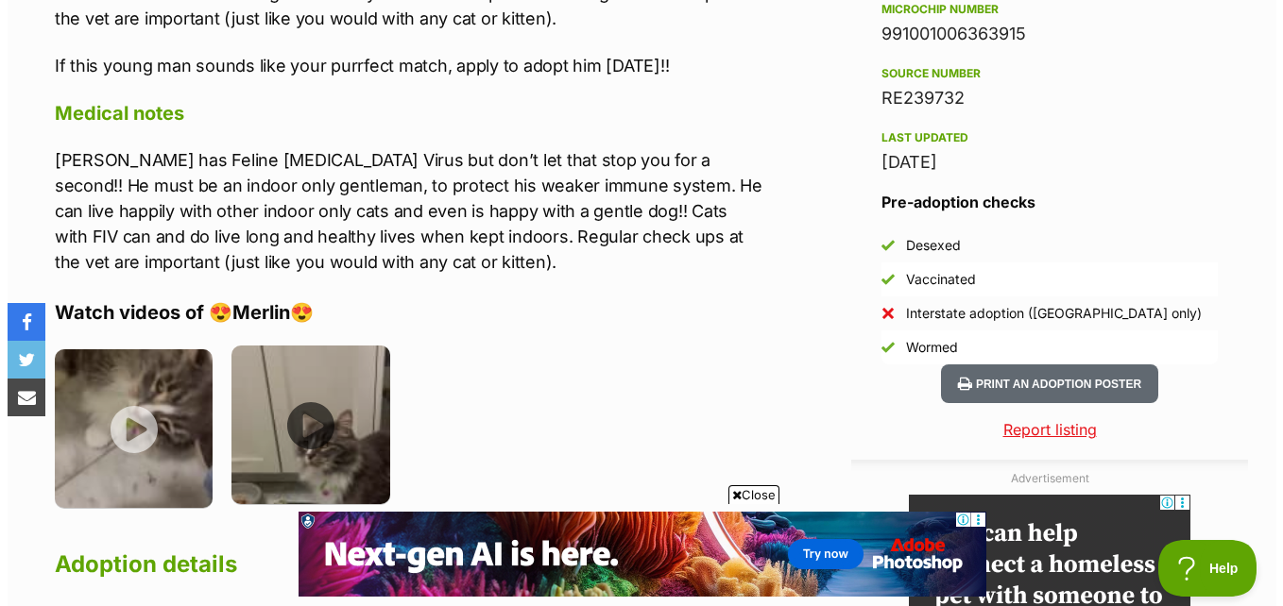
scroll to position [1700, 0]
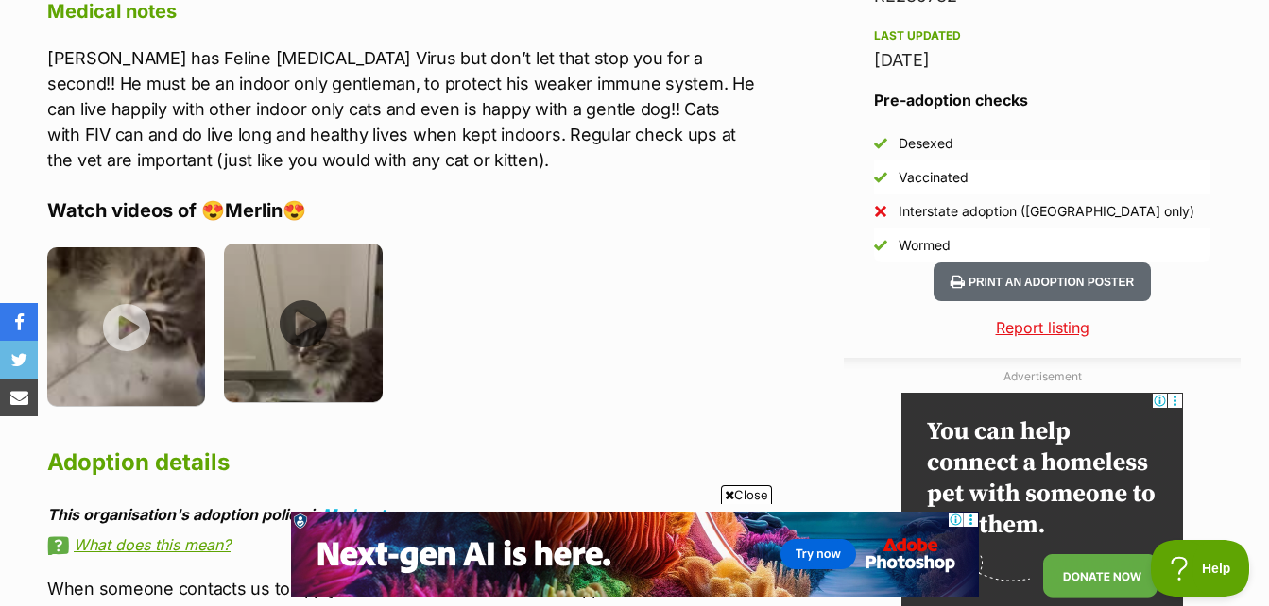
click at [283, 312] on img at bounding box center [303, 323] width 158 height 158
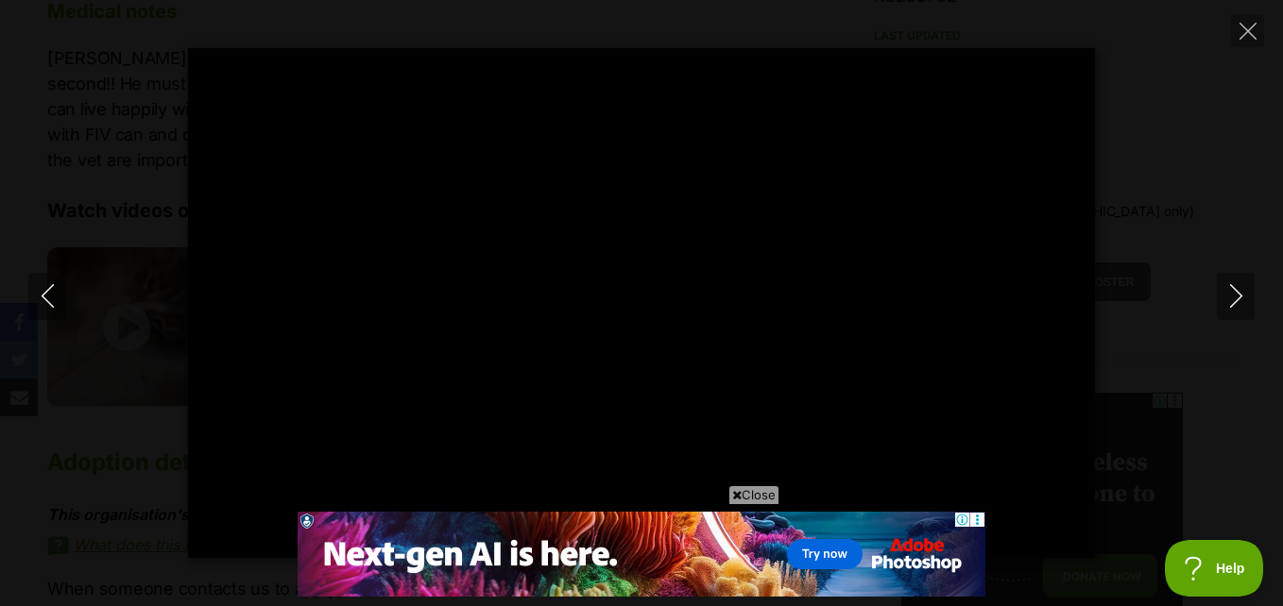
type input "5.7"
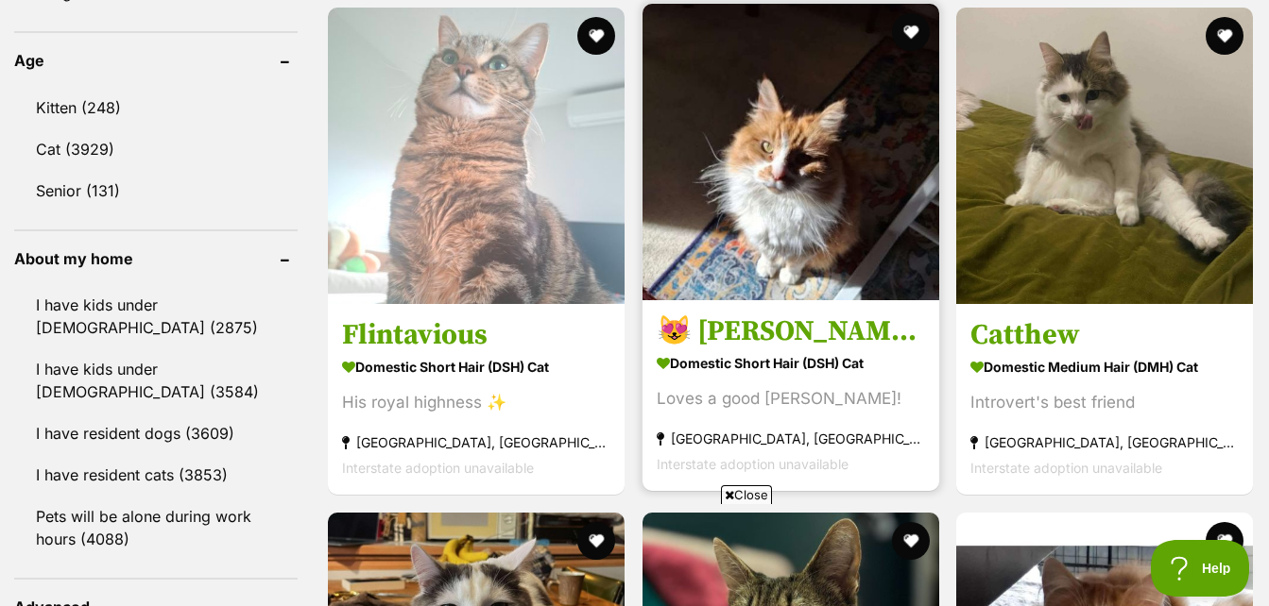
scroll to position [1889, 0]
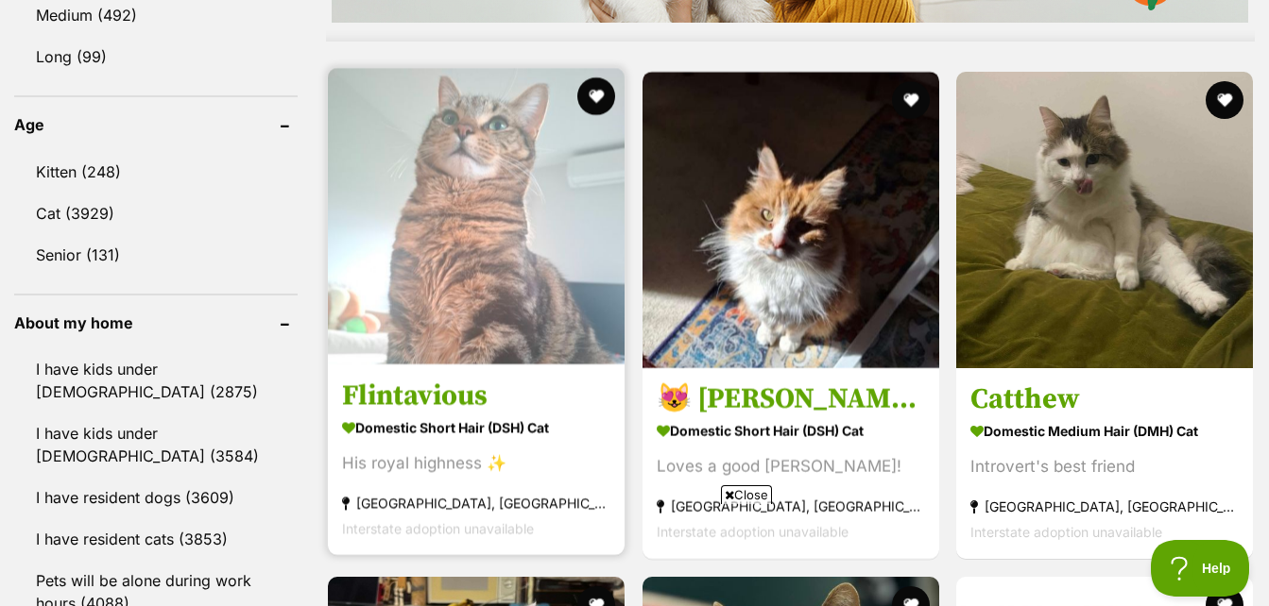
click at [514, 194] on img at bounding box center [476, 216] width 297 height 297
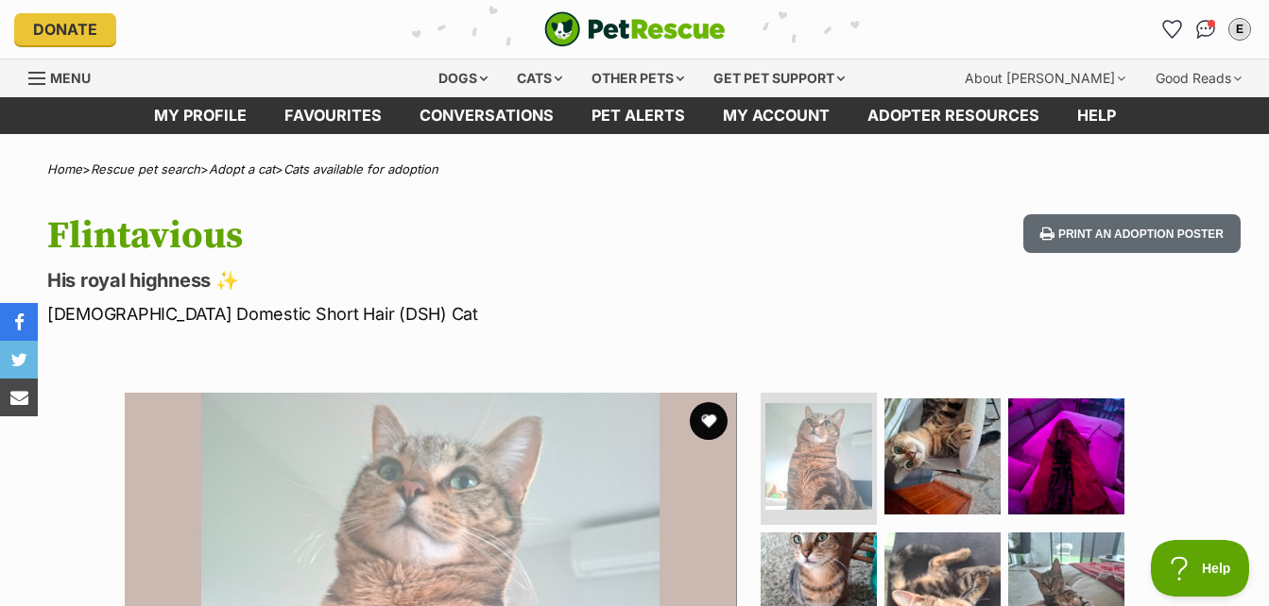
click at [878, 552] on ul at bounding box center [950, 591] width 387 height 396
click at [830, 550] on img at bounding box center [819, 590] width 122 height 122
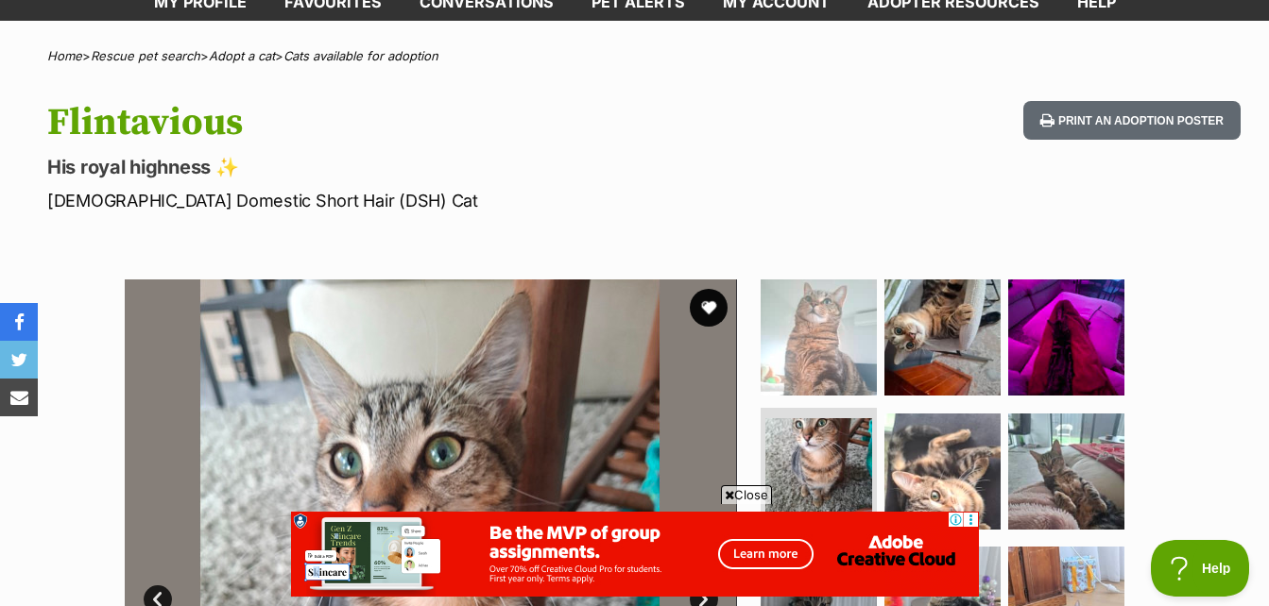
scroll to position [283, 0]
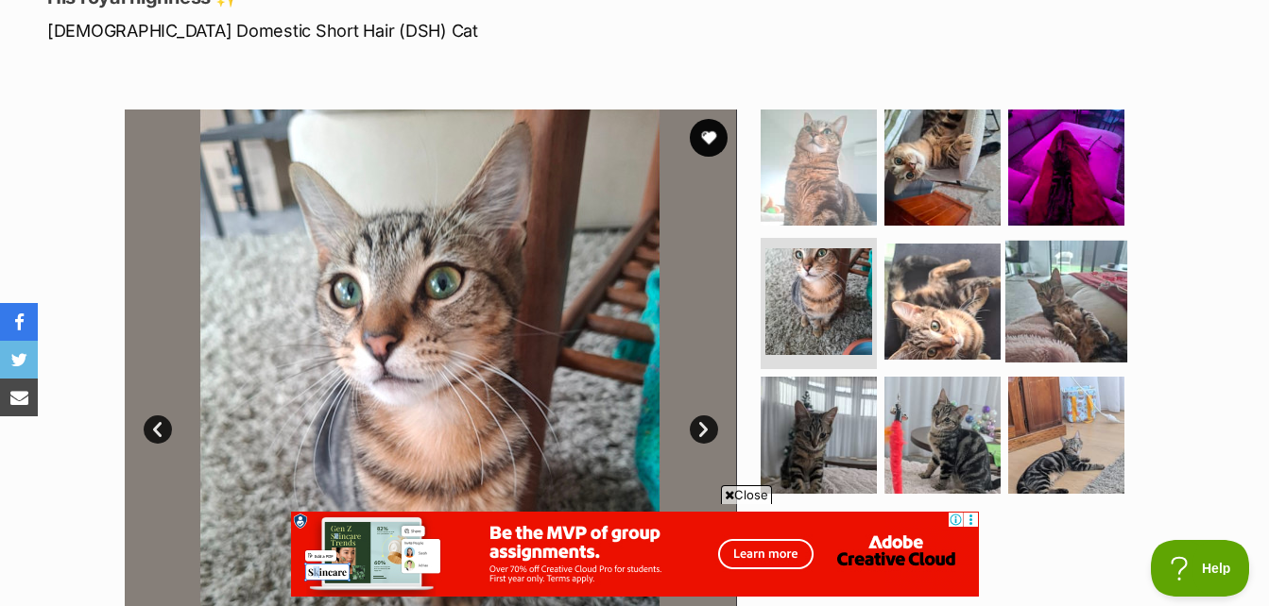
click at [1039, 321] on img at bounding box center [1066, 301] width 122 height 122
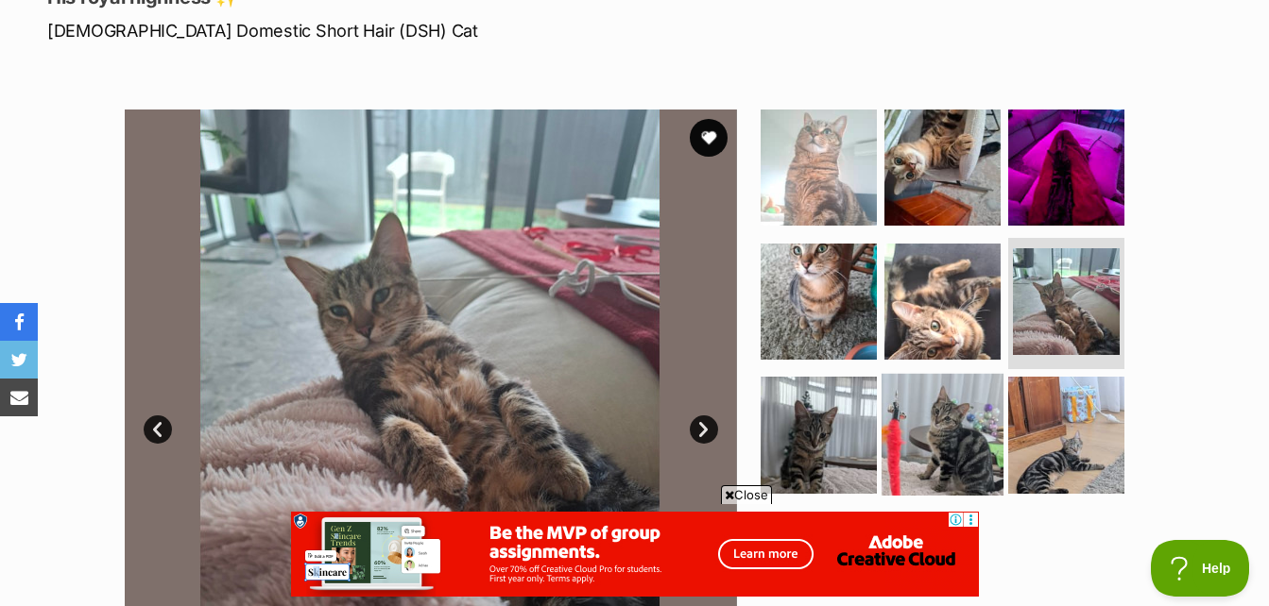
click at [917, 412] on img at bounding box center [942, 435] width 122 height 122
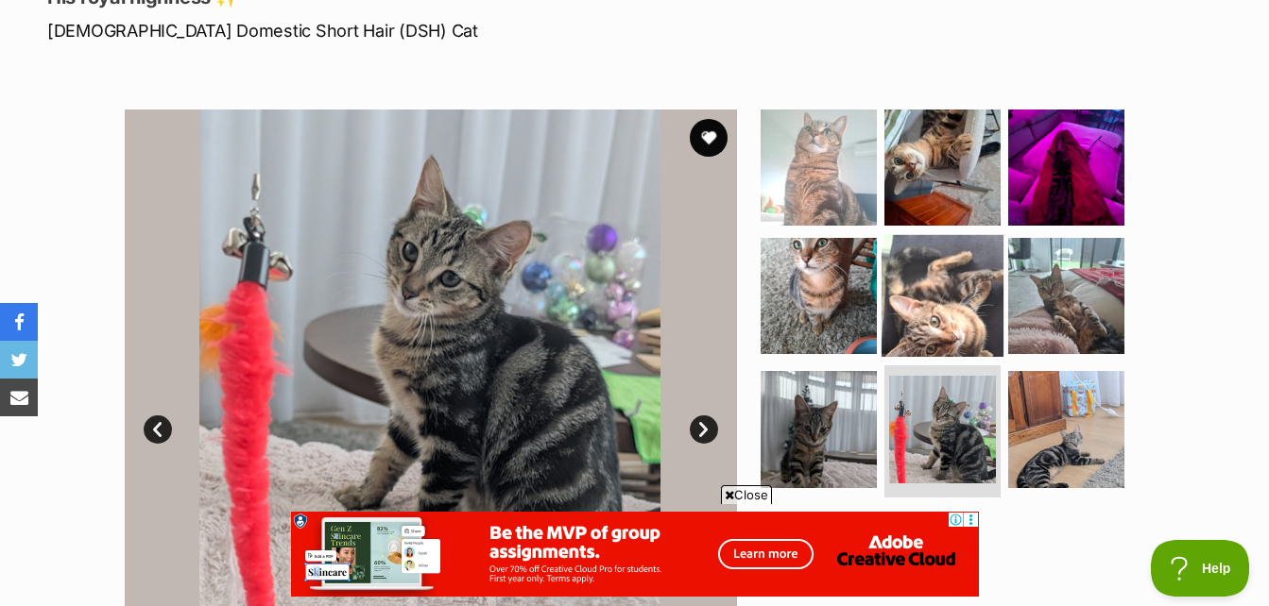
click at [997, 312] on img at bounding box center [942, 295] width 122 height 122
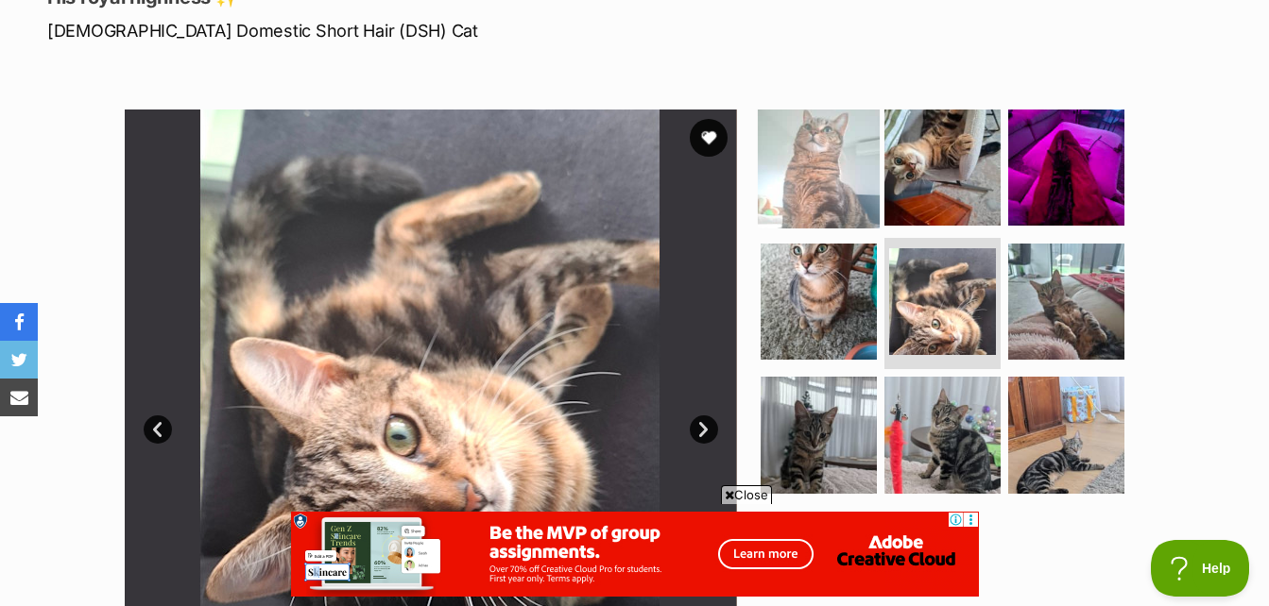
click at [831, 160] on img at bounding box center [819, 168] width 122 height 122
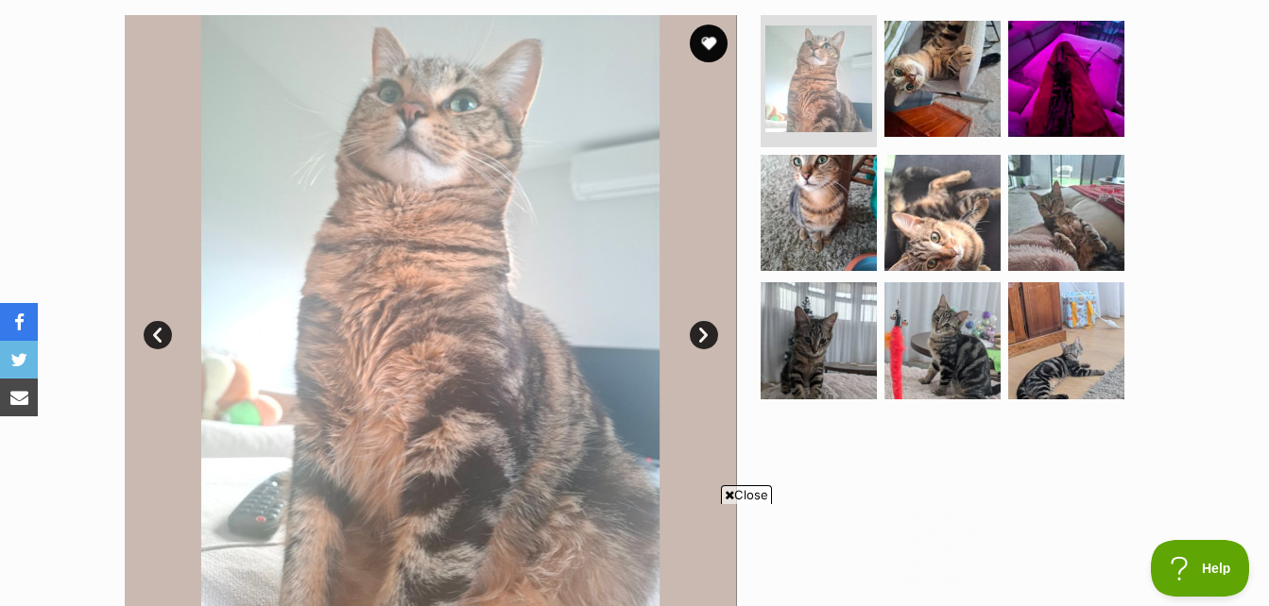
scroll to position [0, 0]
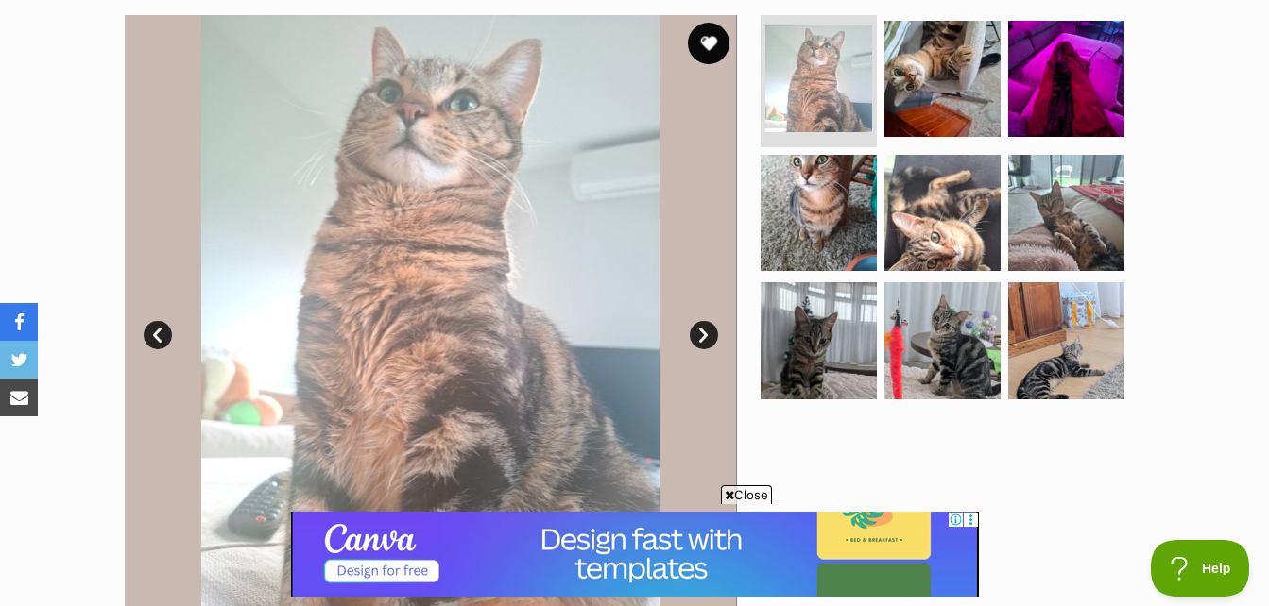
click at [709, 31] on button "favourite" at bounding box center [709, 44] width 42 height 42
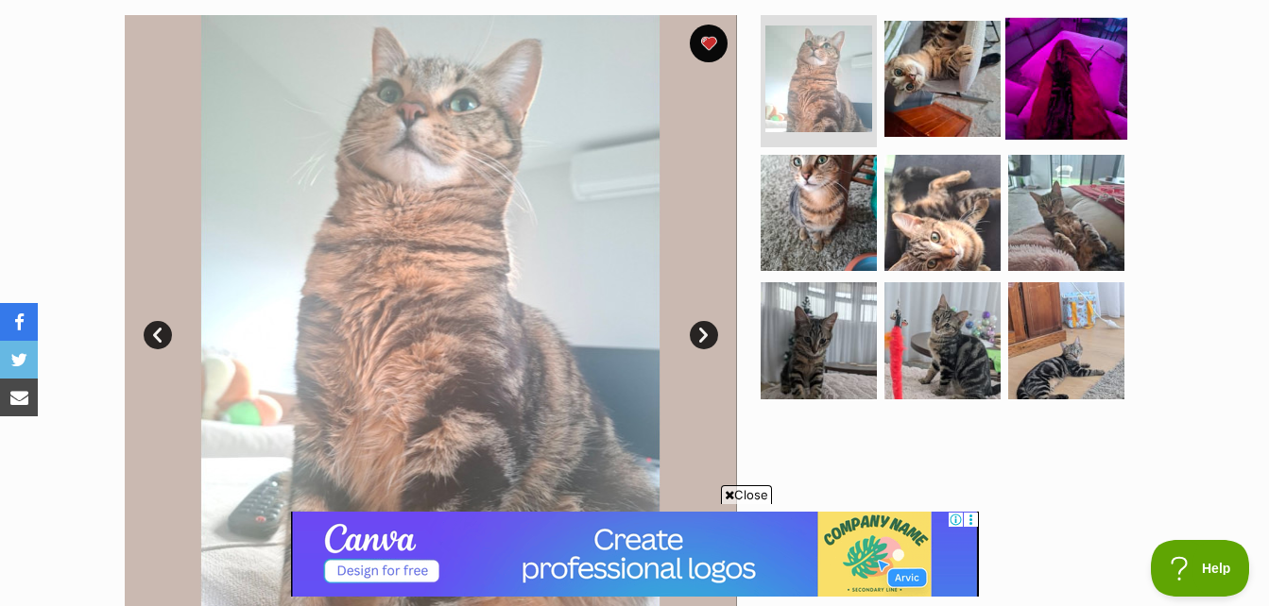
click at [1072, 118] on img at bounding box center [1066, 79] width 122 height 122
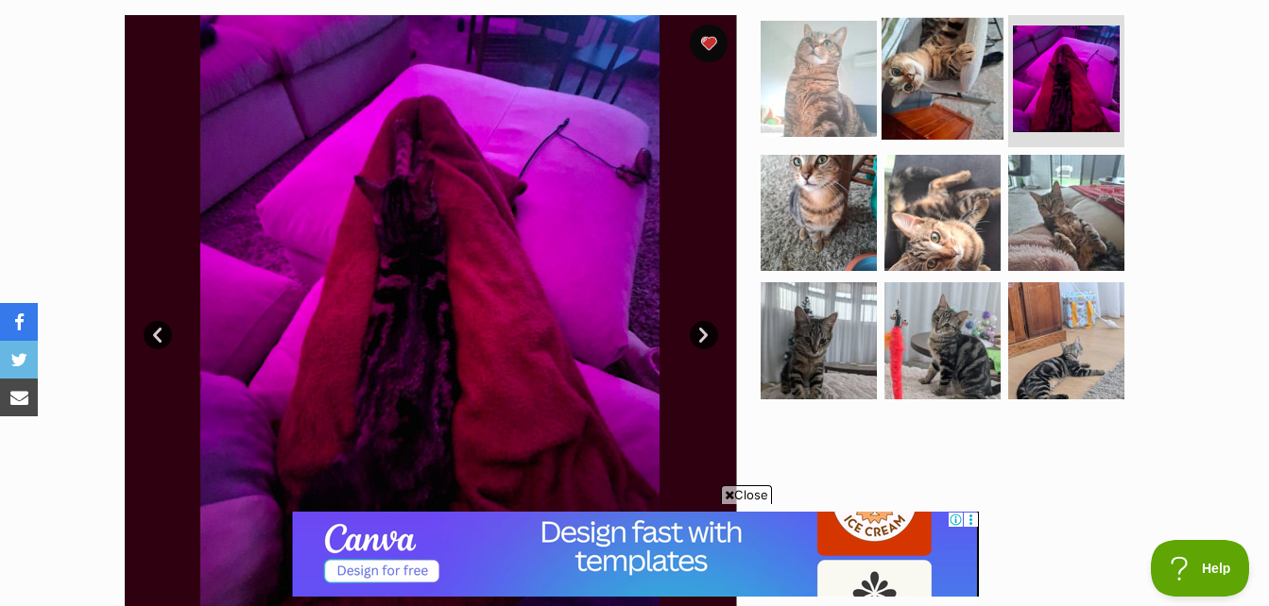
click at [987, 84] on img at bounding box center [942, 79] width 122 height 122
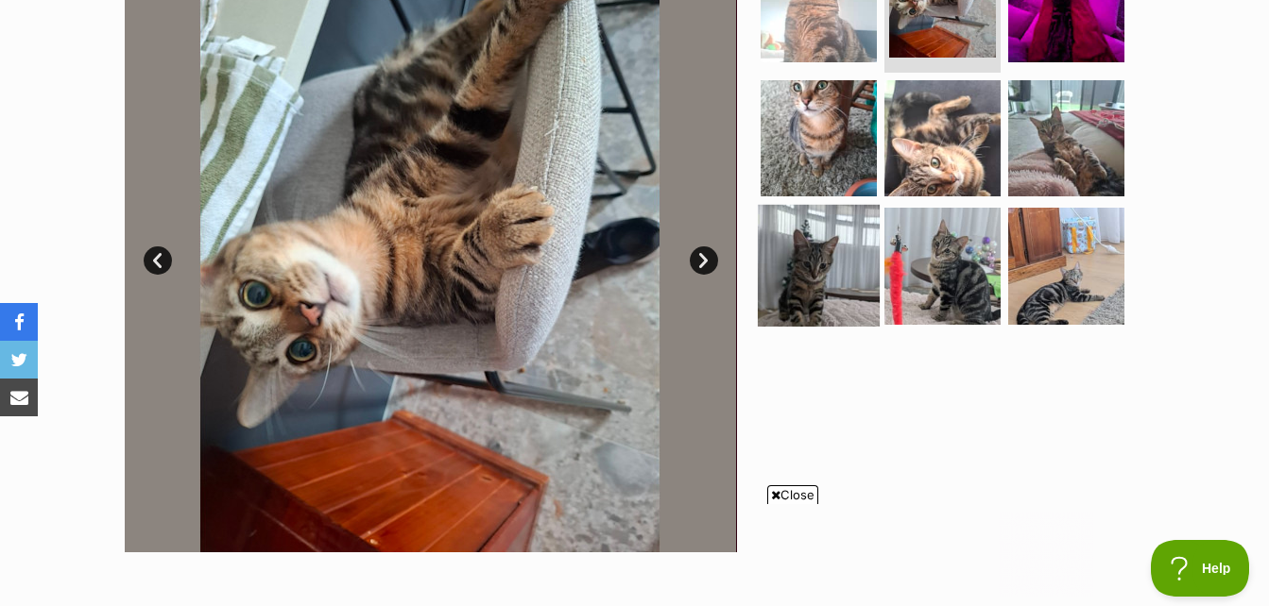
scroll to position [378, 0]
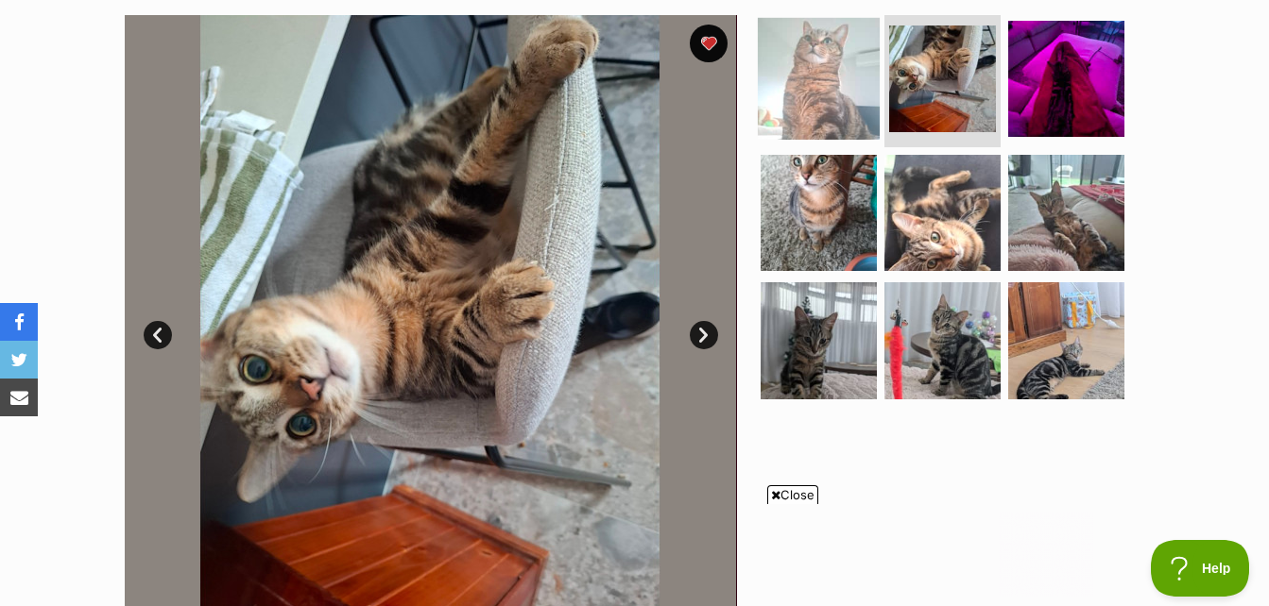
click at [819, 91] on img at bounding box center [819, 79] width 122 height 122
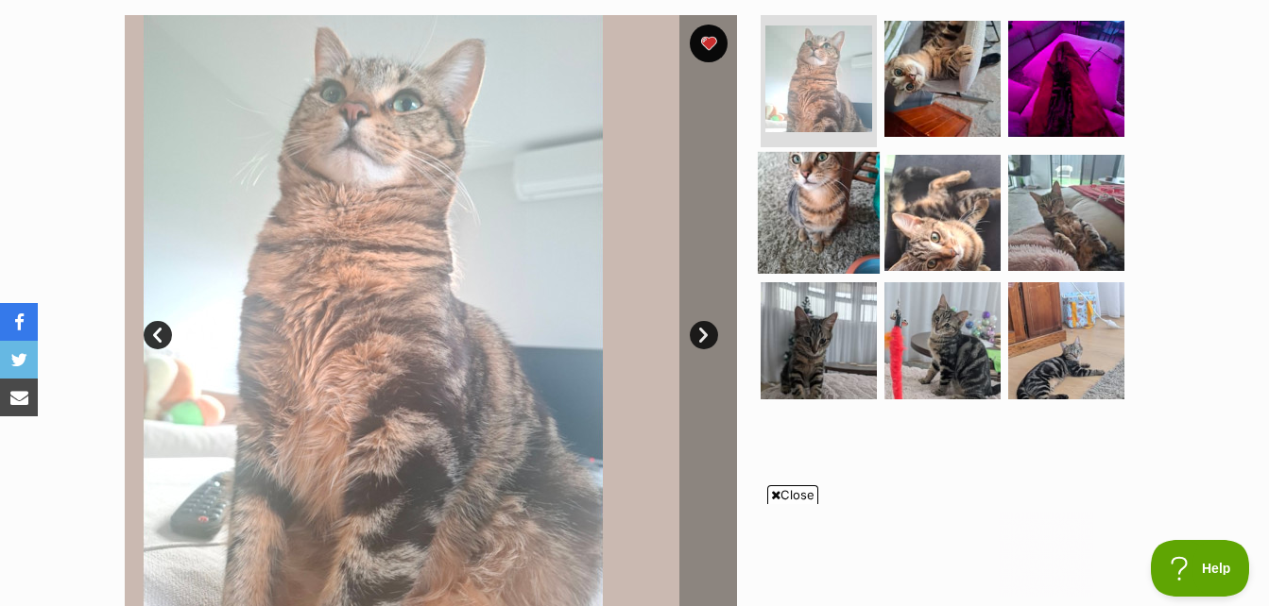
scroll to position [0, 0]
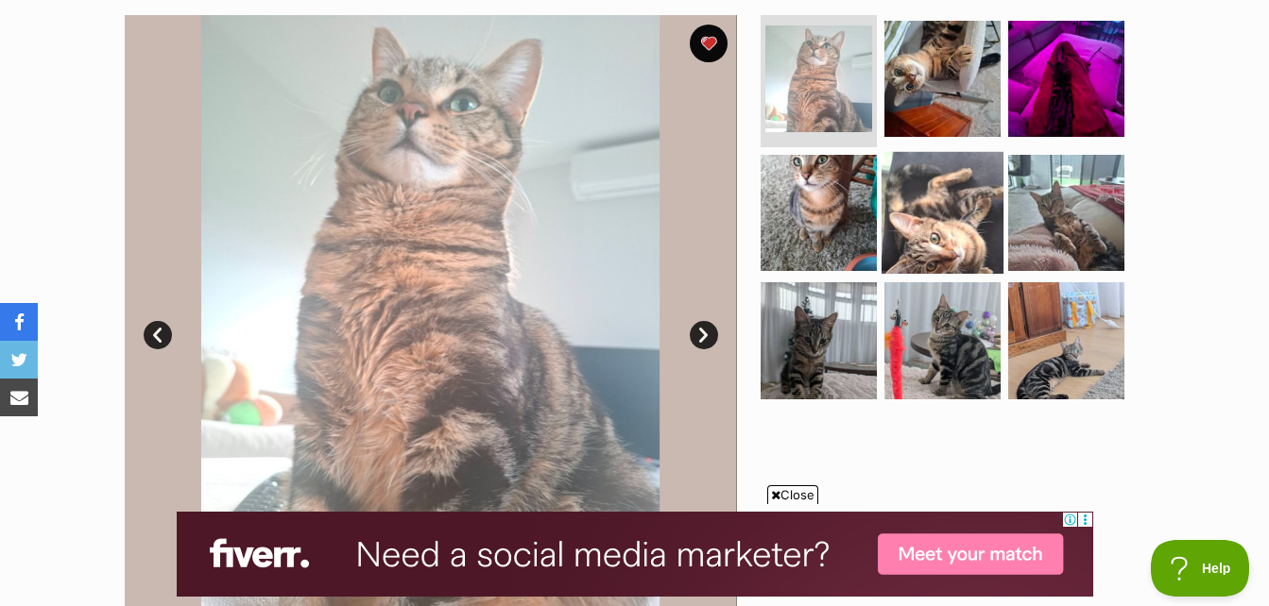
click at [932, 208] on img at bounding box center [942, 212] width 122 height 122
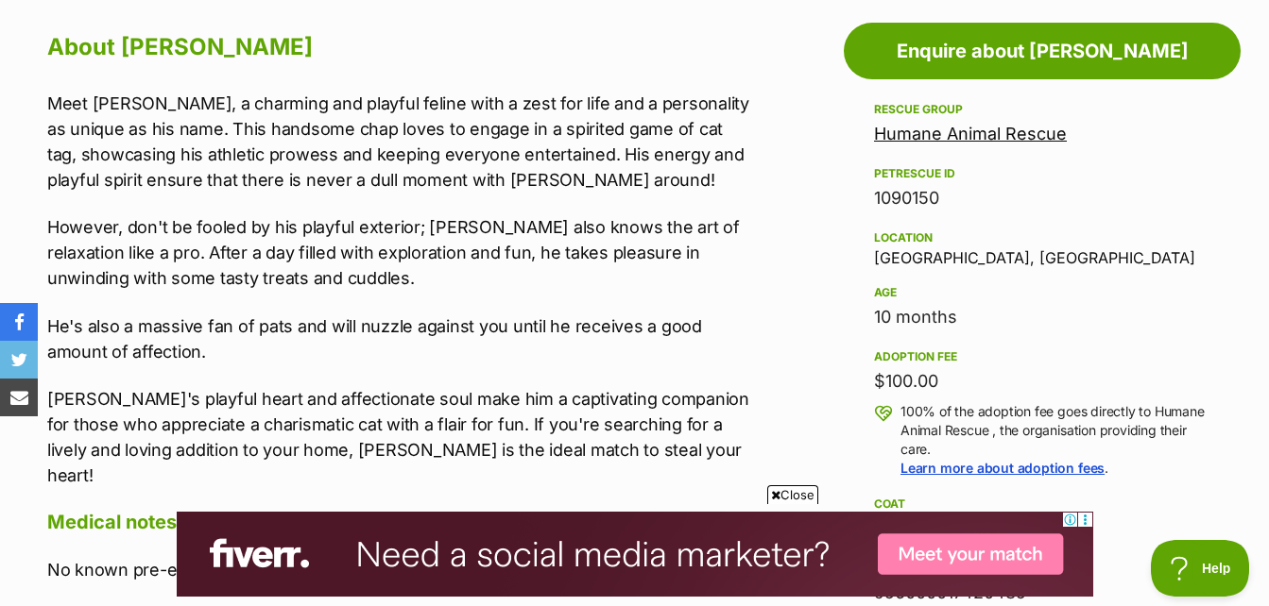
scroll to position [1118, 0]
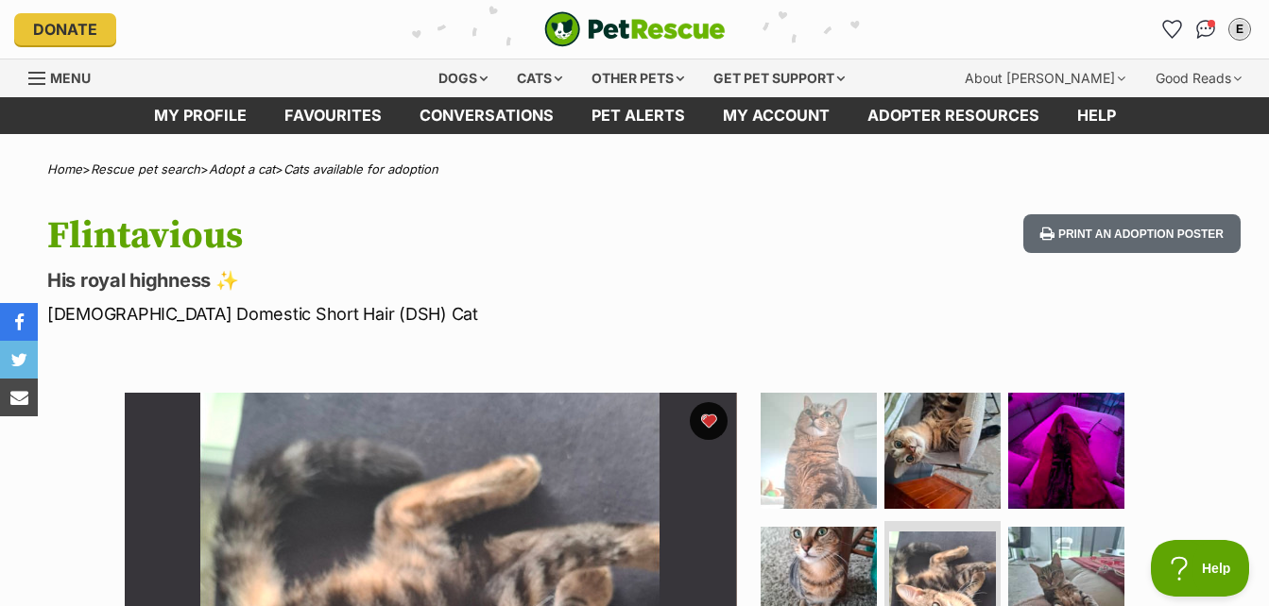
click at [722, 414] on button "favourite" at bounding box center [709, 422] width 42 height 42
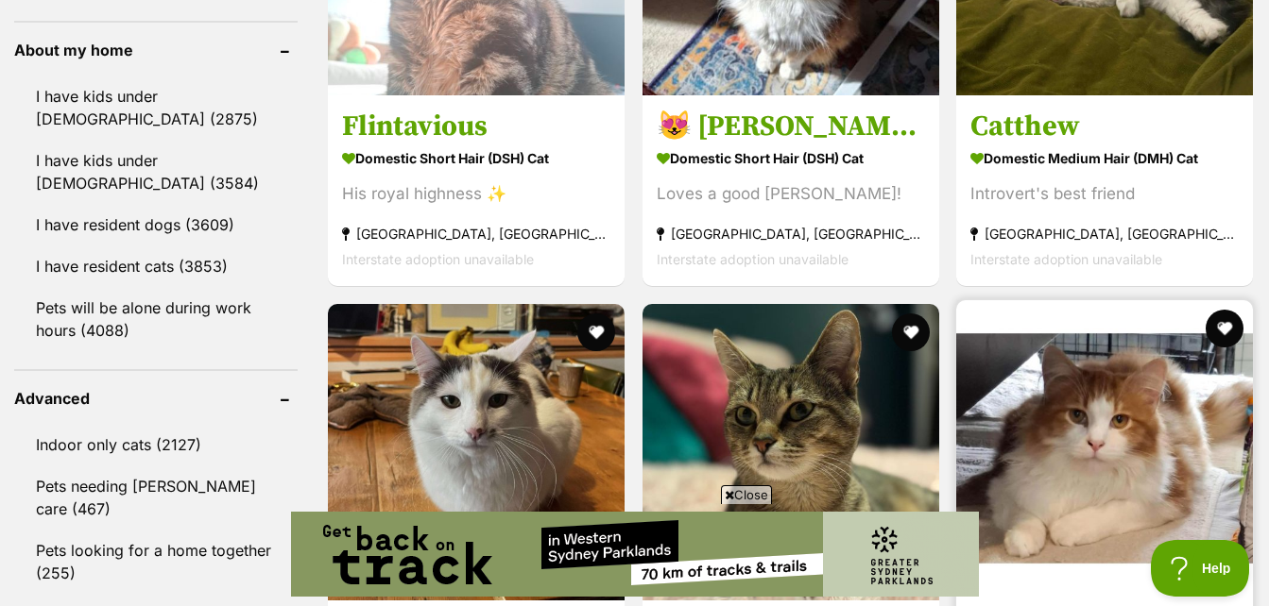
click at [1110, 300] on img at bounding box center [1104, 448] width 297 height 297
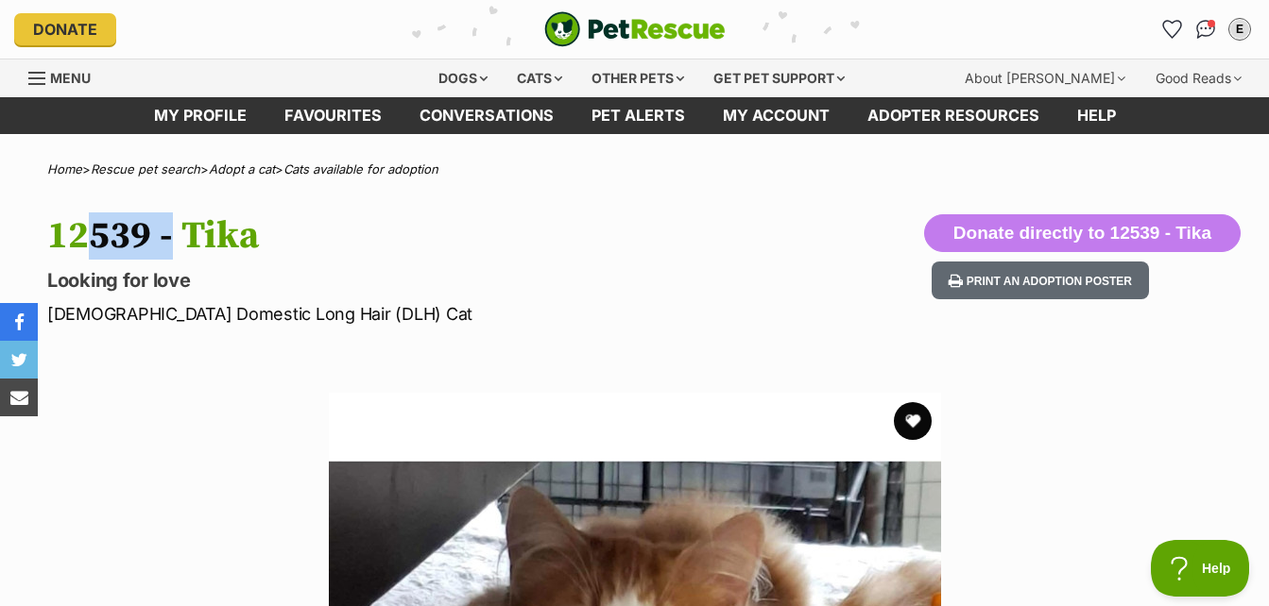
drag, startPoint x: 60, startPoint y: 227, endPoint x: 163, endPoint y: 231, distance: 103.1
click at [163, 231] on h1 "12539 - Tika" at bounding box center [410, 235] width 727 height 43
drag, startPoint x: 163, startPoint y: 231, endPoint x: 19, endPoint y: 206, distance: 146.8
drag, startPoint x: 90, startPoint y: 231, endPoint x: 324, endPoint y: 244, distance: 234.6
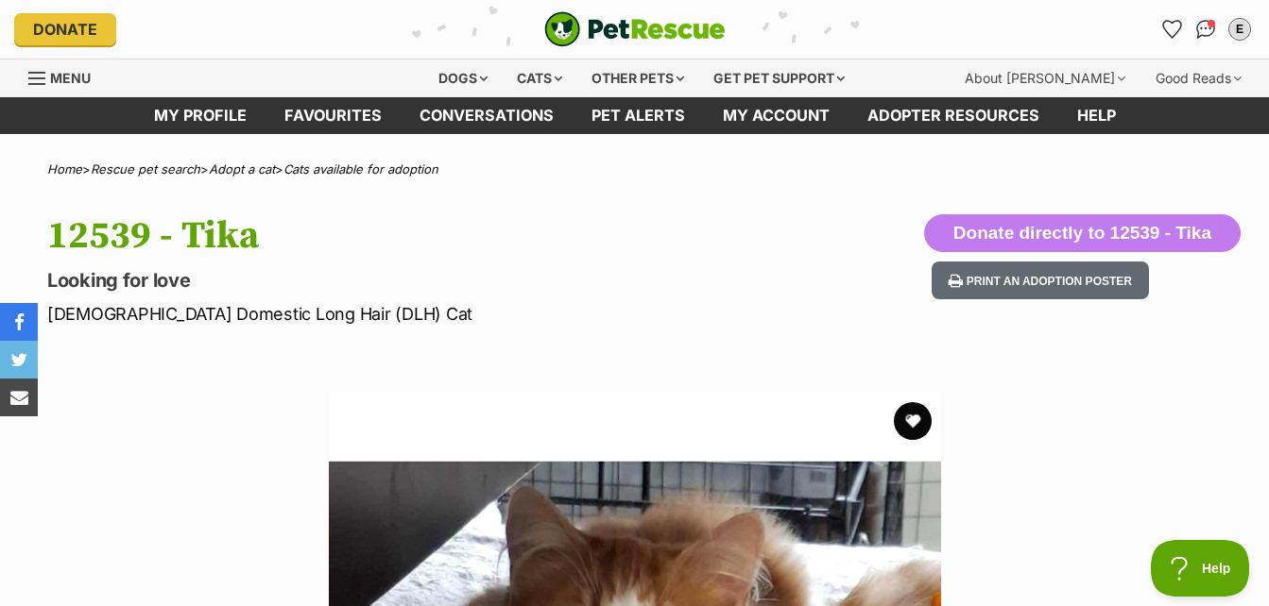
click at [324, 244] on h1 "12539 - Tika" at bounding box center [410, 235] width 727 height 43
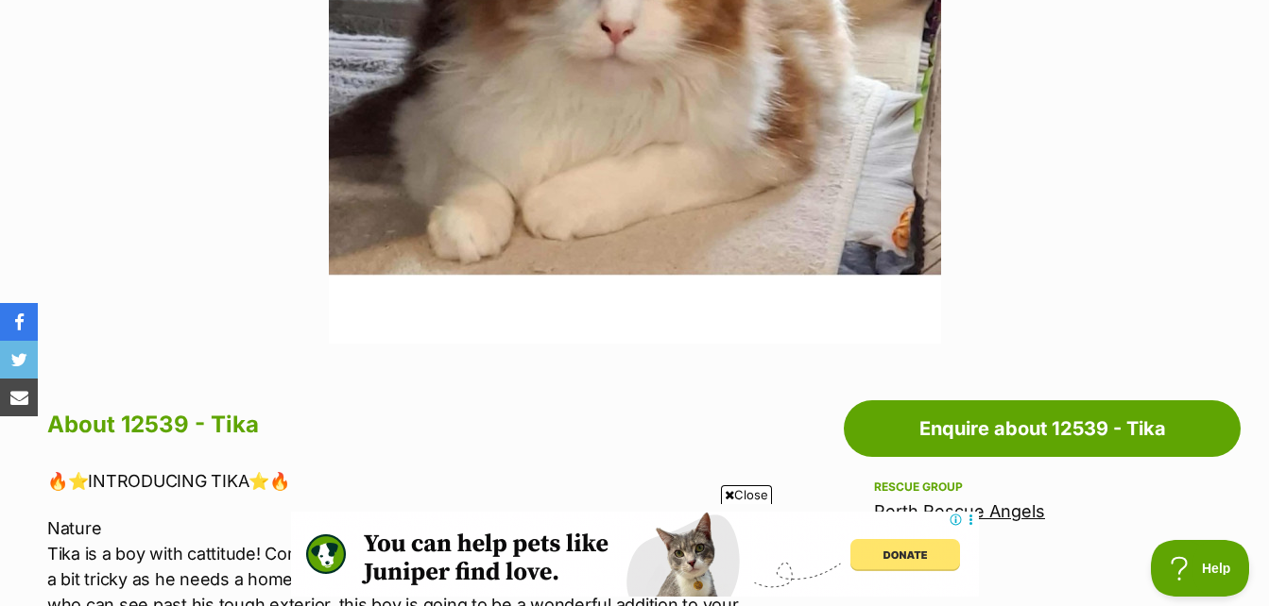
click at [1019, 251] on section "Available 1 of 1 images Next Prev 1" at bounding box center [634, 23] width 1077 height 641
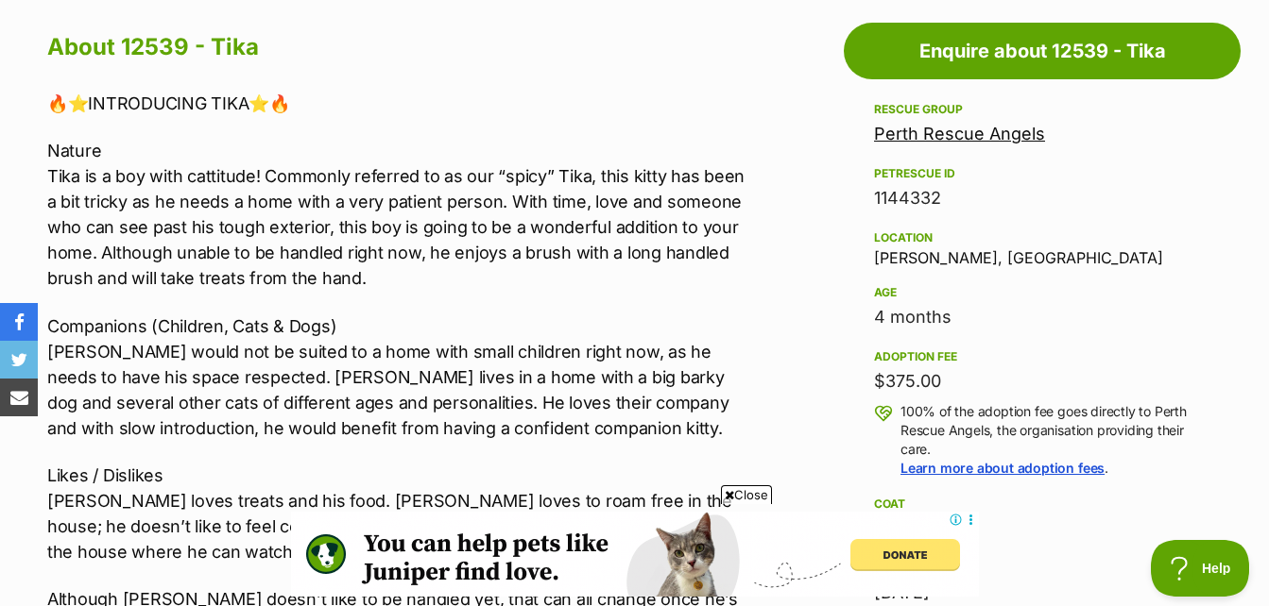
drag, startPoint x: 874, startPoint y: 316, endPoint x: 1033, endPoint y: 337, distance: 161.0
click at [1033, 339] on div "Rescue group Perth Rescue Angels PetRescue ID 1144332 Location [PERSON_NAME], […" at bounding box center [1042, 352] width 336 height 508
click at [1007, 284] on div "Age [DEMOGRAPHIC_DATA] months" at bounding box center [1042, 306] width 336 height 49
drag, startPoint x: 912, startPoint y: 303, endPoint x: 811, endPoint y: 301, distance: 100.2
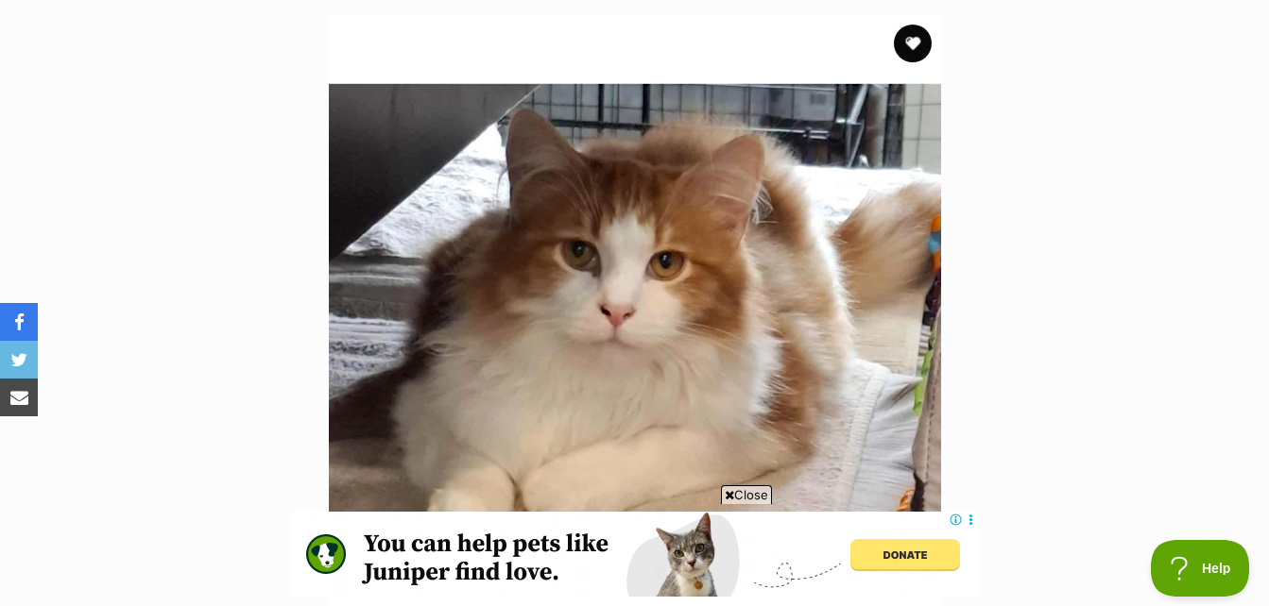
click at [984, 282] on section "Available 1 of 1 images Next Prev 1" at bounding box center [634, 307] width 1077 height 641
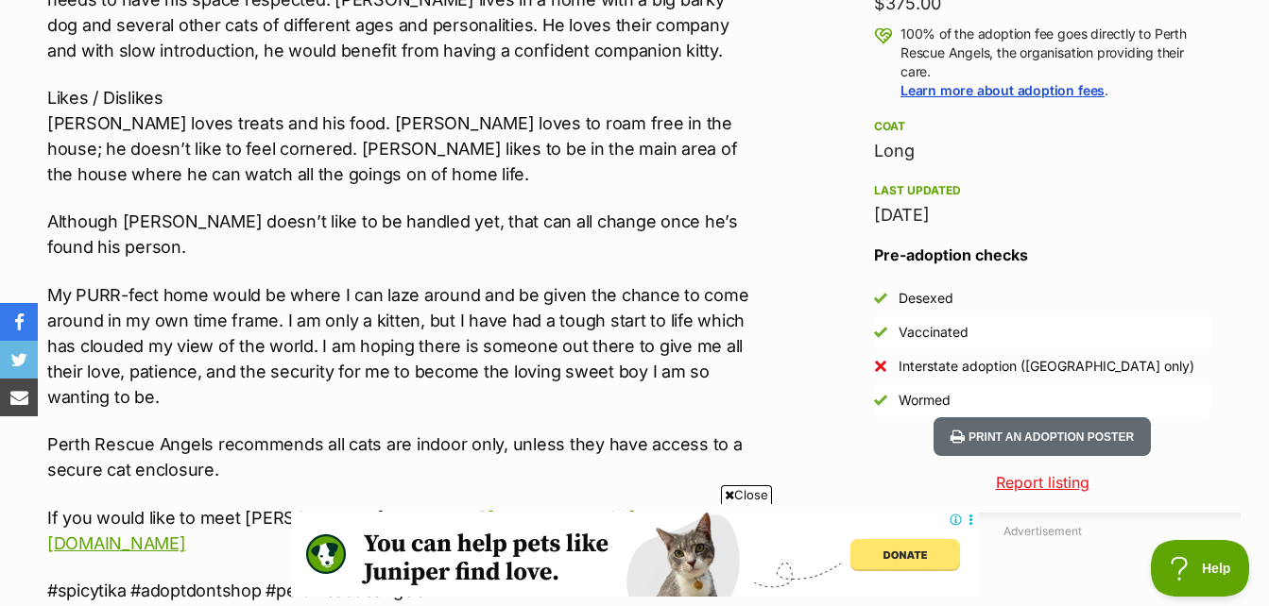
scroll to position [1323, 0]
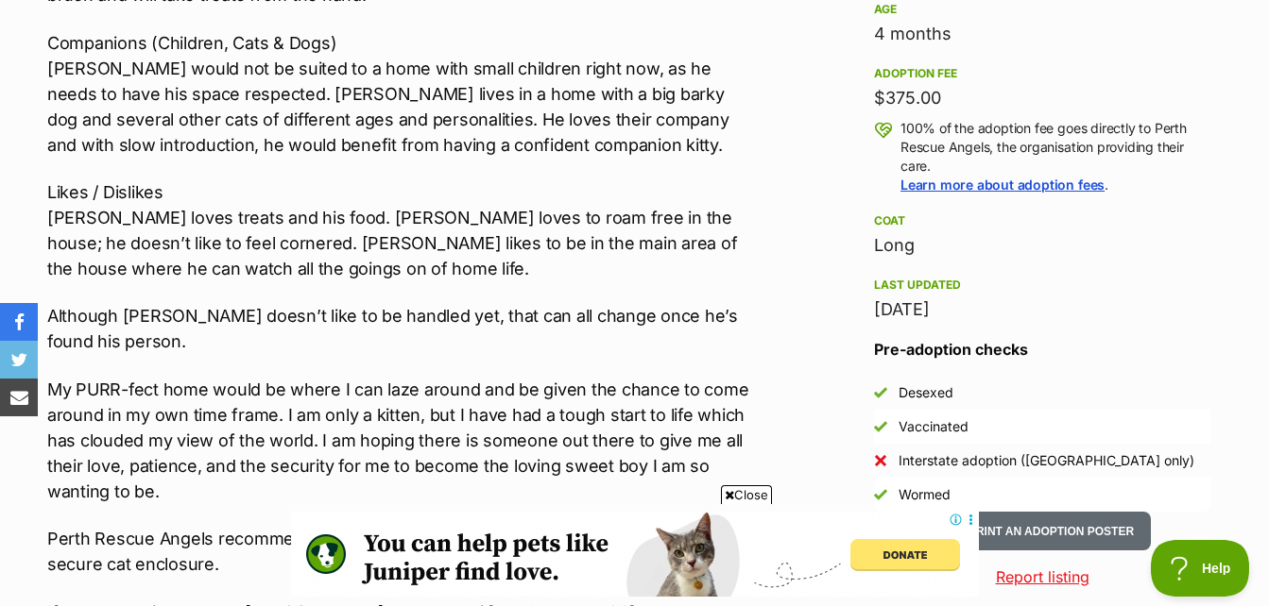
drag, startPoint x: 858, startPoint y: 252, endPoint x: 958, endPoint y: 231, distance: 102.5
click at [958, 231] on aside "Rescue group Perth Rescue Angels PetRescue ID 1144332 Location [PERSON_NAME], […" at bounding box center [1042, 163] width 397 height 697
click at [318, 365] on div "🔥⭐️INTRODUCING TIKA⭐️🔥 Nature Tika is a boy with cattitude! Commonly referred t…" at bounding box center [401, 413] width 709 height 1212
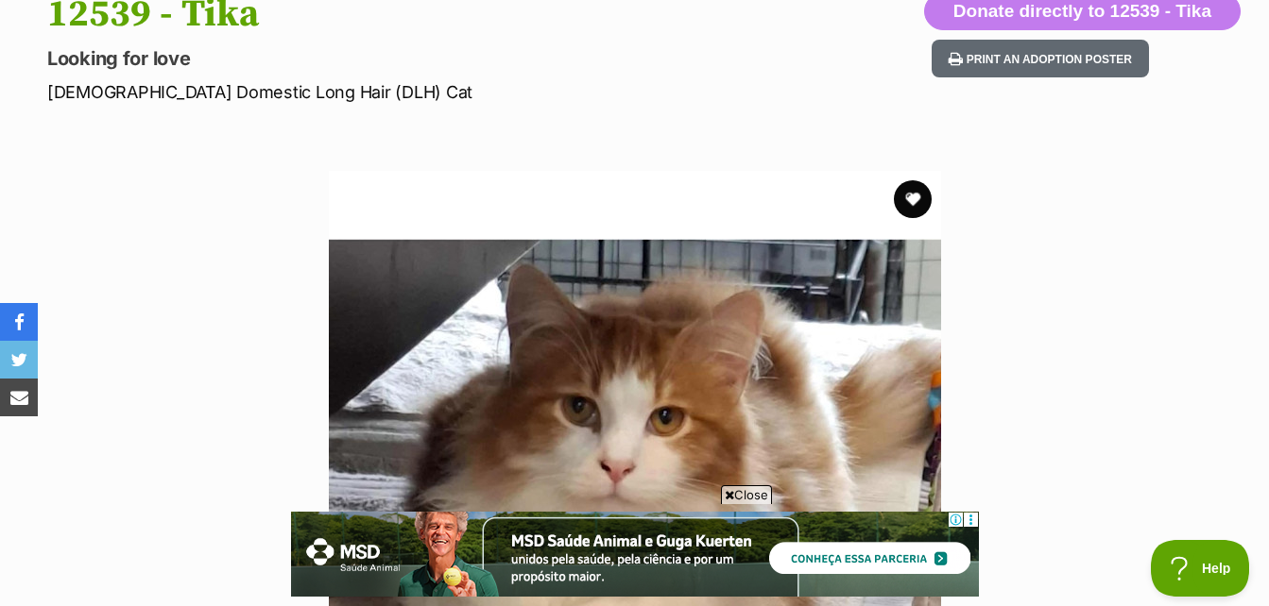
scroll to position [189, 0]
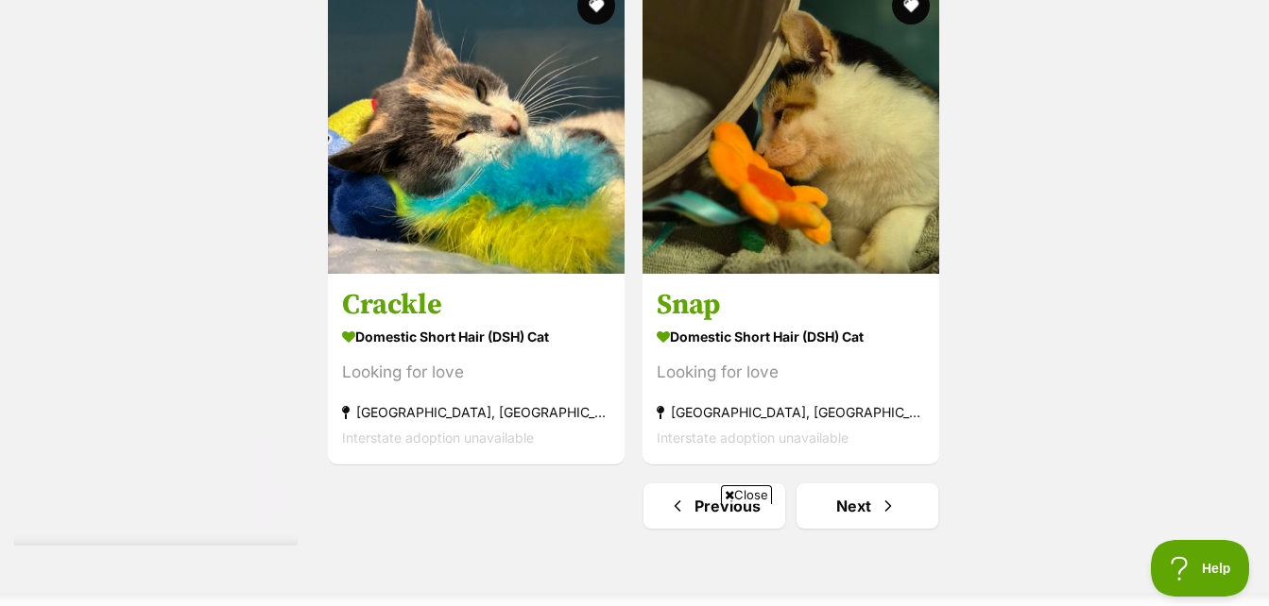
scroll to position [4313, 0]
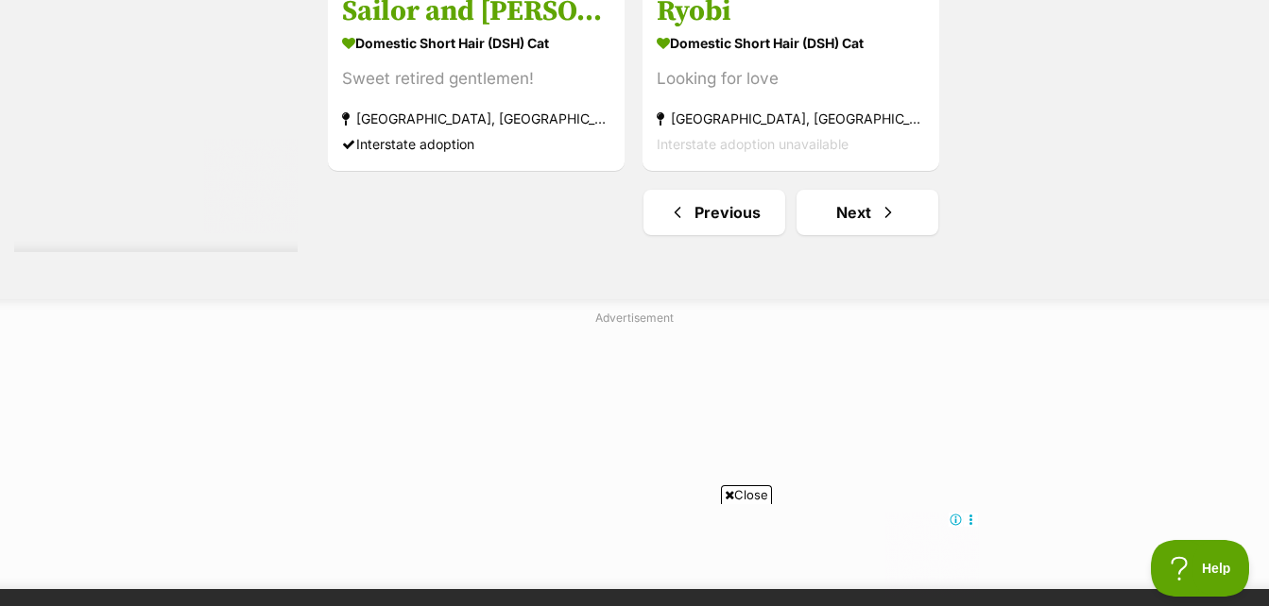
scroll to position [5101, 0]
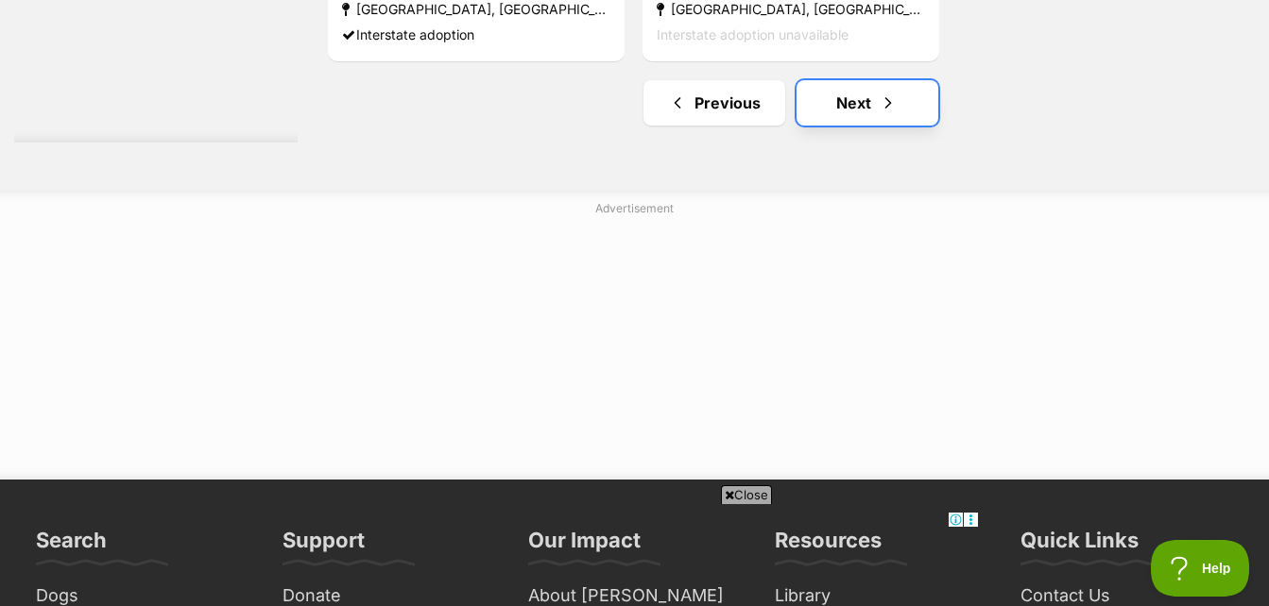
click at [843, 117] on link "Next" at bounding box center [867, 102] width 142 height 45
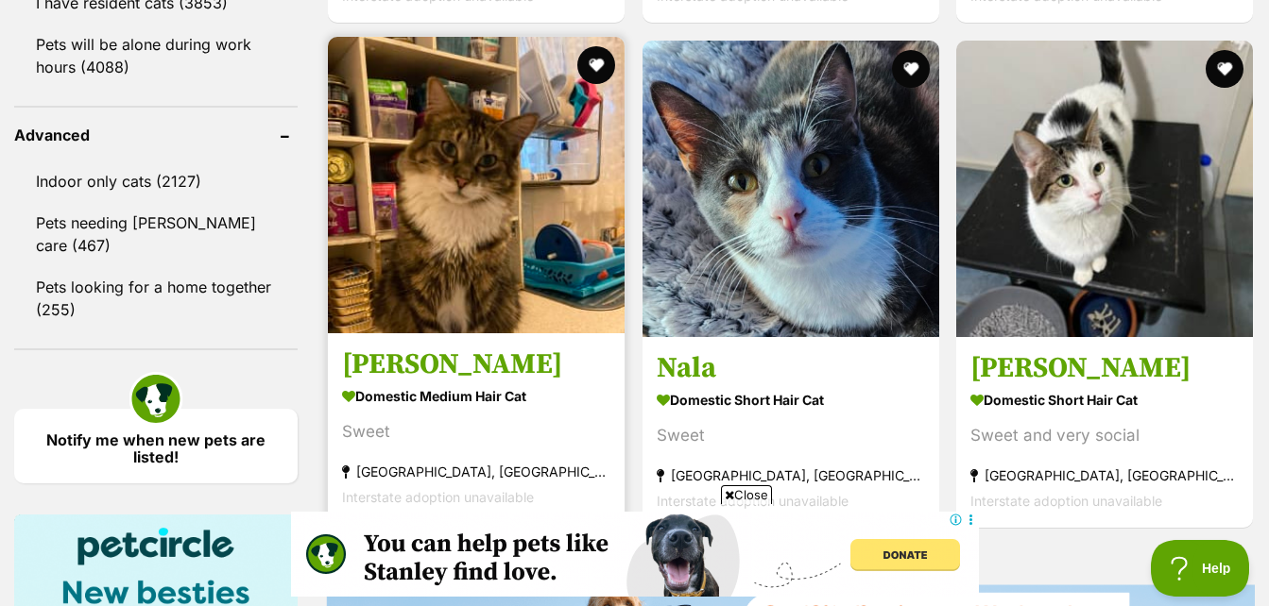
scroll to position [2456, 0]
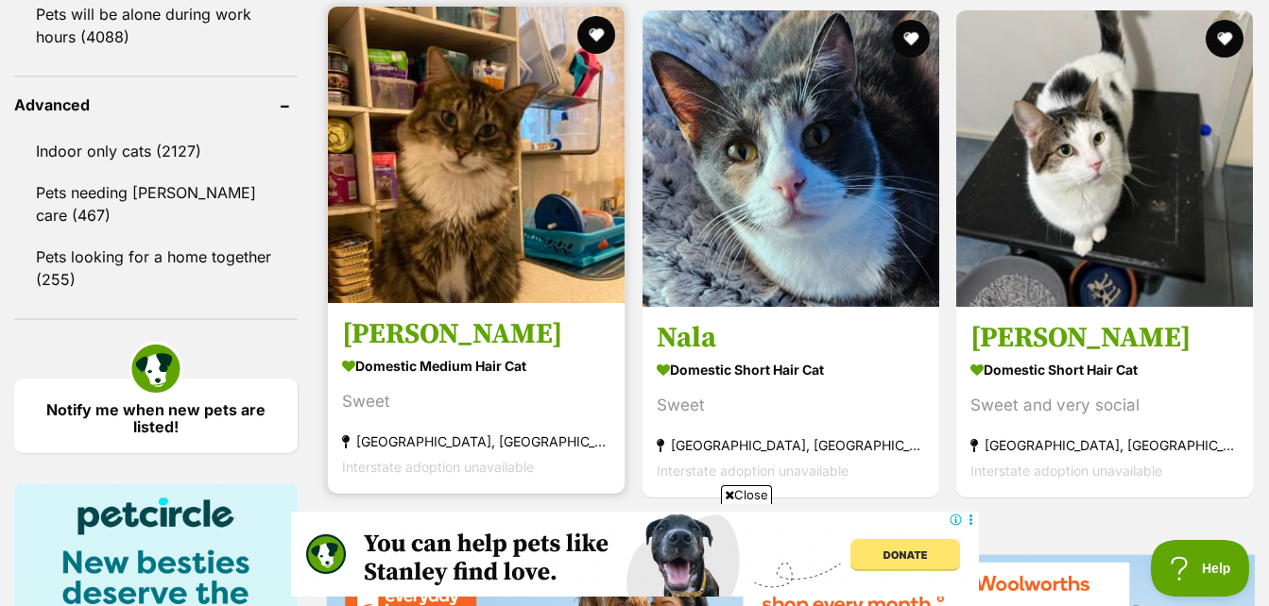
click at [523, 177] on img at bounding box center [476, 155] width 297 height 297
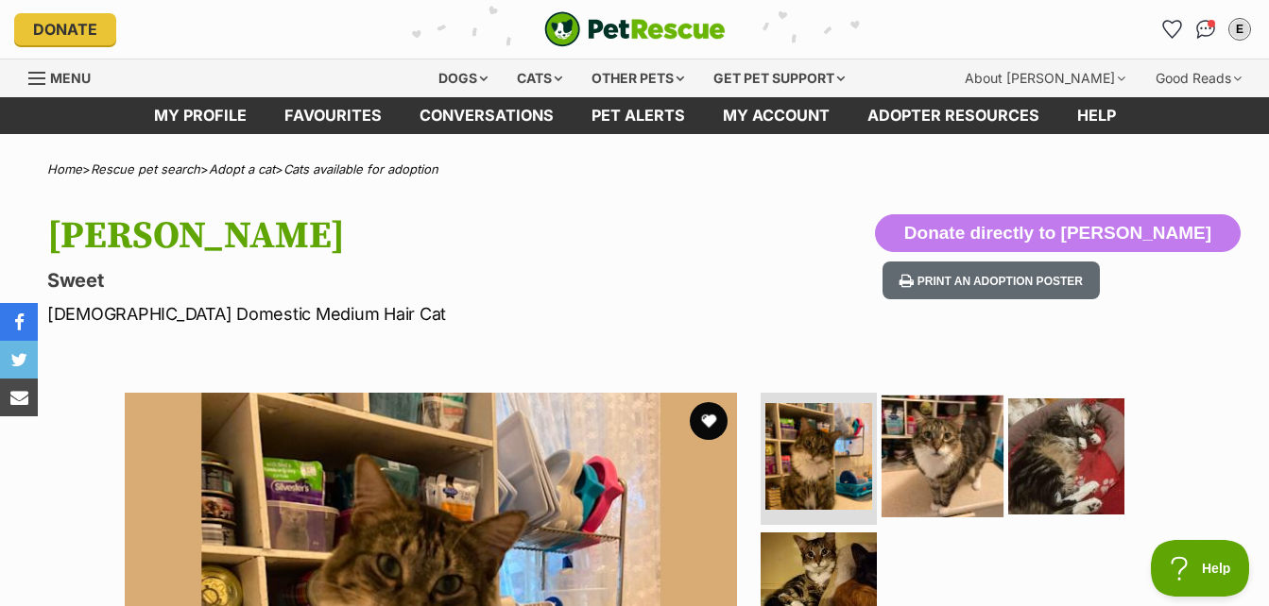
click at [916, 477] on img at bounding box center [942, 457] width 122 height 122
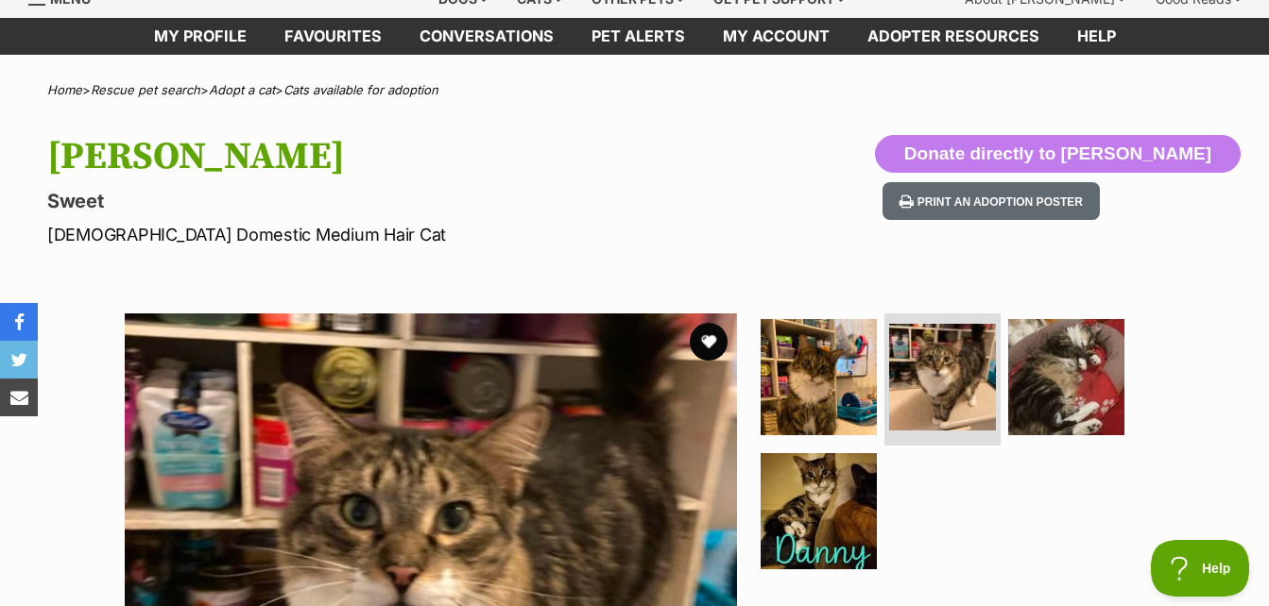
scroll to position [189, 0]
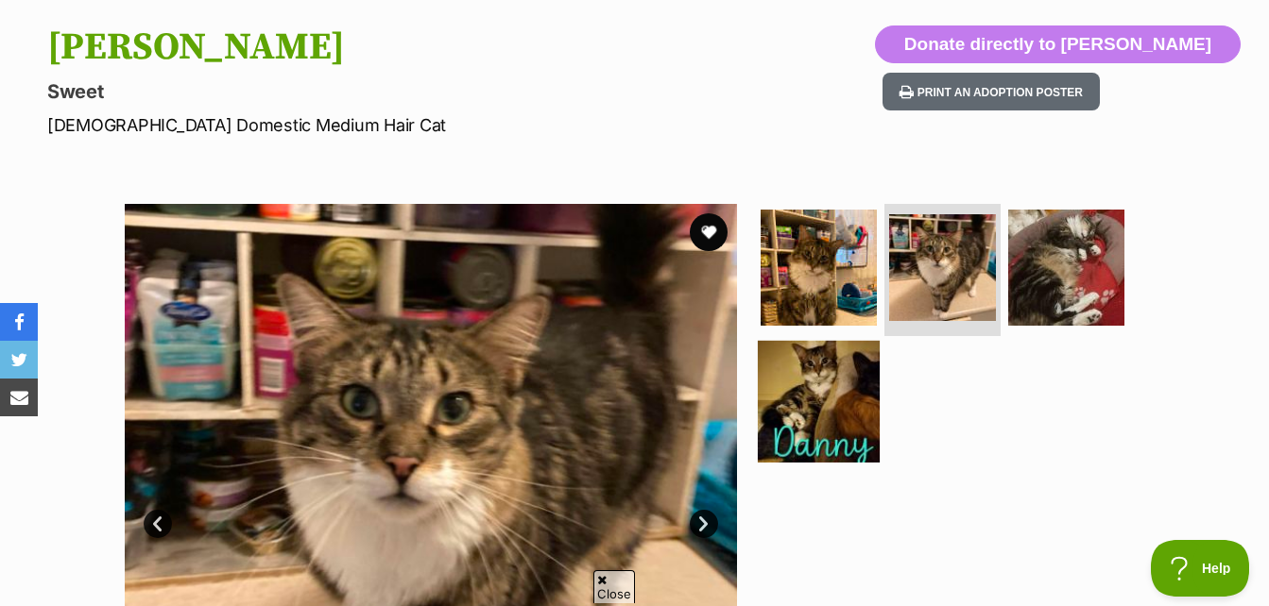
click at [872, 419] on img at bounding box center [819, 401] width 122 height 122
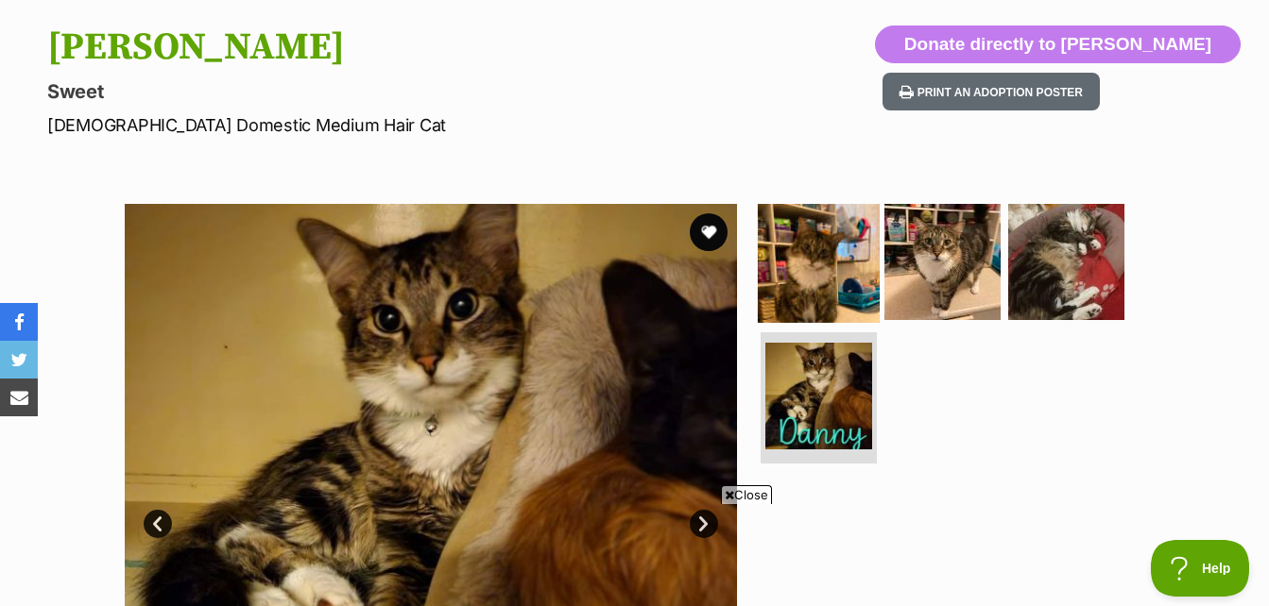
scroll to position [0, 0]
click at [759, 250] on img at bounding box center [819, 262] width 122 height 122
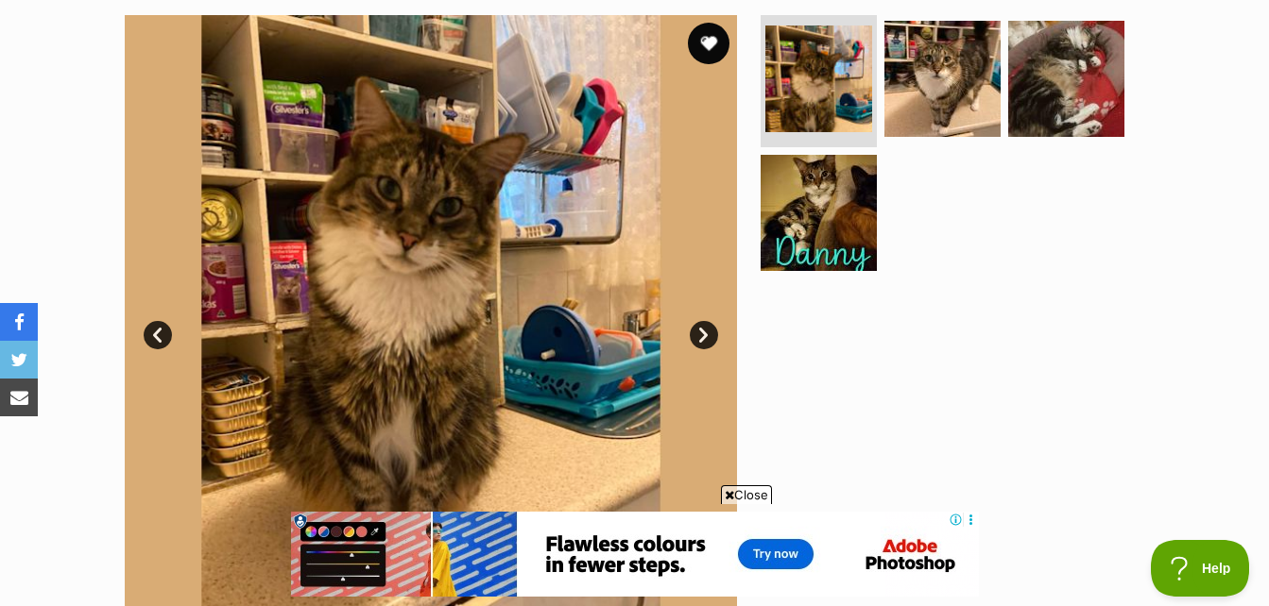
click at [712, 60] on button "favourite" at bounding box center [709, 44] width 42 height 42
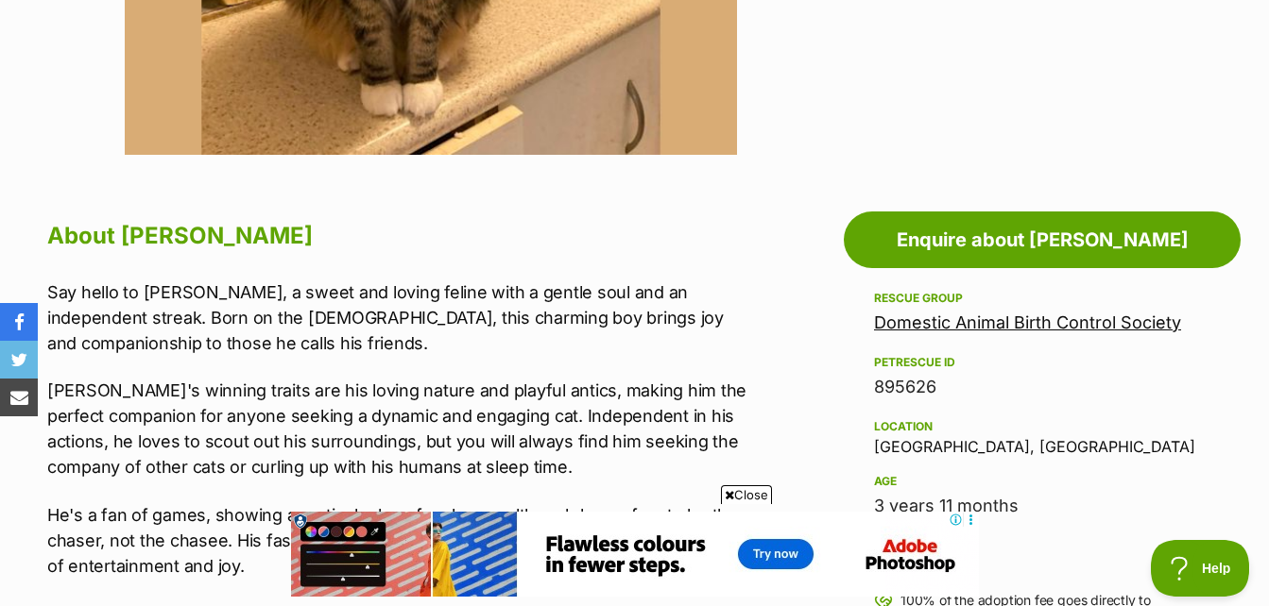
scroll to position [945, 0]
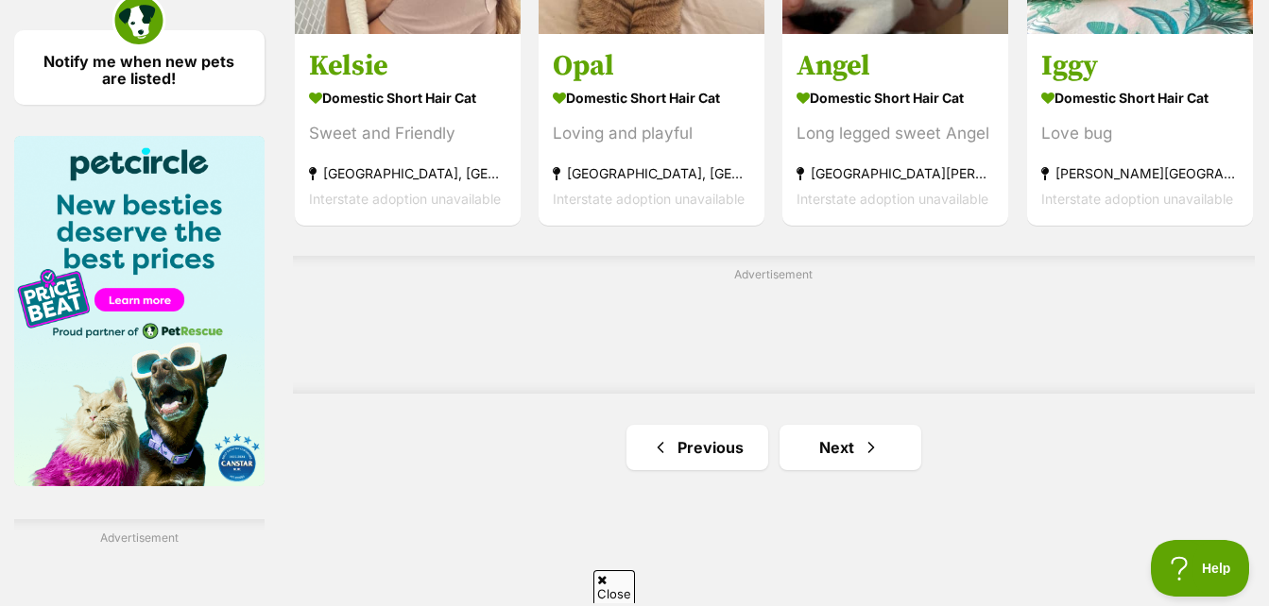
drag, startPoint x: 872, startPoint y: 493, endPoint x: 870, endPoint y: 482, distance: 11.5
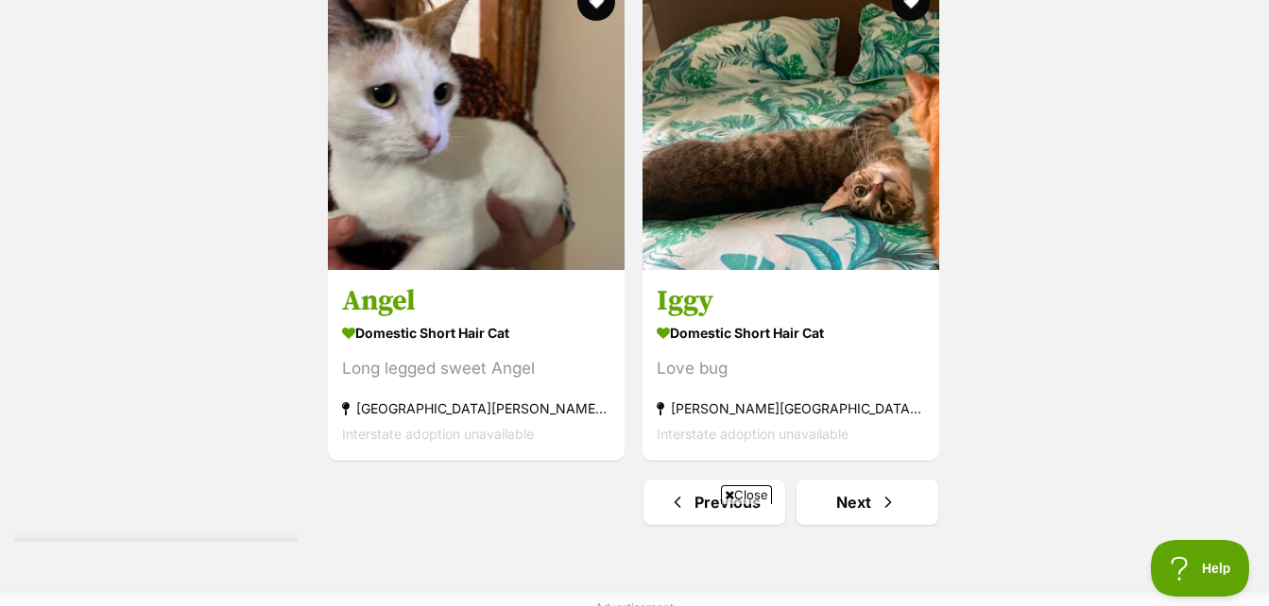
scroll to position [4690, 0]
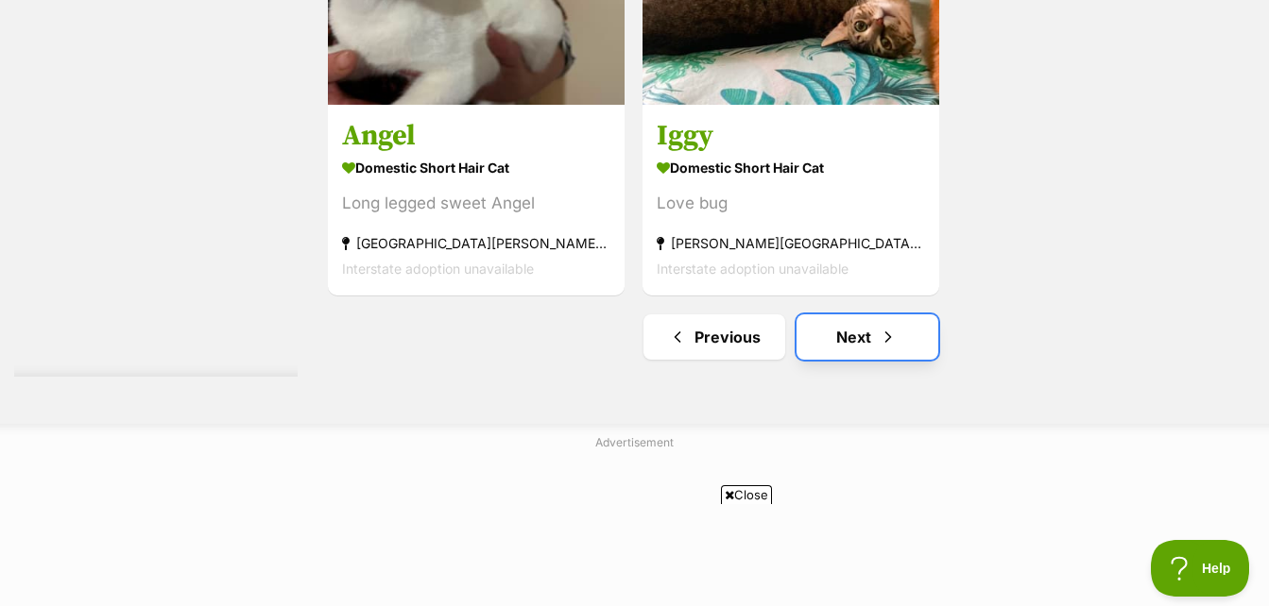
click at [907, 315] on link "Next" at bounding box center [867, 337] width 142 height 45
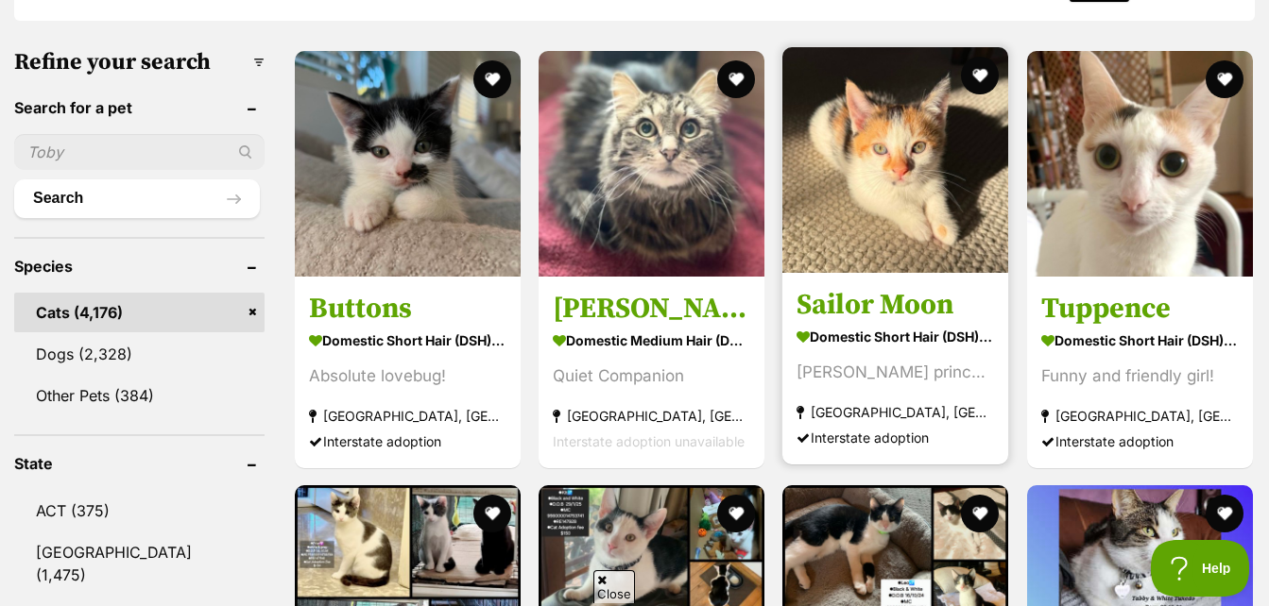
click at [925, 160] on img at bounding box center [895, 160] width 226 height 226
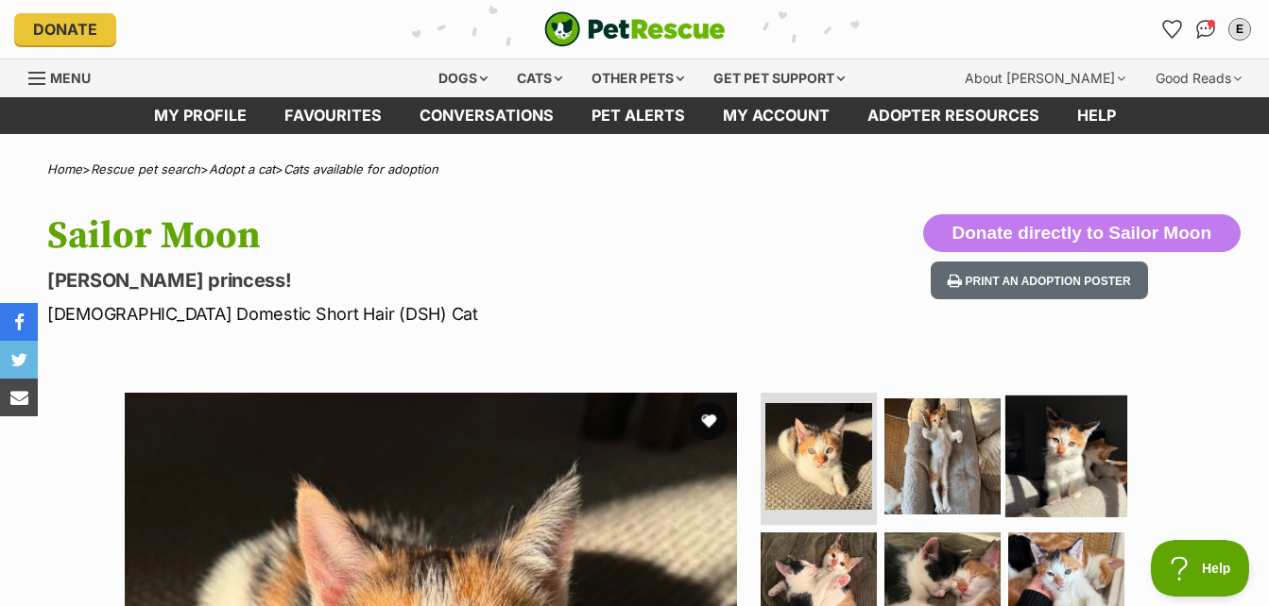
click at [1055, 461] on img at bounding box center [1066, 457] width 122 height 122
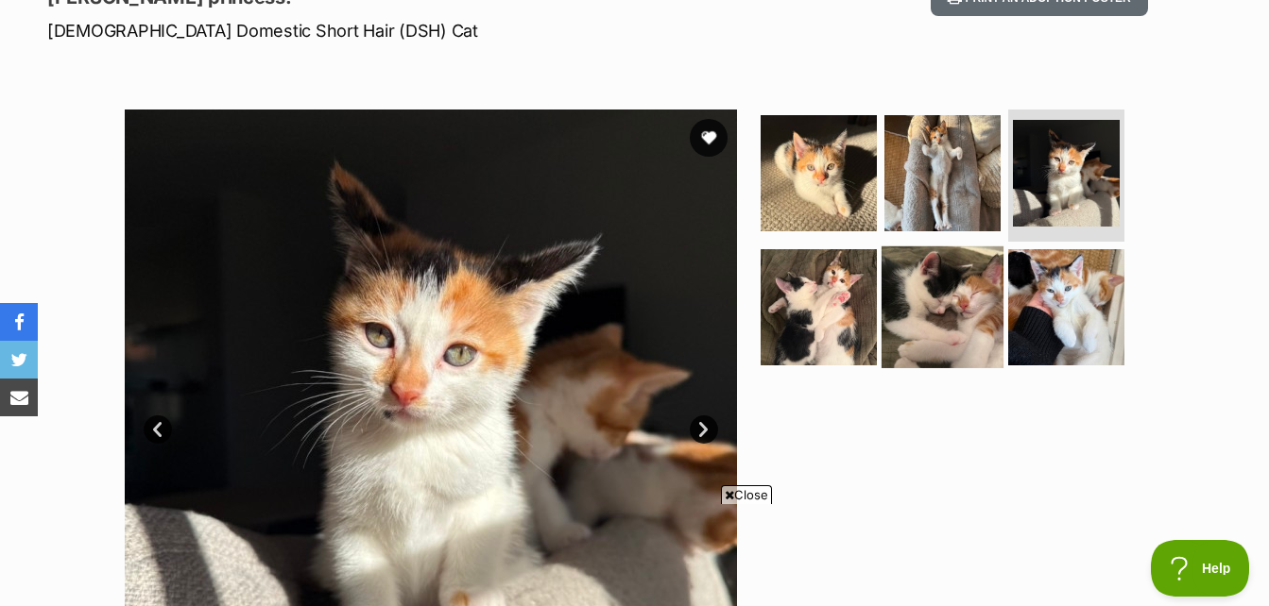
click at [965, 294] on img at bounding box center [942, 307] width 122 height 122
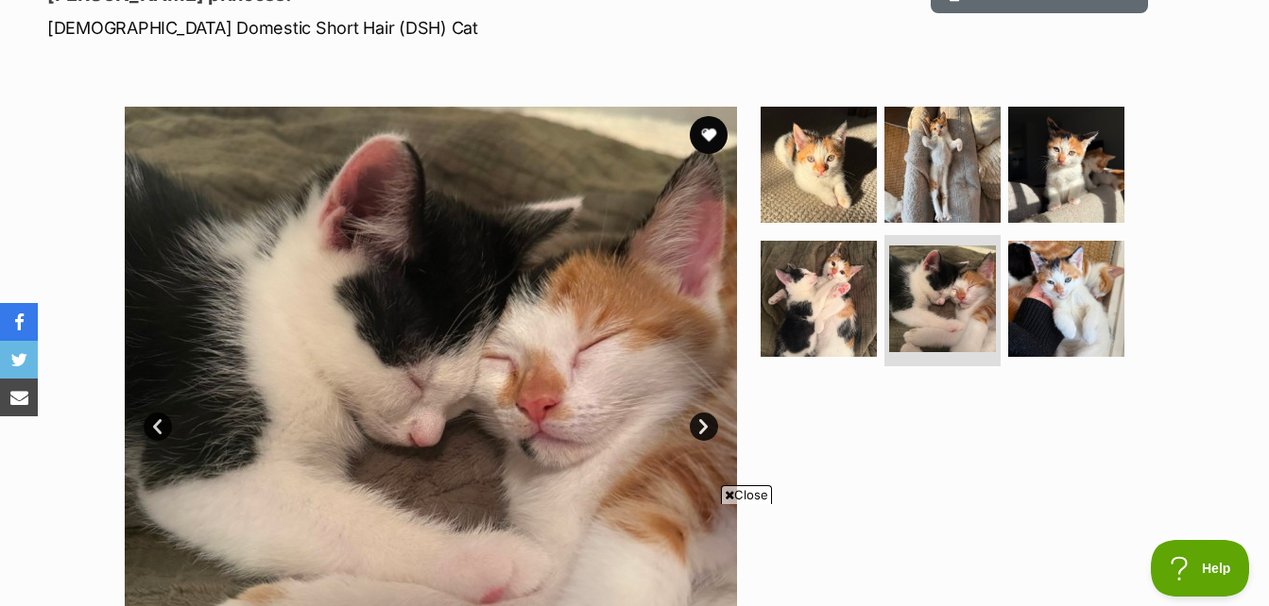
scroll to position [945, 0]
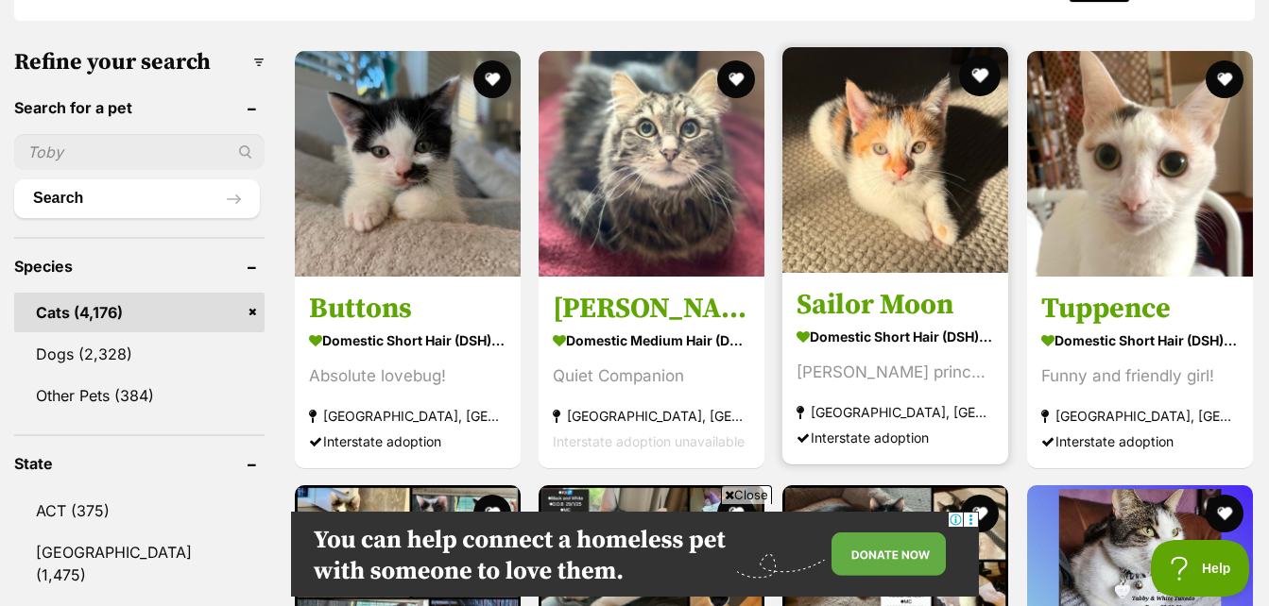
click at [970, 73] on button "favourite" at bounding box center [981, 76] width 42 height 42
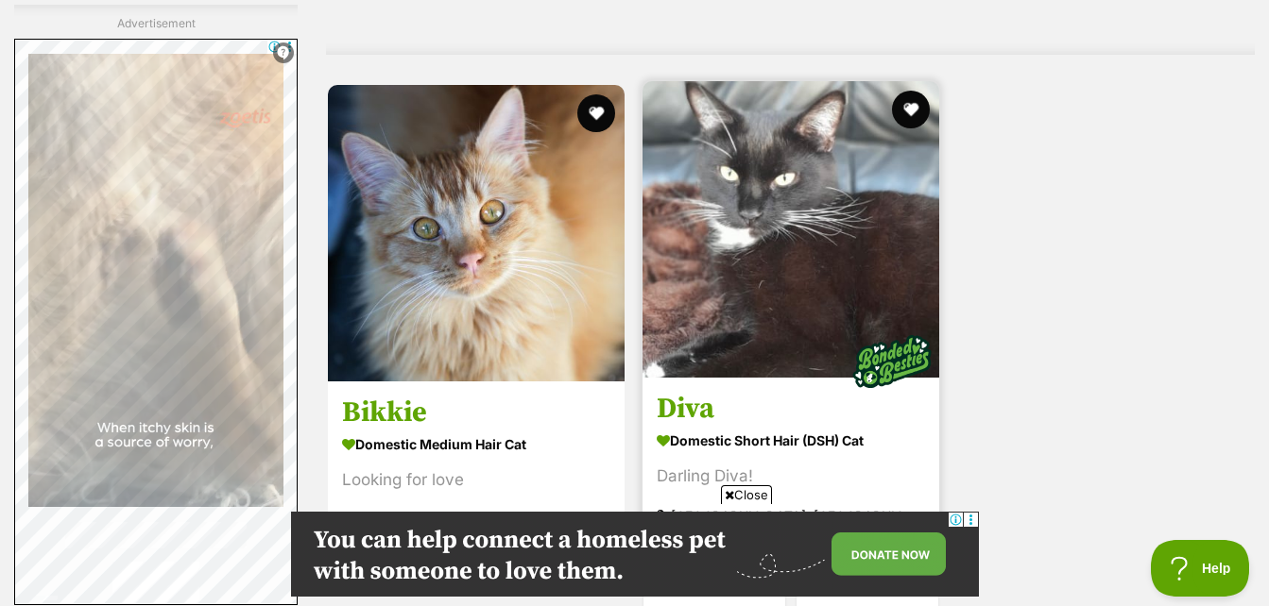
scroll to position [4535, 0]
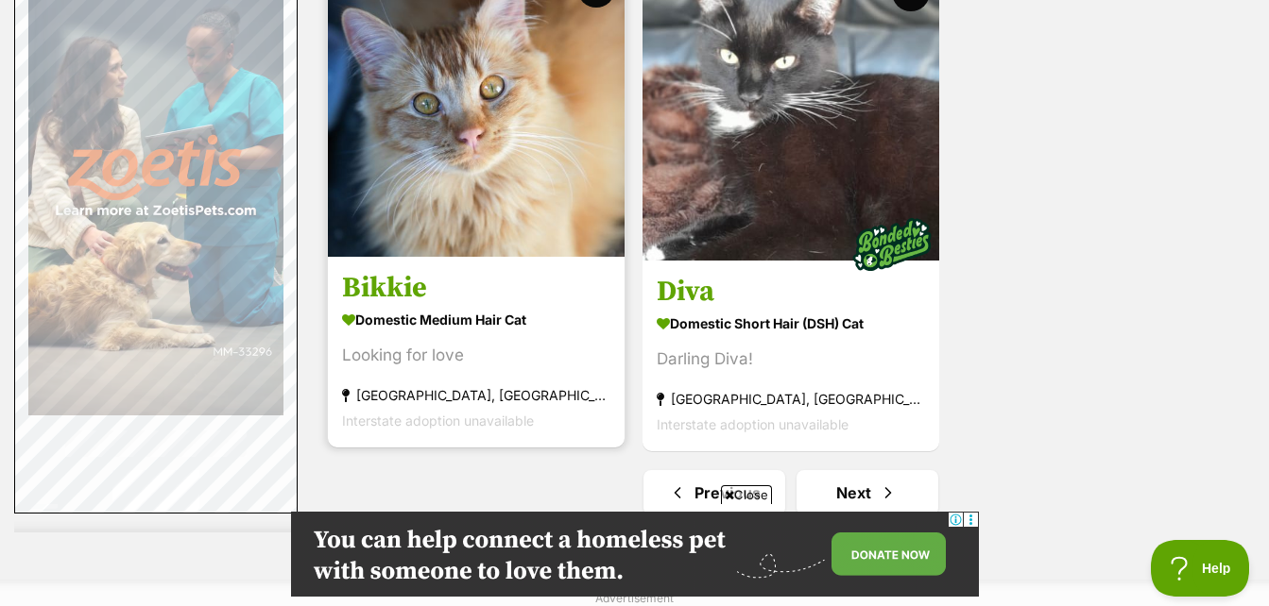
click at [546, 93] on img at bounding box center [476, 108] width 297 height 297
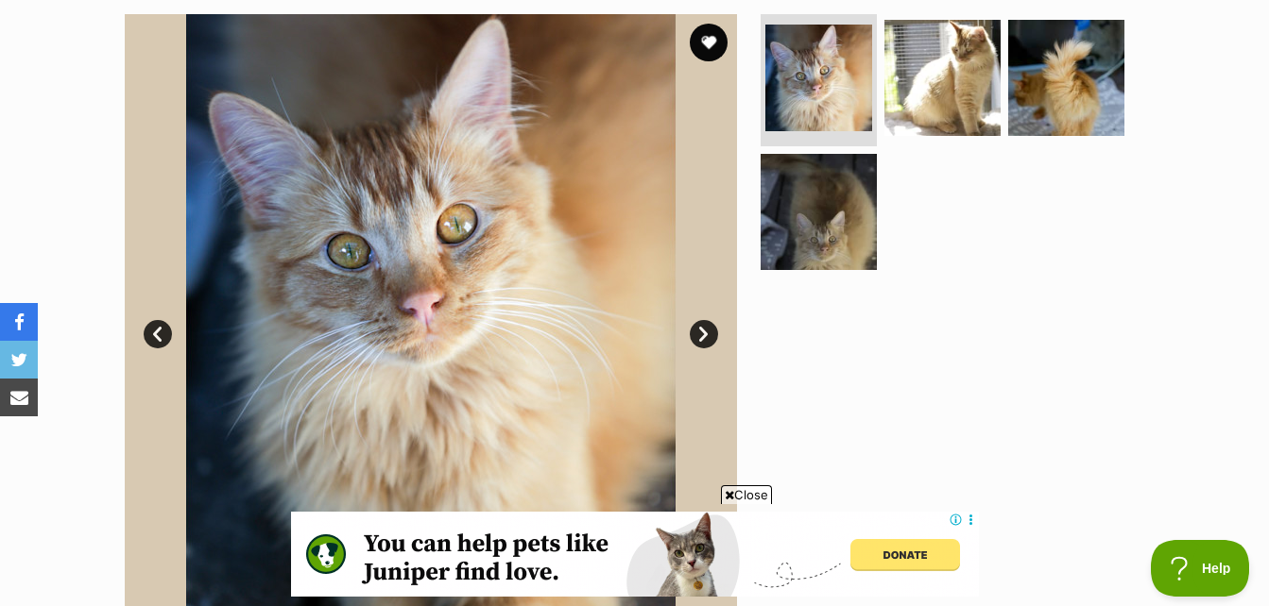
scroll to position [378, 0]
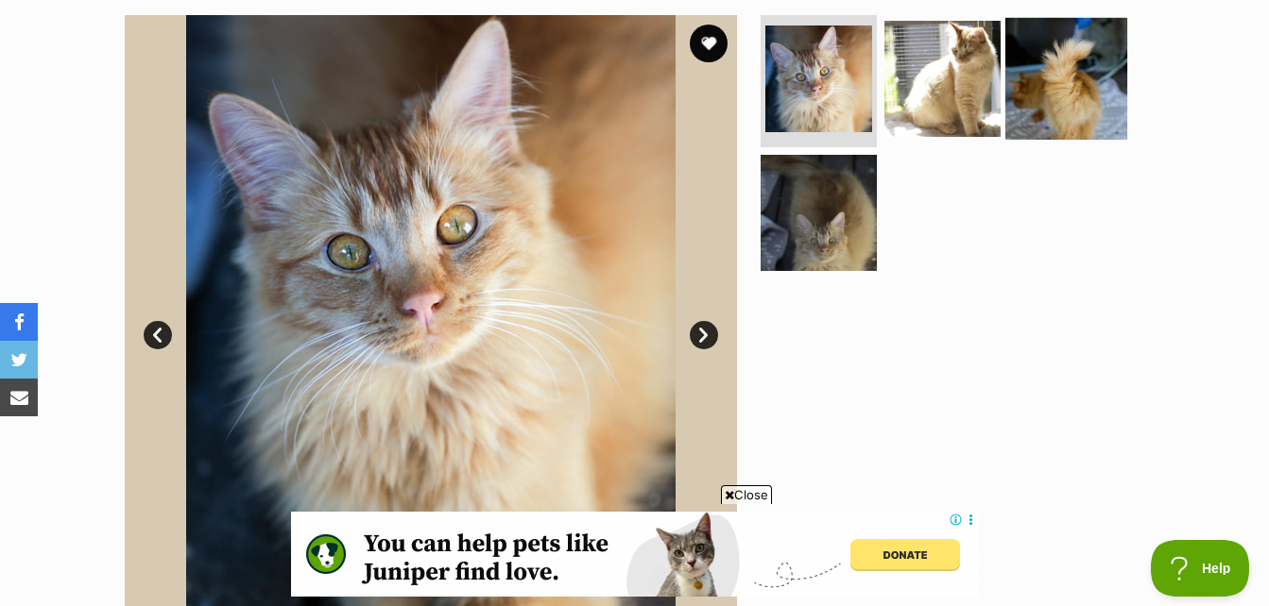
click at [1042, 58] on img at bounding box center [1066, 79] width 122 height 122
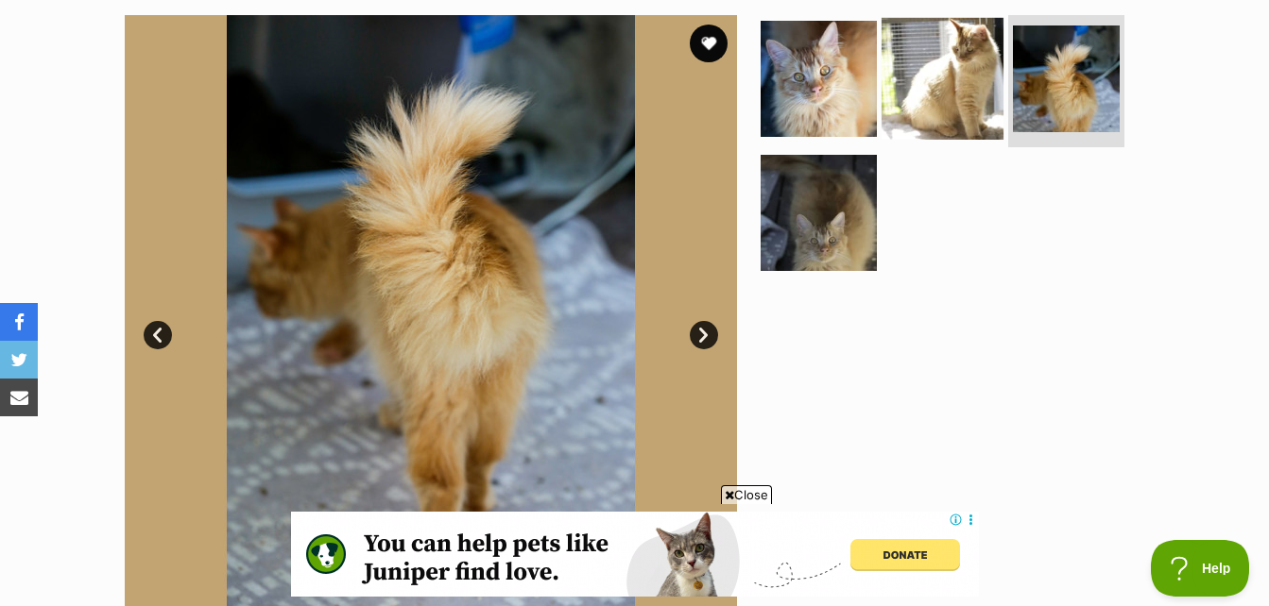
click at [948, 112] on img at bounding box center [942, 79] width 122 height 122
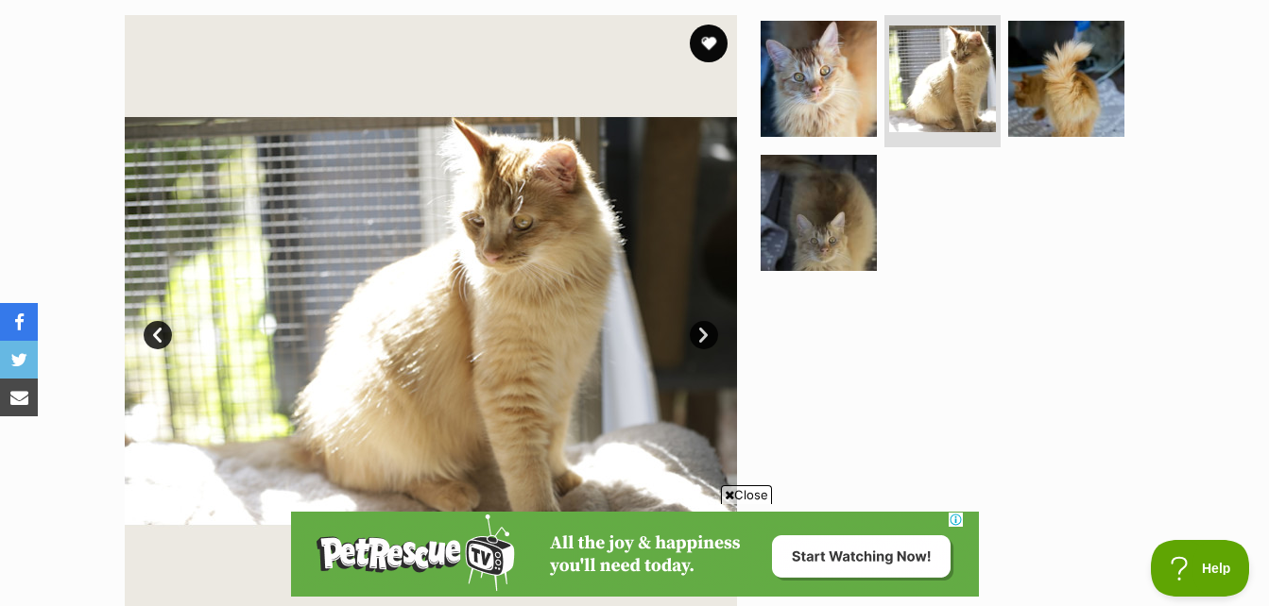
scroll to position [0, 0]
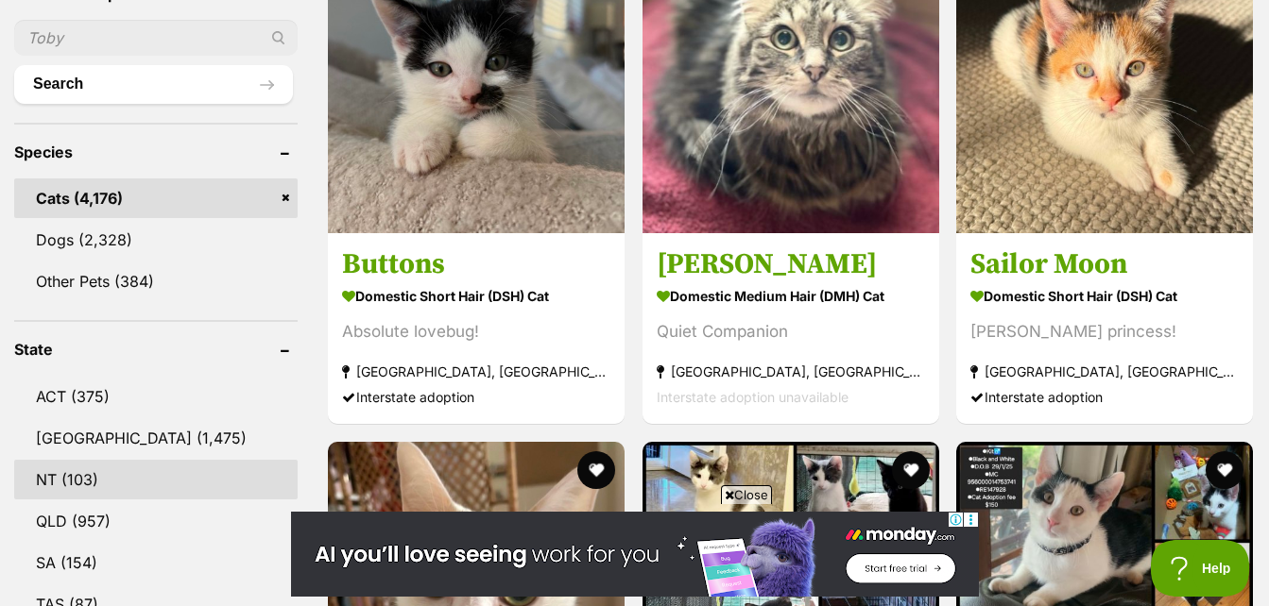
scroll to position [786, 0]
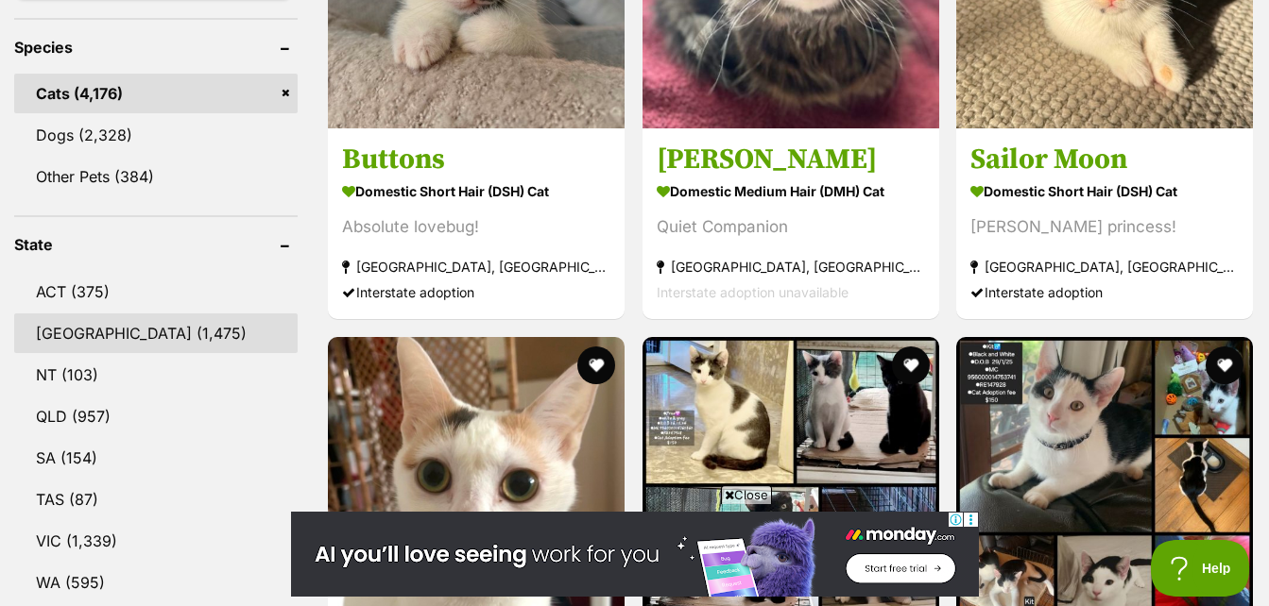
click at [102, 340] on link "[GEOGRAPHIC_DATA] (1,475)" at bounding box center [155, 334] width 283 height 40
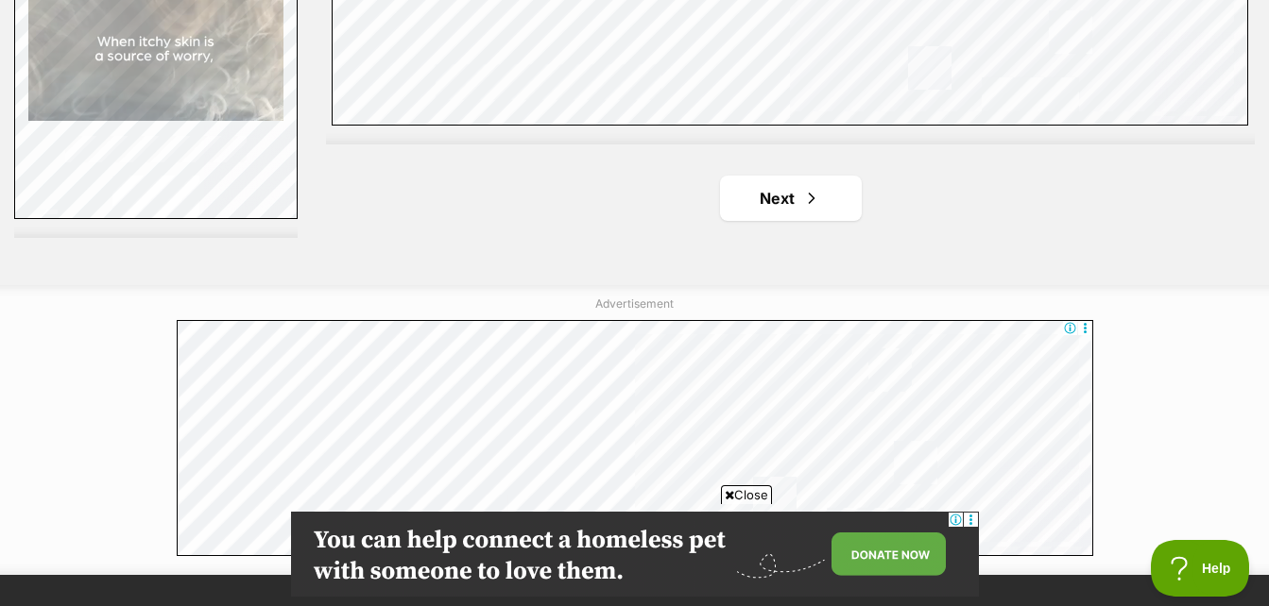
scroll to position [4818, 0]
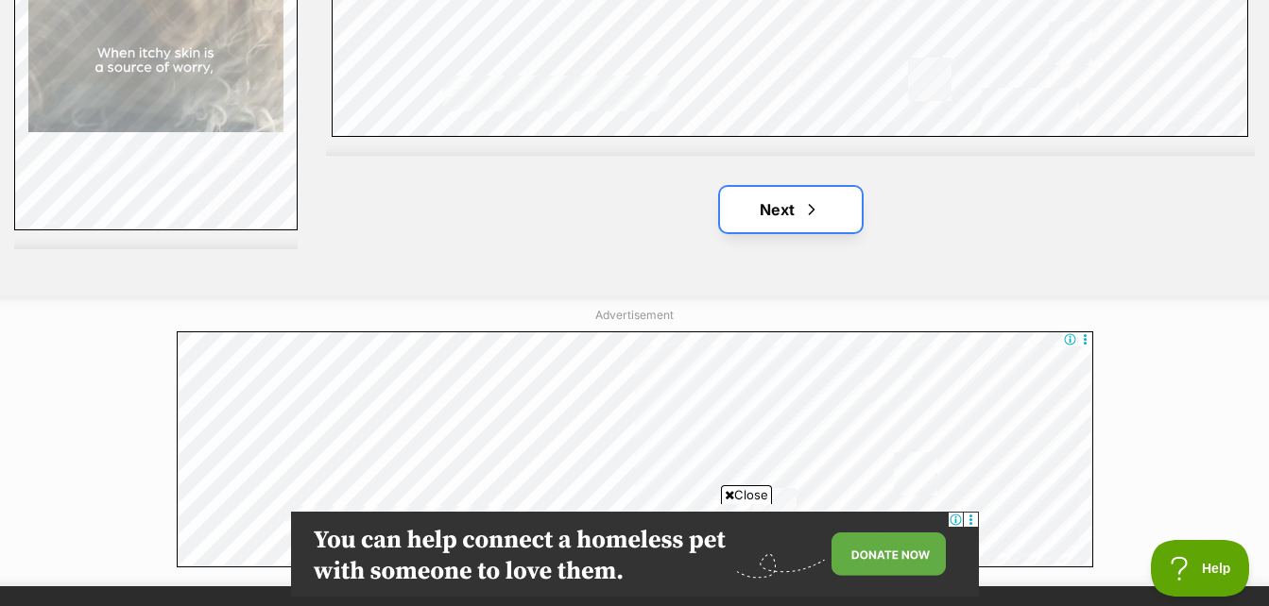
click at [798, 214] on link "Next" at bounding box center [791, 209] width 142 height 45
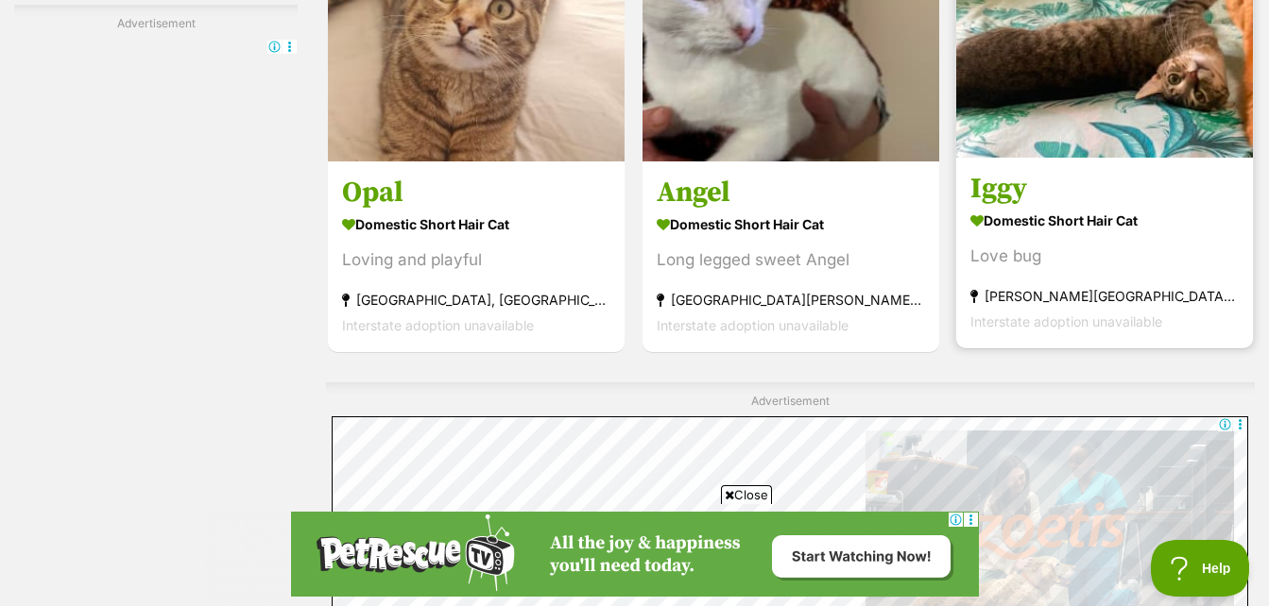
scroll to position [3590, 0]
